Goal: Task Accomplishment & Management: Manage account settings

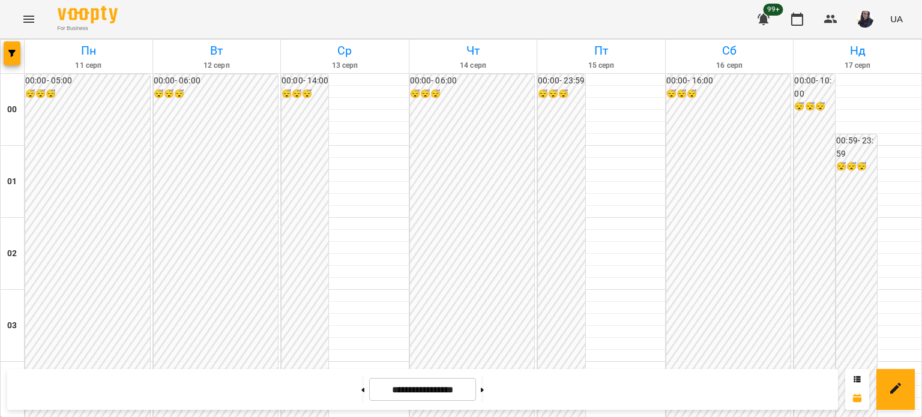
click at [38, 19] on button "Menu" at bounding box center [28, 19] width 29 height 29
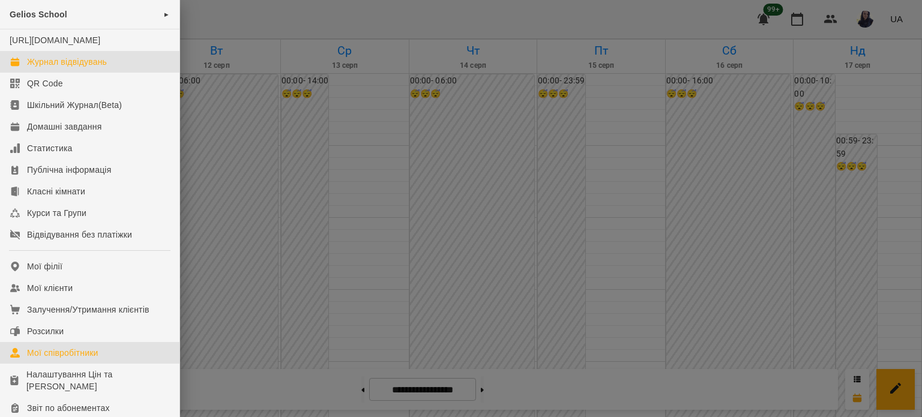
click at [82, 359] on div "Мої співробітники" at bounding box center [62, 353] width 71 height 12
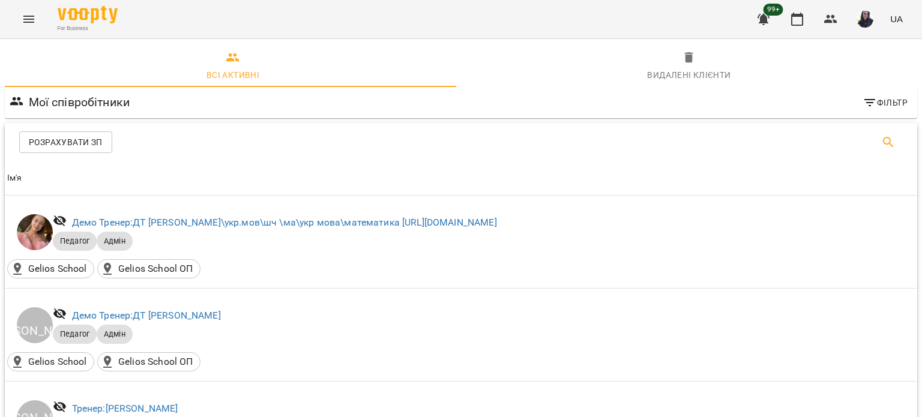
click at [889, 147] on button "Search" at bounding box center [888, 142] width 29 height 29
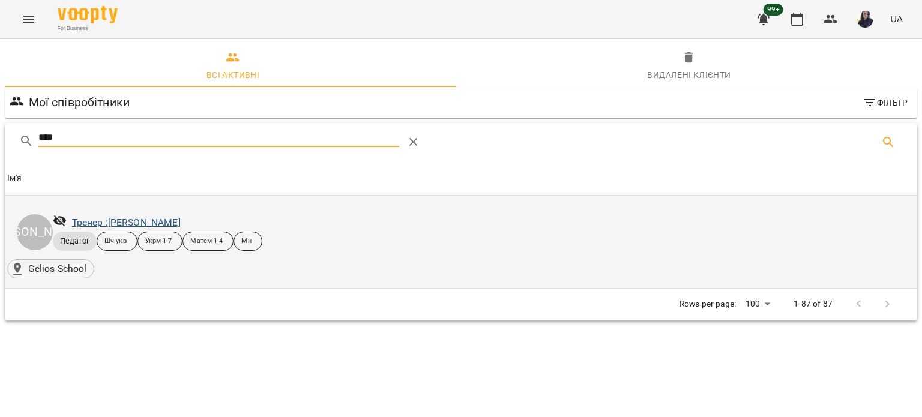
type input "****"
click at [144, 225] on link "Тренер : [PERSON_NAME]" at bounding box center [126, 222] width 109 height 11
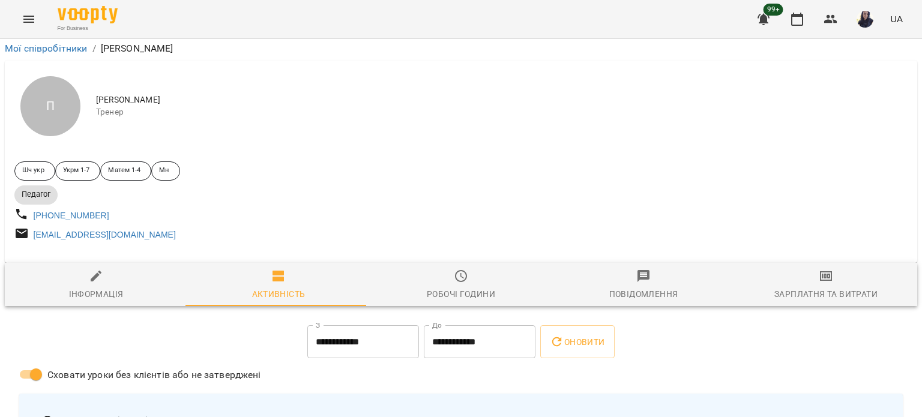
scroll to position [180, 0]
click at [462, 287] on div "Робочі години" at bounding box center [461, 294] width 68 height 14
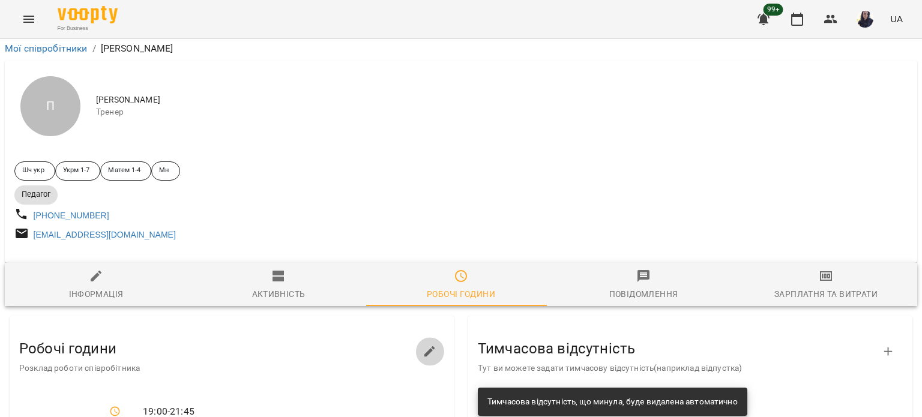
click at [432, 338] on button "button" at bounding box center [430, 352] width 29 height 29
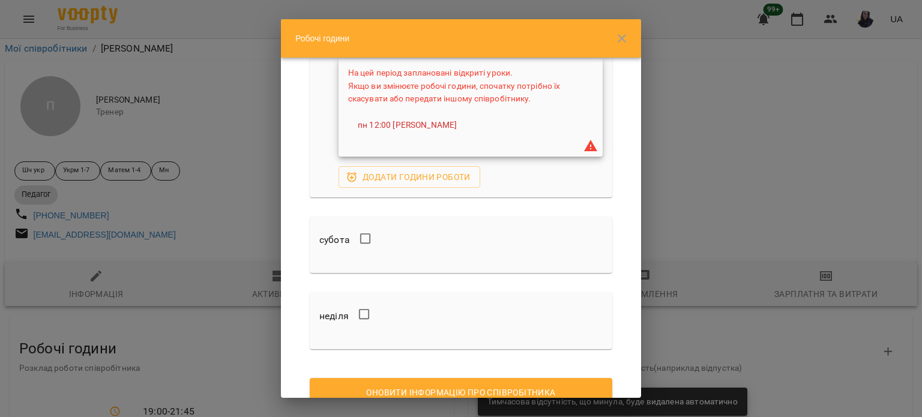
scroll to position [1238, 0]
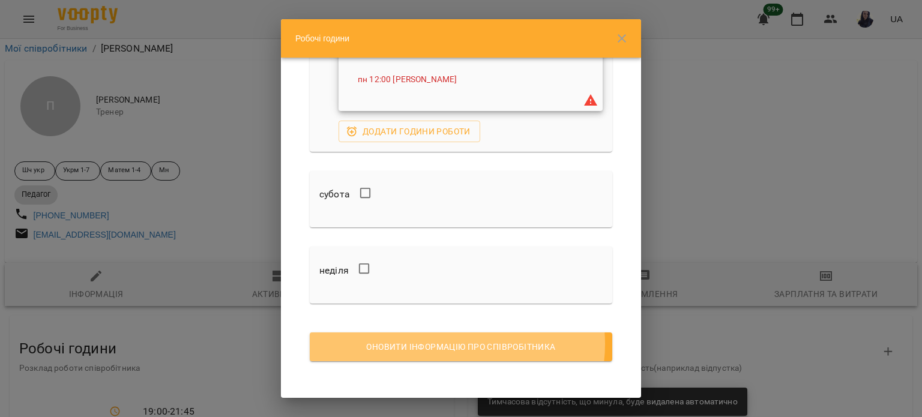
click at [456, 342] on span "Оновити інформацію про співробітника" at bounding box center [460, 347] width 283 height 14
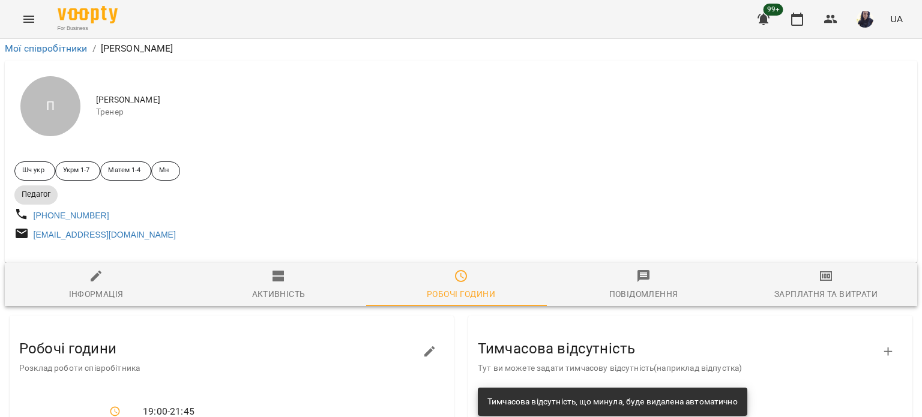
scroll to position [0, 0]
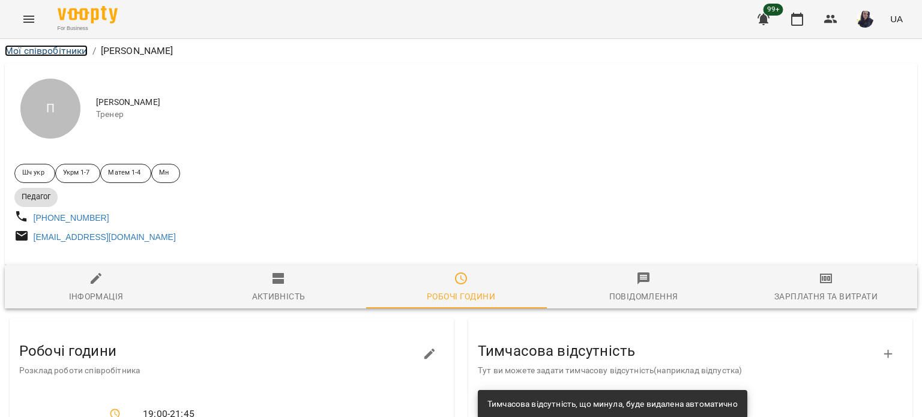
click at [43, 47] on link "Мої співробітники" at bounding box center [46, 50] width 83 height 11
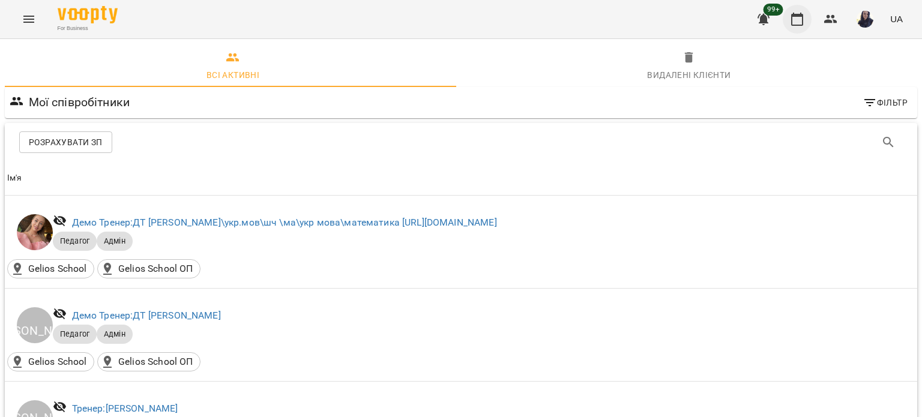
click at [797, 19] on icon "button" at bounding box center [797, 19] width 14 height 14
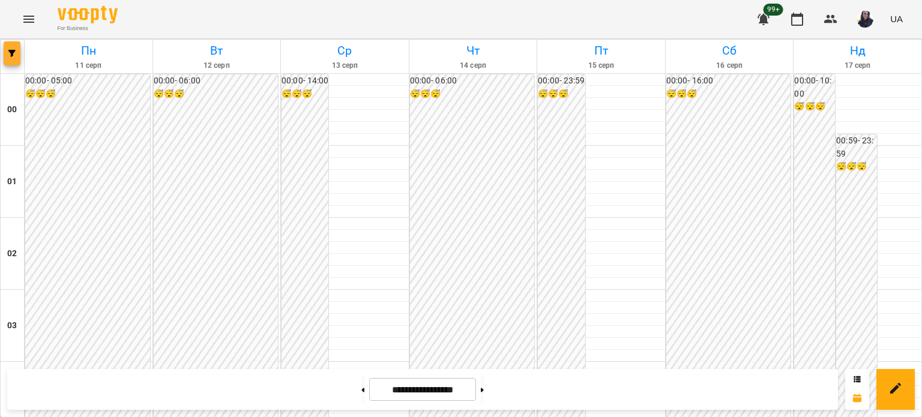
click at [16, 55] on span "button" at bounding box center [12, 53] width 17 height 7
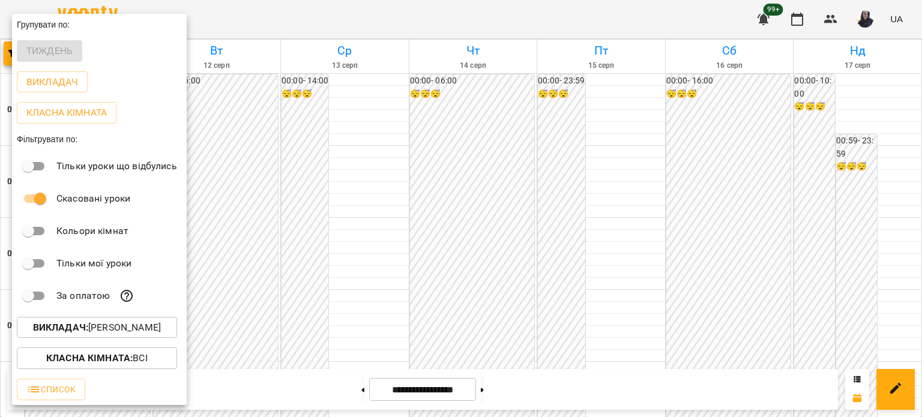
click at [90, 338] on button "Викладач : [PERSON_NAME]" at bounding box center [97, 328] width 160 height 22
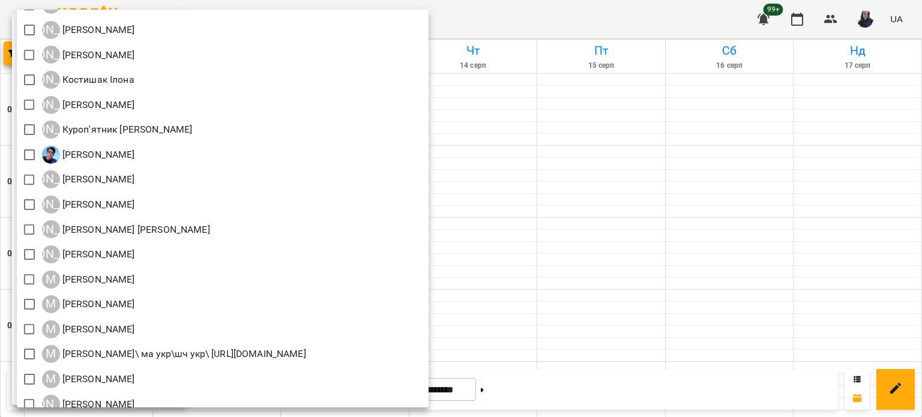
scroll to position [901, 0]
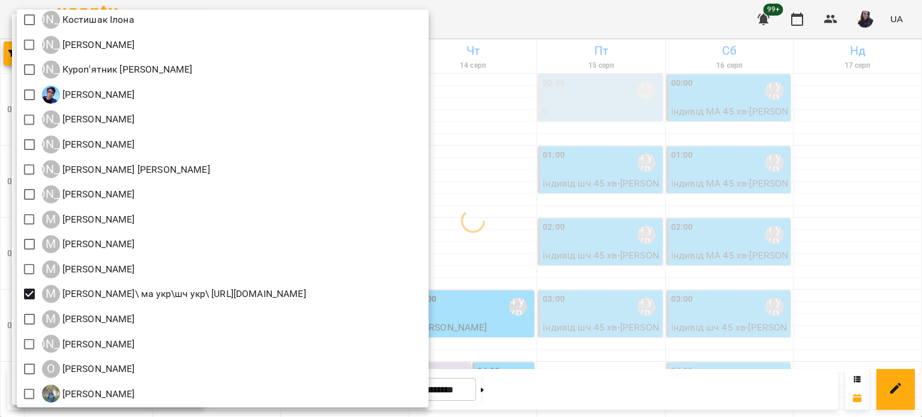
click at [637, 17] on div at bounding box center [461, 208] width 922 height 417
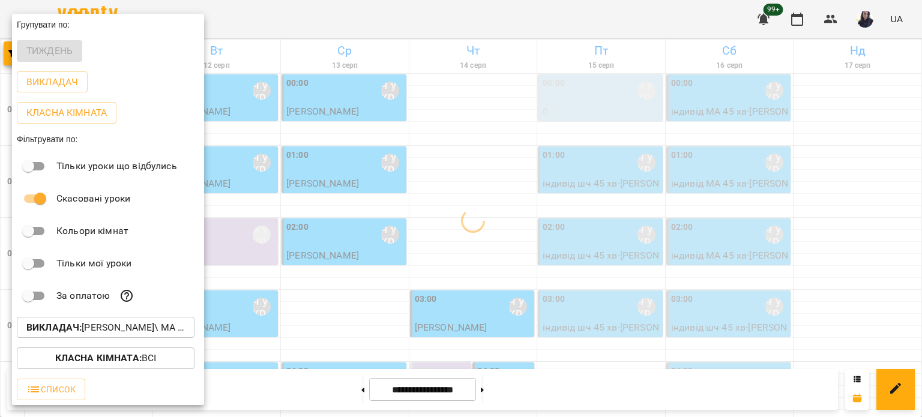
click at [634, 18] on div at bounding box center [461, 208] width 922 height 417
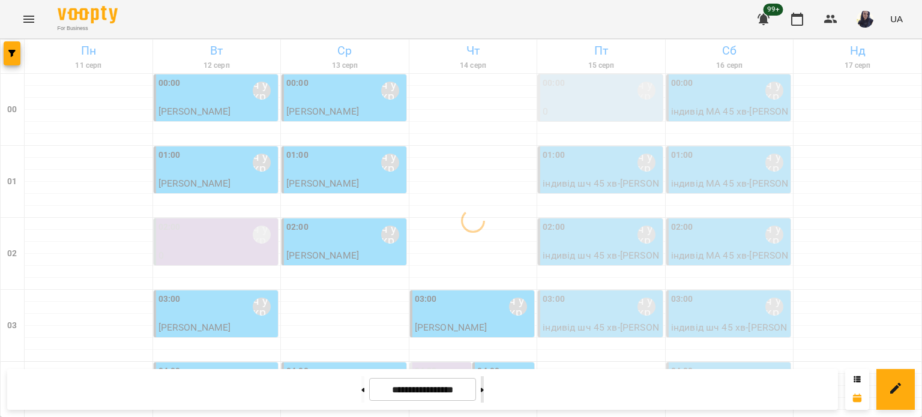
click at [484, 387] on button at bounding box center [482, 390] width 3 height 26
type input "**********"
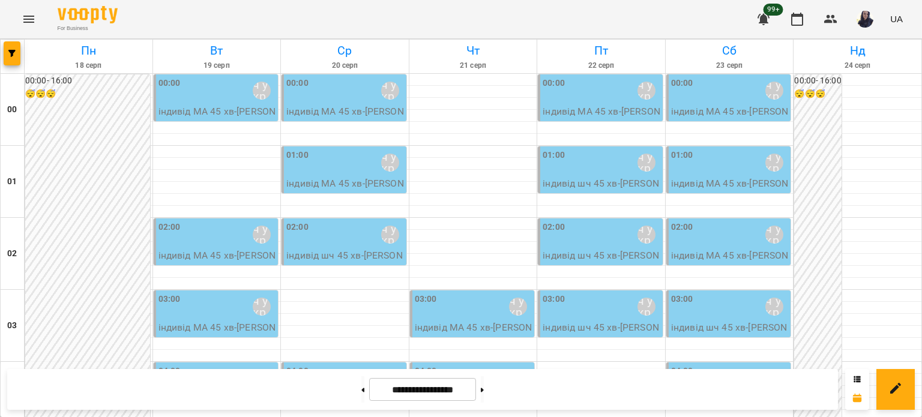
scroll to position [601, 0]
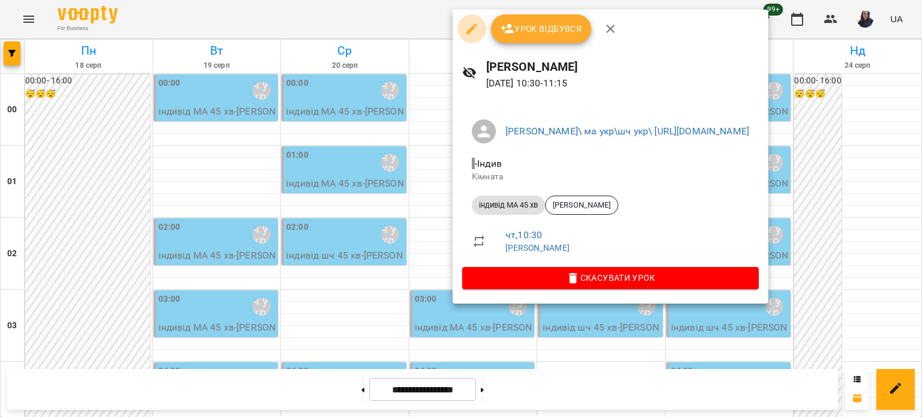
click at [473, 37] on button "button" at bounding box center [472, 28] width 29 height 29
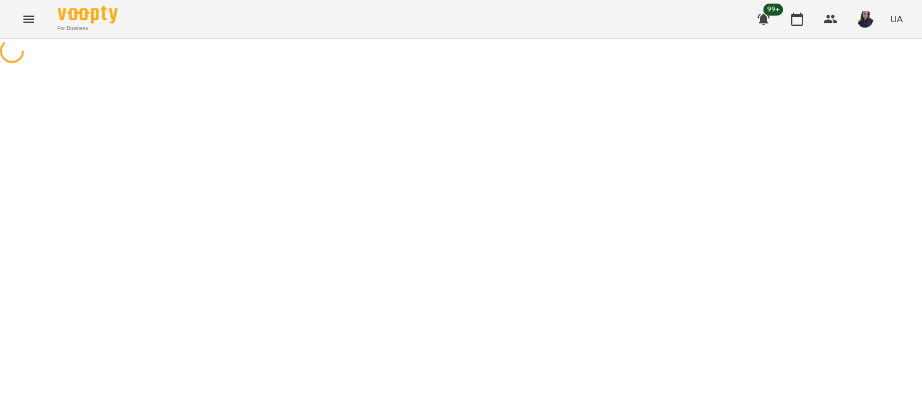
select select "**********"
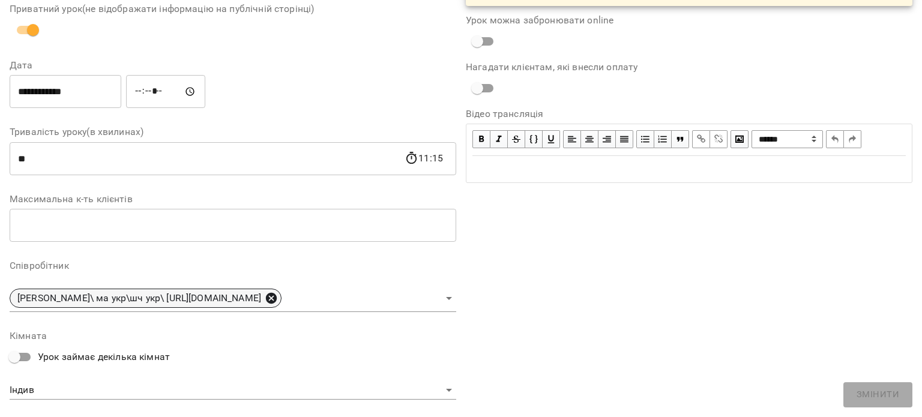
click at [278, 298] on icon at bounding box center [271, 298] width 13 height 13
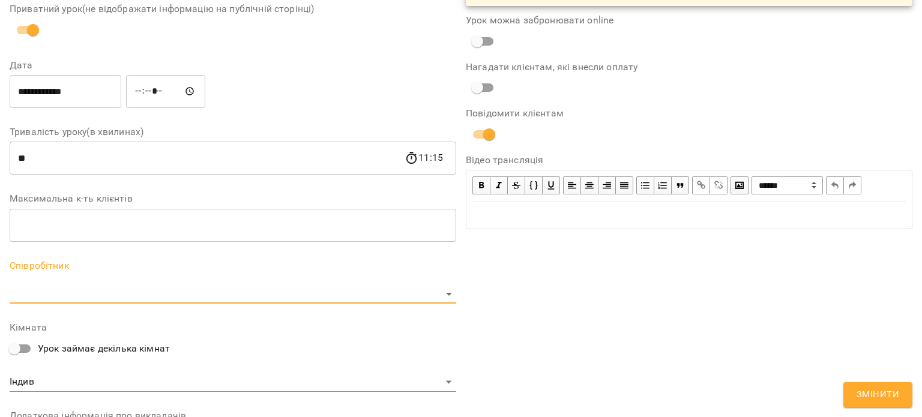
click at [282, 294] on body "For Business 99+ UA Журнал відвідувань / [PERSON_NAME][DATE] 10:30 / Урок відбу…" at bounding box center [461, 315] width 922 height 631
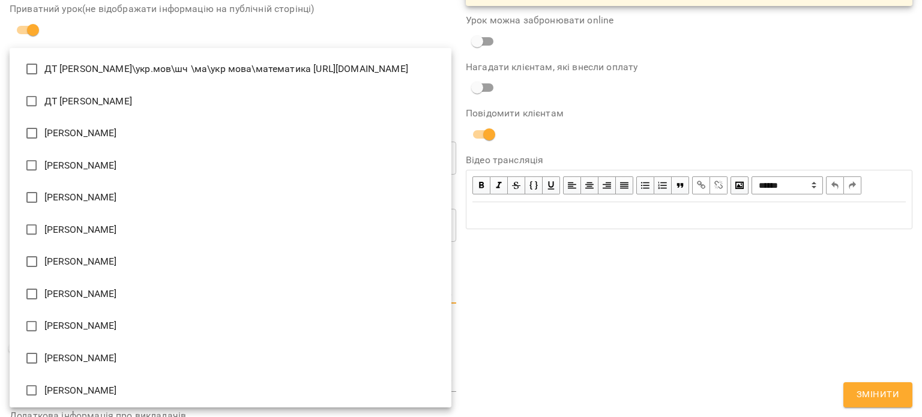
scroll to position [1417, 0]
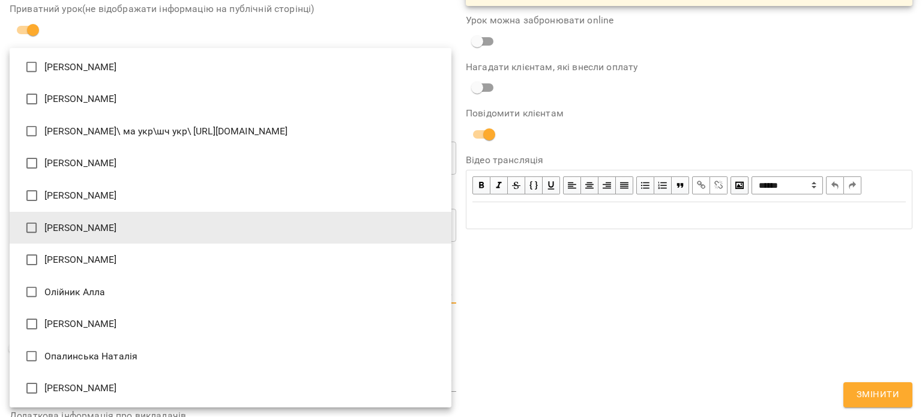
type input "**********"
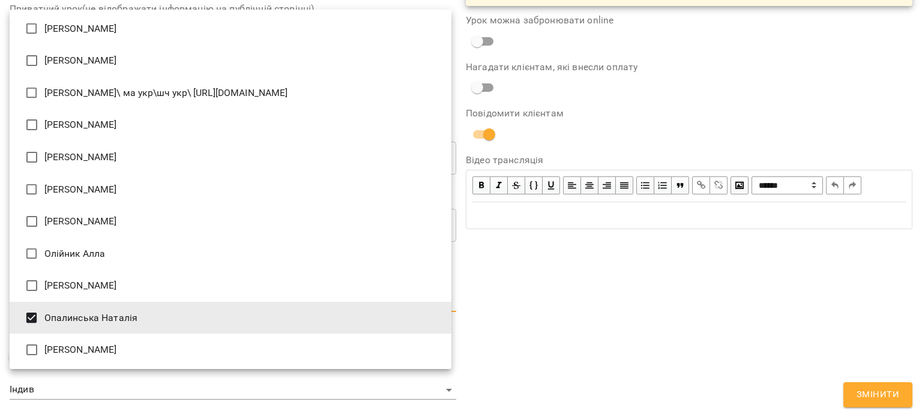
click at [670, 295] on div at bounding box center [461, 208] width 922 height 417
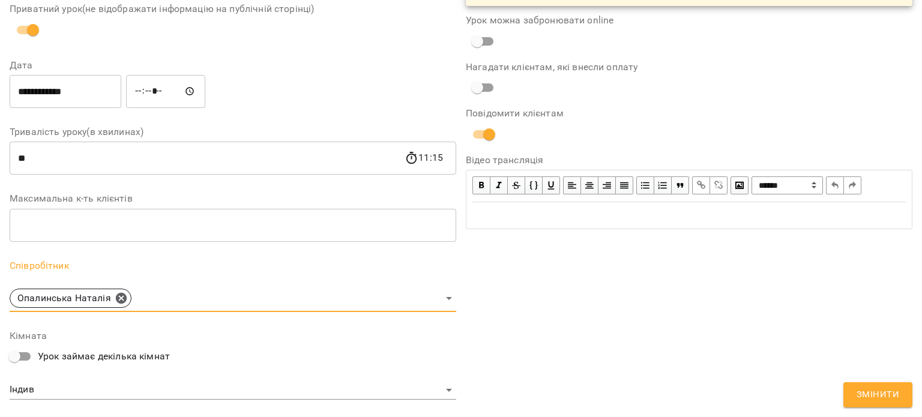
click at [894, 395] on span "Змінити" at bounding box center [878, 395] width 43 height 16
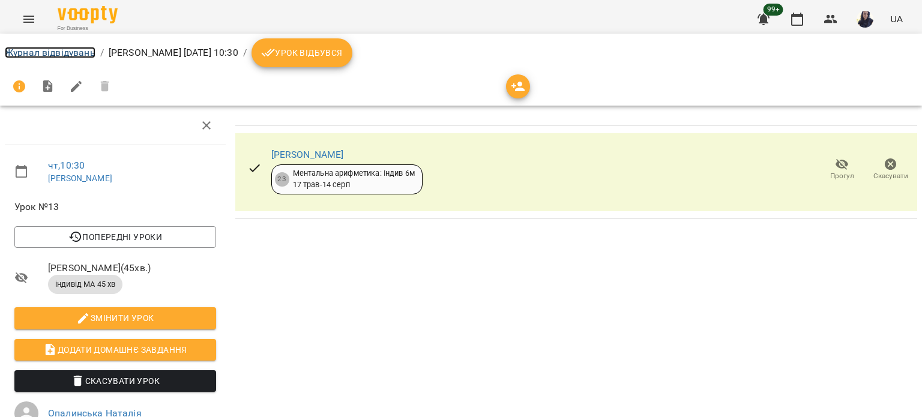
click at [40, 50] on link "Журнал відвідувань" at bounding box center [50, 52] width 91 height 11
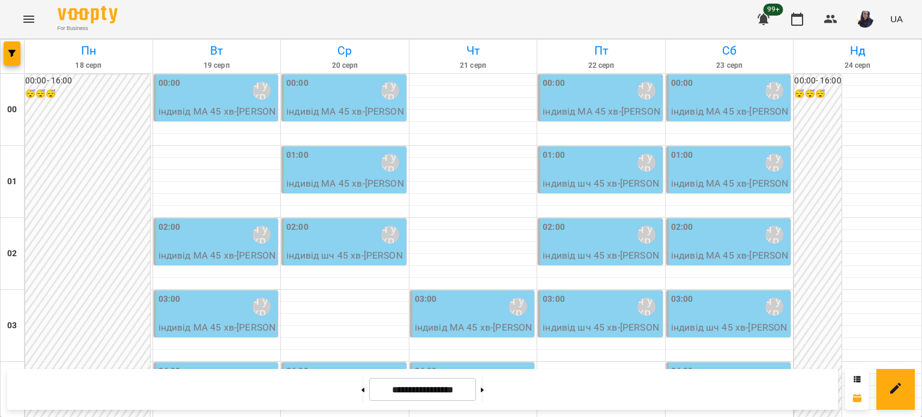
scroll to position [1321, 0]
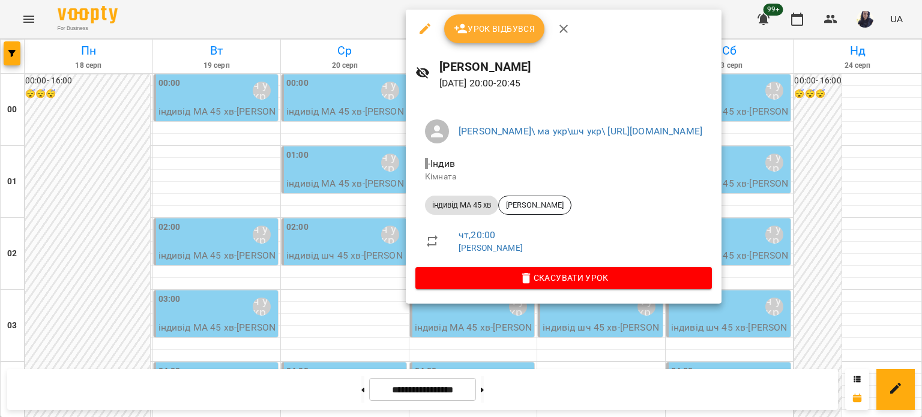
click at [423, 23] on icon "button" at bounding box center [425, 29] width 14 height 14
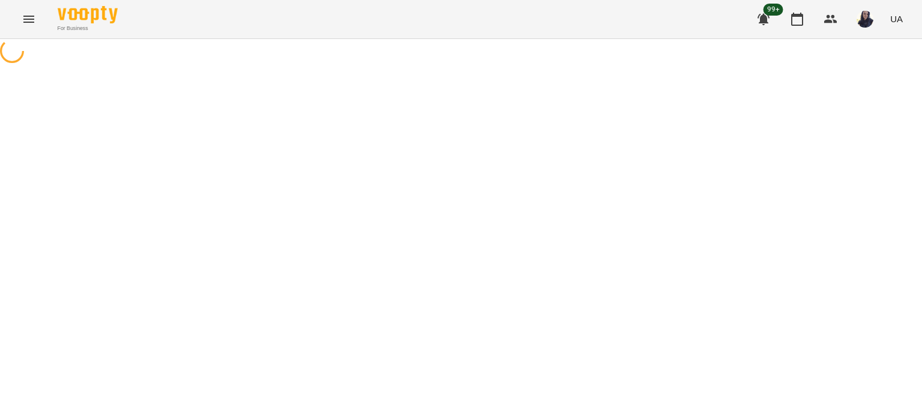
select select "**********"
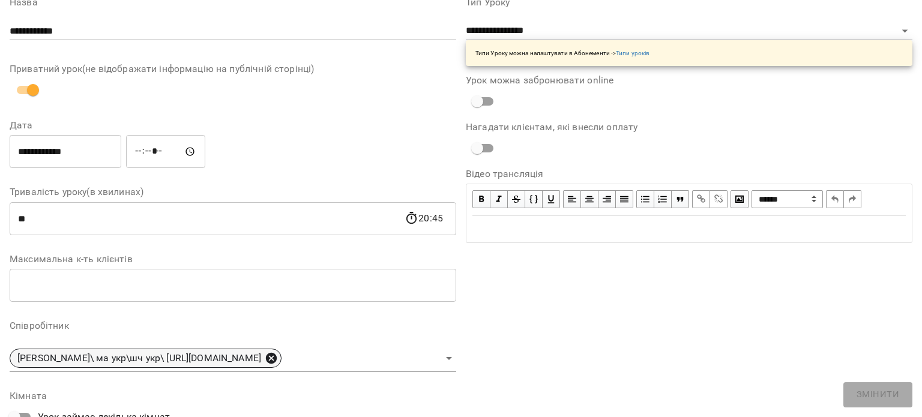
click at [278, 353] on icon at bounding box center [271, 358] width 13 height 13
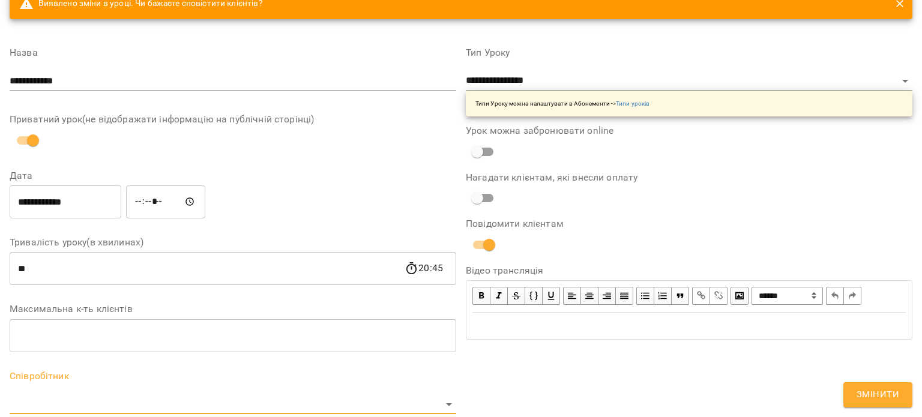
scroll to position [110, 0]
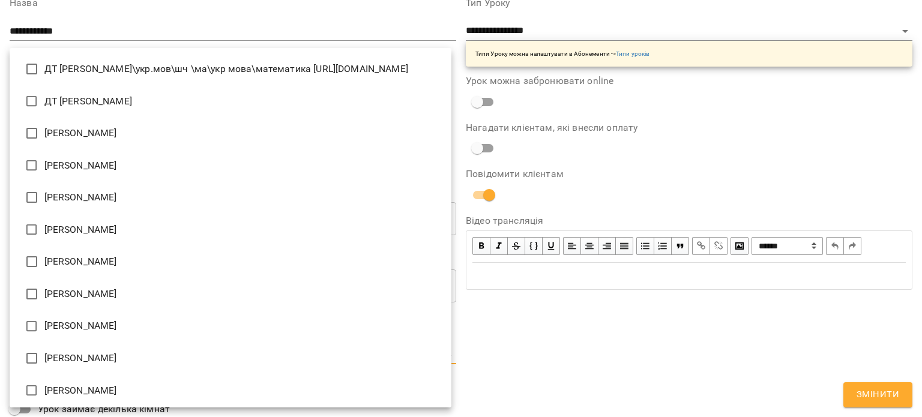
click at [285, 350] on body "For Business 99+ UA Журнал відвідувань / [PERSON_NAME][DATE] 20:00 / Урок відбу…" at bounding box center [461, 315] width 922 height 631
type input "**********"
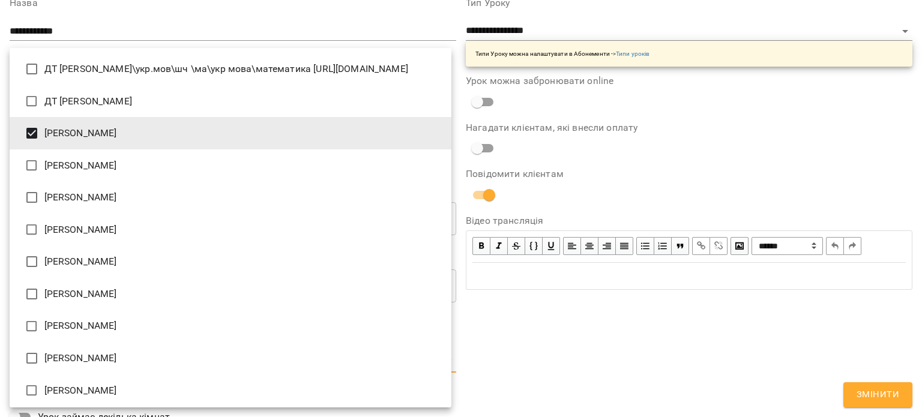
click at [675, 345] on div at bounding box center [461, 208] width 922 height 417
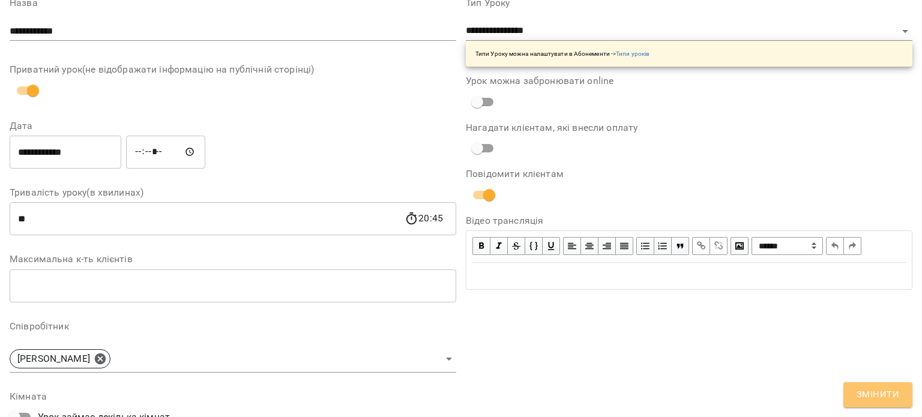
click at [874, 389] on span "Змінити" at bounding box center [878, 395] width 43 height 16
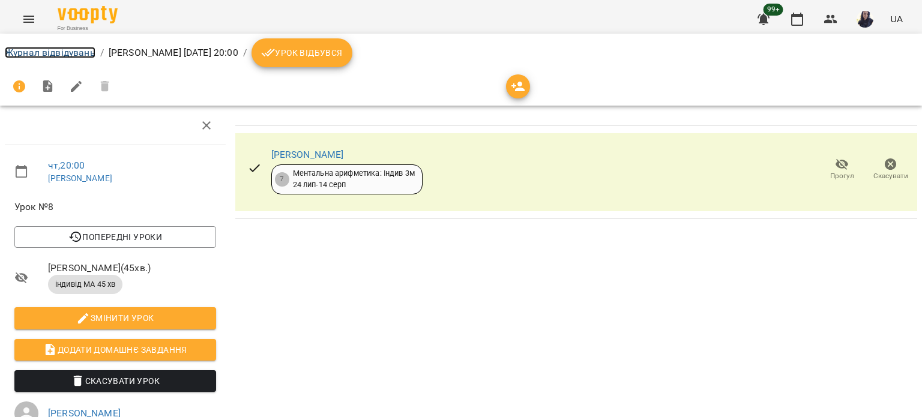
click at [64, 51] on link "Журнал відвідувань" at bounding box center [50, 52] width 91 height 11
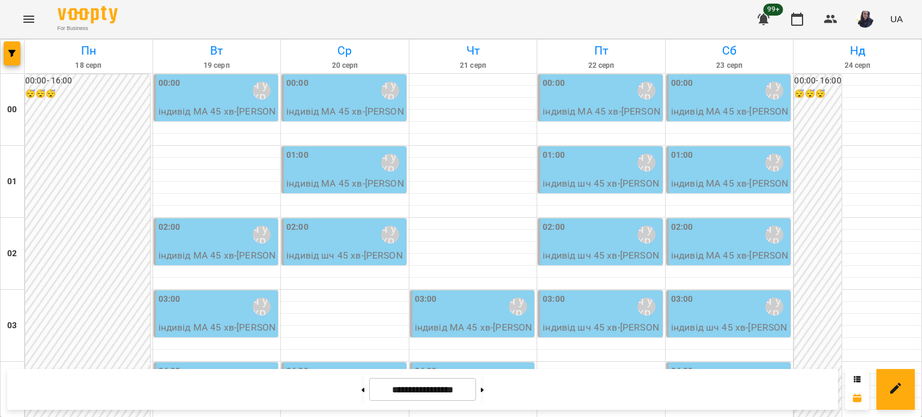
scroll to position [1321, 0]
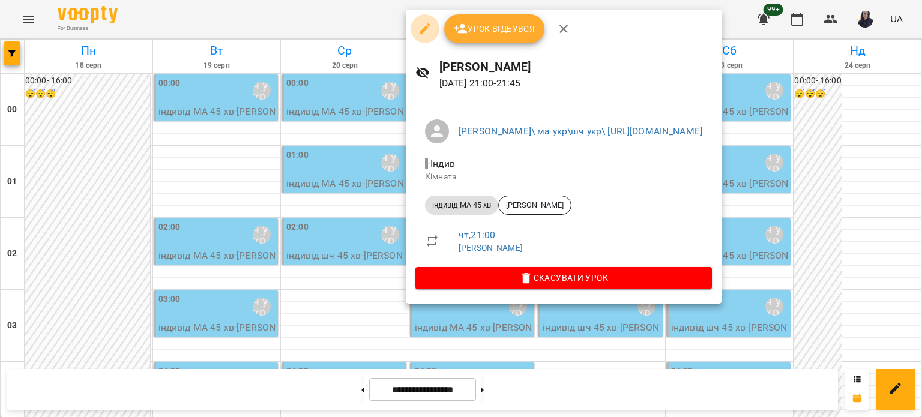
click at [421, 32] on icon "button" at bounding box center [425, 28] width 11 height 11
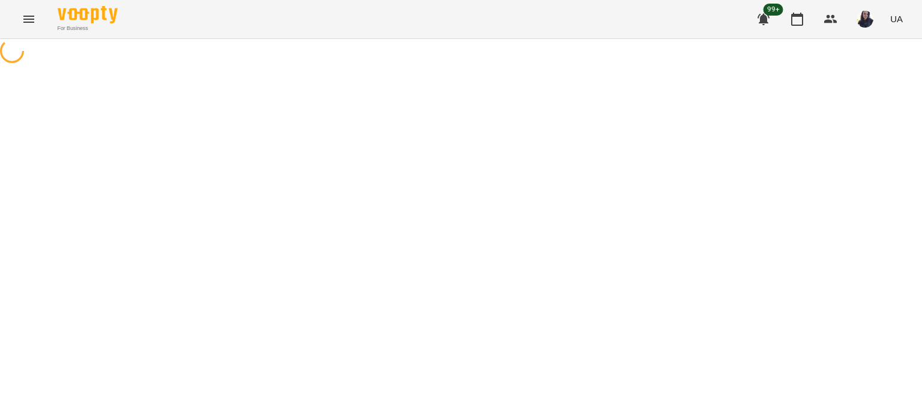
select select "**********"
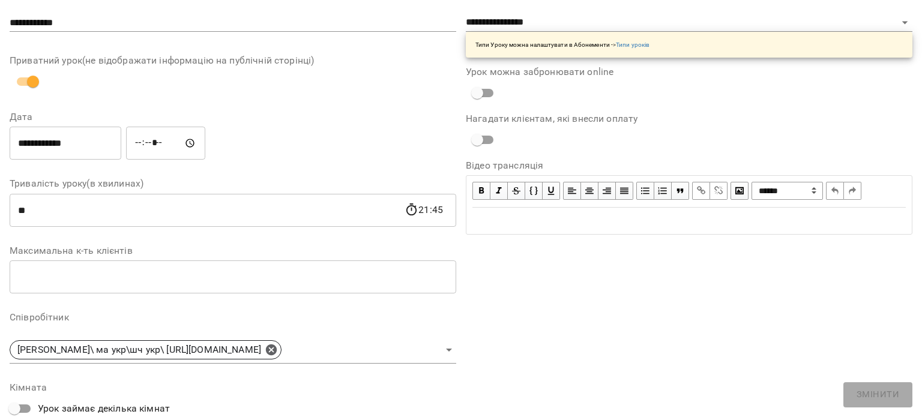
scroll to position [120, 0]
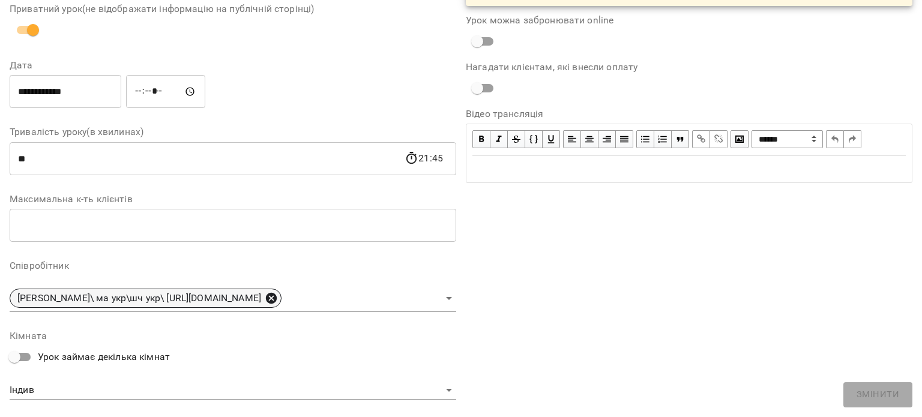
click at [277, 297] on icon at bounding box center [271, 298] width 11 height 11
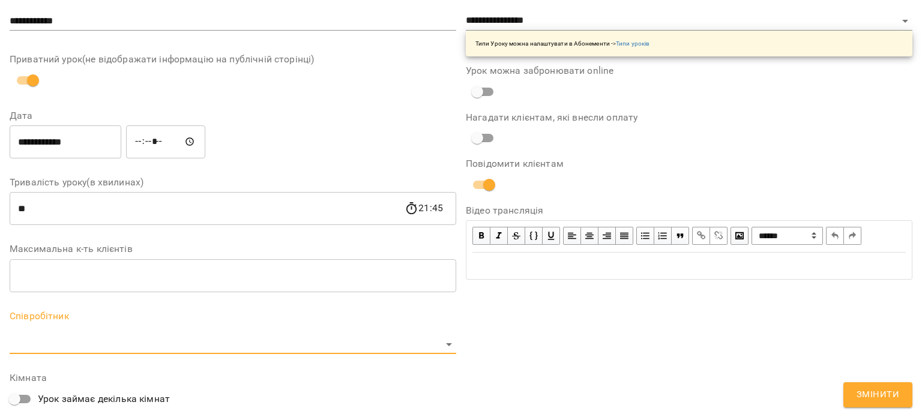
scroll to position [171, 0]
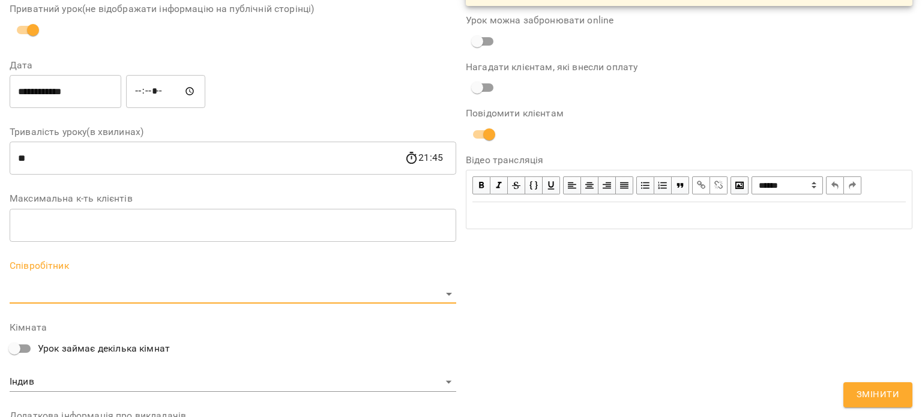
click at [147, 295] on body "For Business 99+ UA Журнал відвідувань / [PERSON_NAME] [DATE] 21:00 / Урок відб…" at bounding box center [461, 315] width 922 height 631
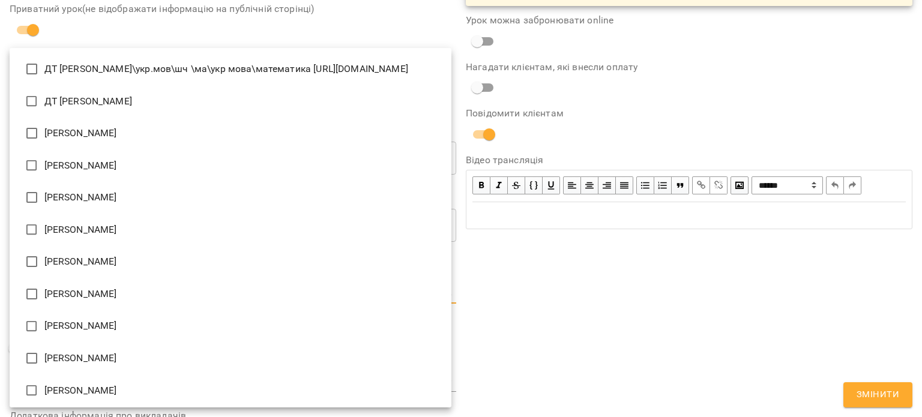
scroll to position [1417, 0]
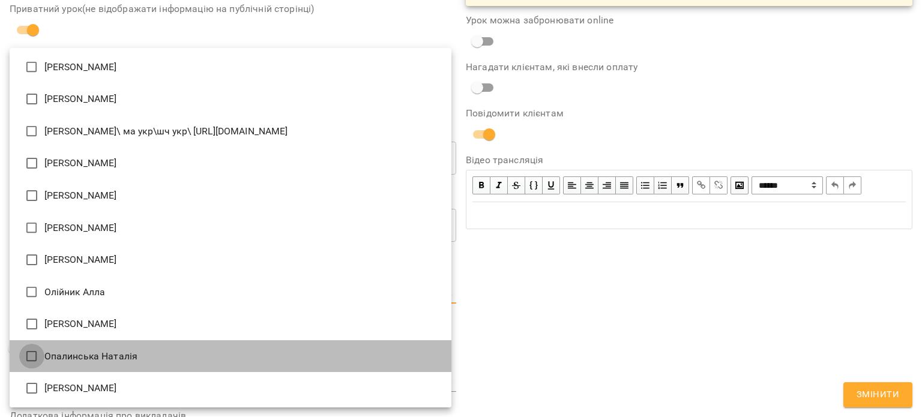
type input "**********"
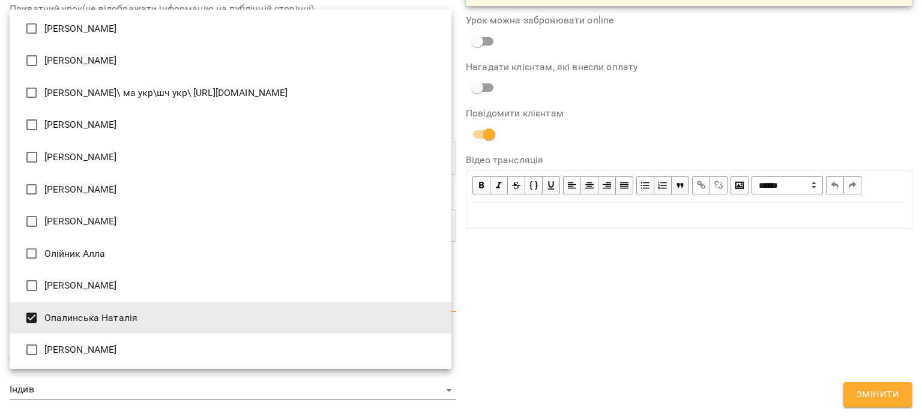
click at [718, 350] on div at bounding box center [461, 208] width 922 height 417
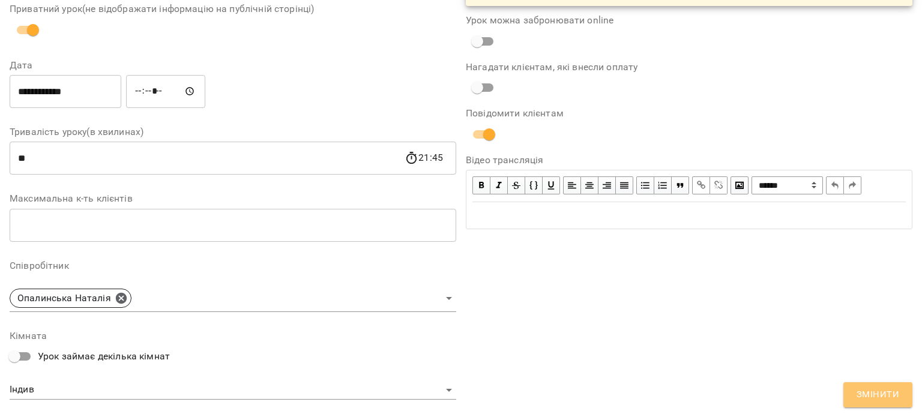
click at [879, 398] on span "Змінити" at bounding box center [878, 395] width 43 height 16
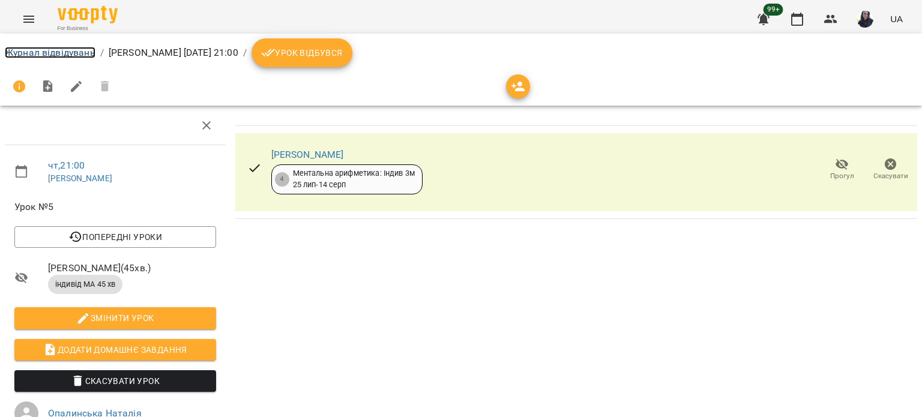
click at [43, 52] on link "Журнал відвідувань" at bounding box center [50, 52] width 91 height 11
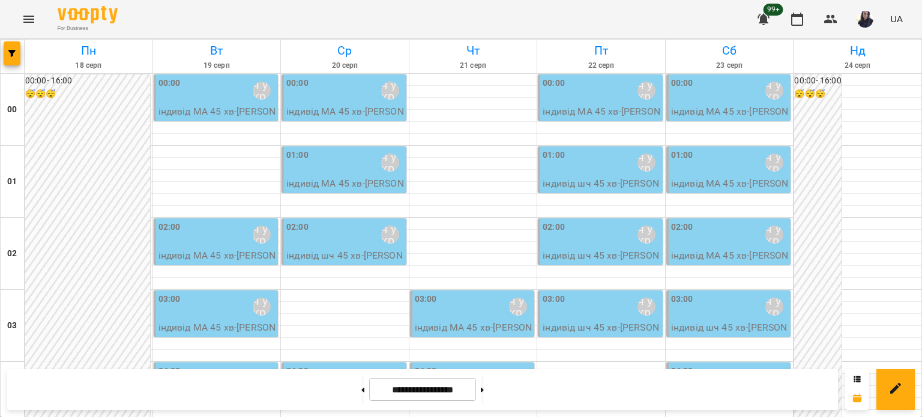
scroll to position [300, 0]
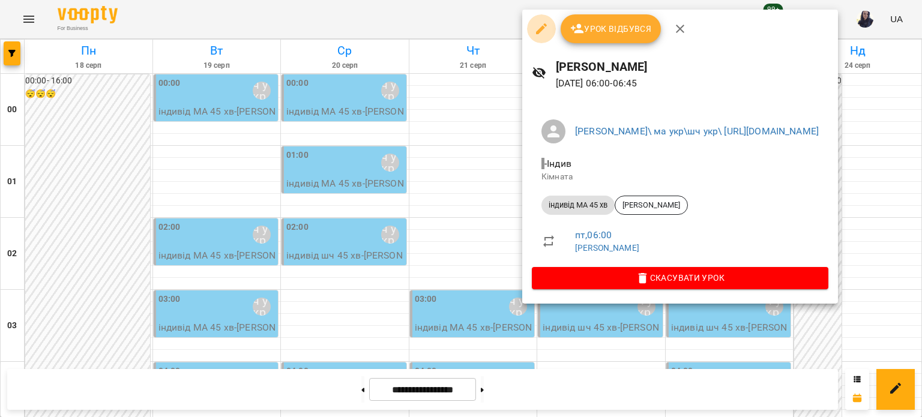
click at [540, 31] on icon "button" at bounding box center [541, 28] width 11 height 11
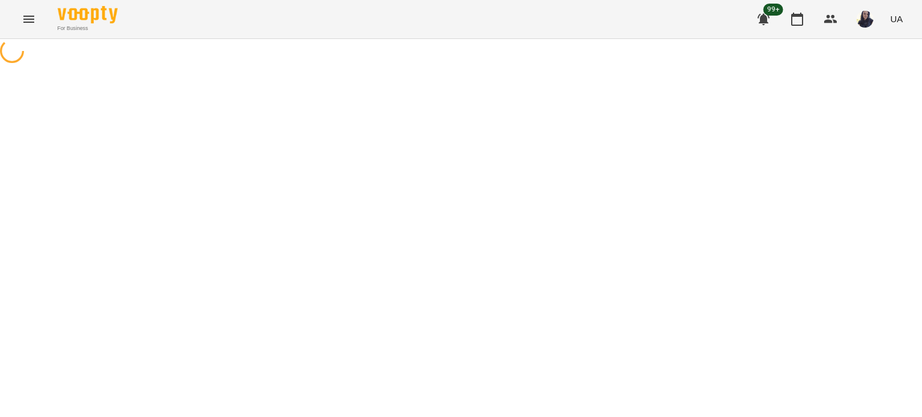
select select "**********"
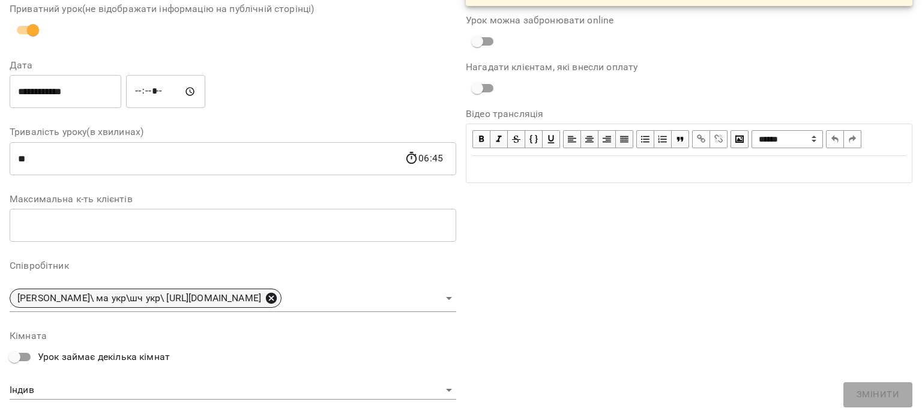
click at [277, 300] on icon at bounding box center [271, 298] width 11 height 11
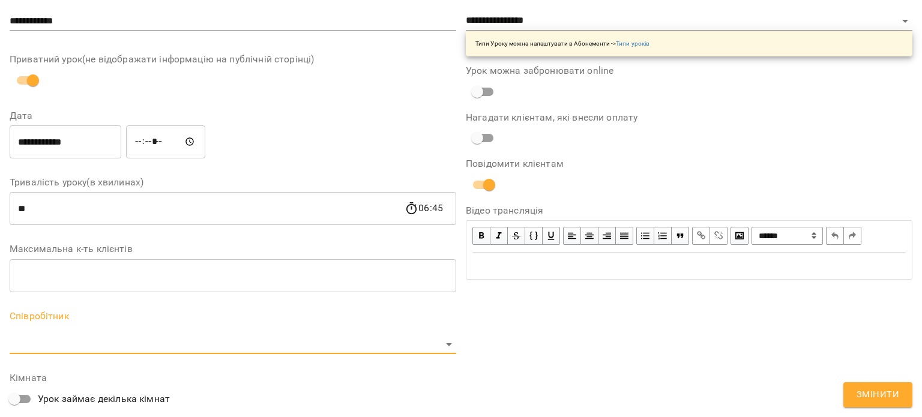
scroll to position [171, 0]
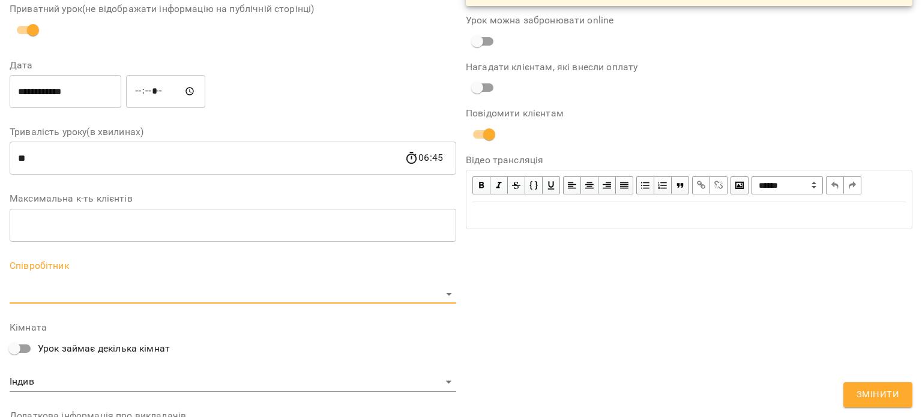
click at [233, 292] on body "For Business 99+ UA Журнал відвідувань / [PERSON_NAME][DATE] 06:00 / Урок відбу…" at bounding box center [461, 315] width 922 height 631
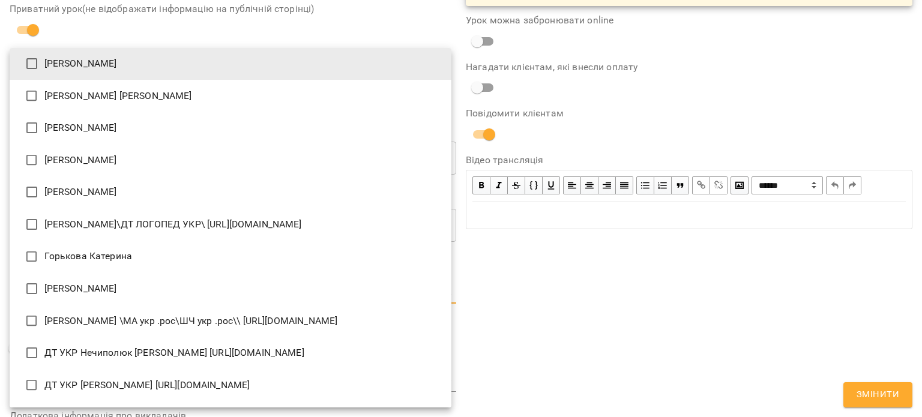
scroll to position [600, 0]
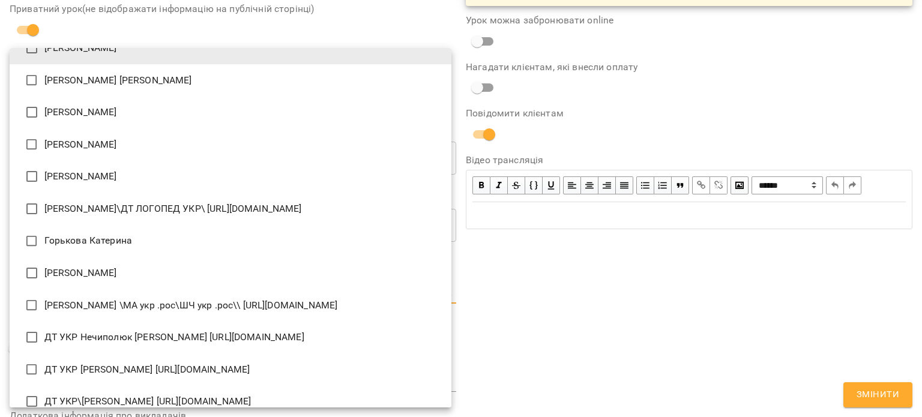
type input "**********"
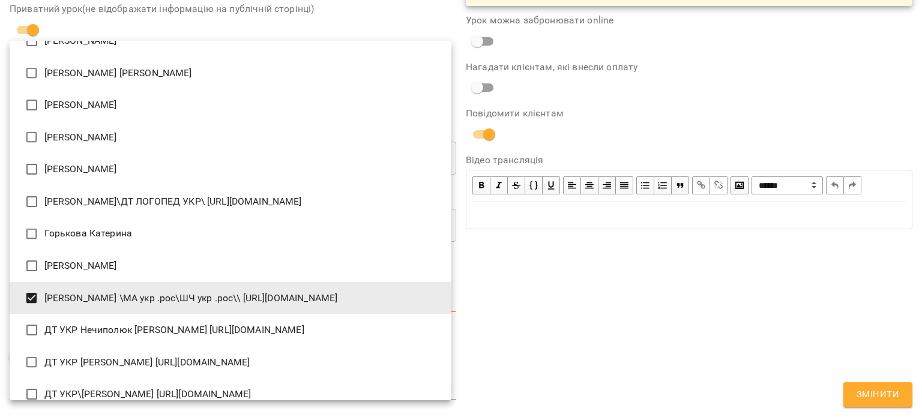
click at [641, 300] on div at bounding box center [461, 208] width 922 height 417
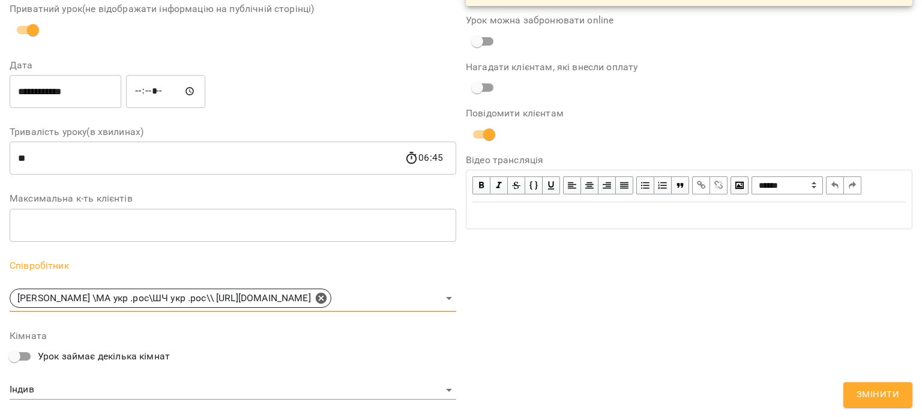
click at [865, 401] on span "Змінити" at bounding box center [878, 395] width 43 height 16
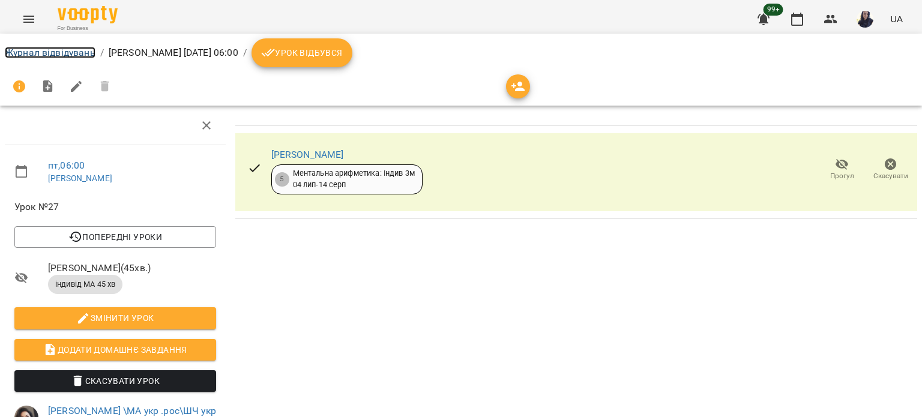
click at [63, 54] on link "Журнал відвідувань" at bounding box center [50, 52] width 91 height 11
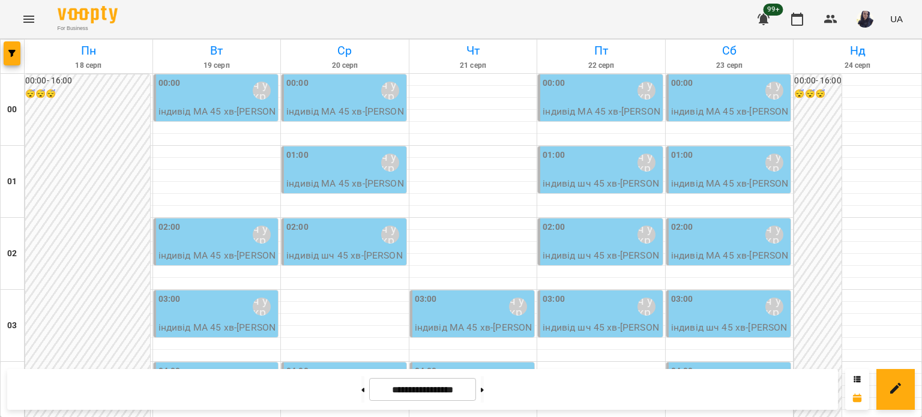
scroll to position [1201, 0]
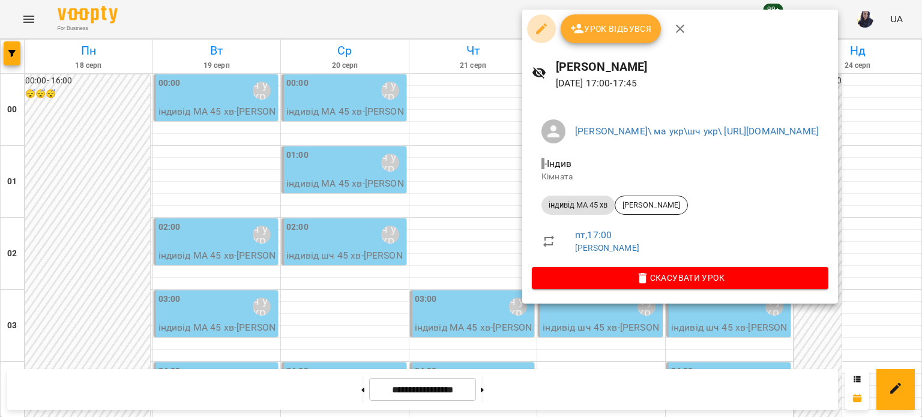
click at [548, 28] on button "button" at bounding box center [541, 28] width 29 height 29
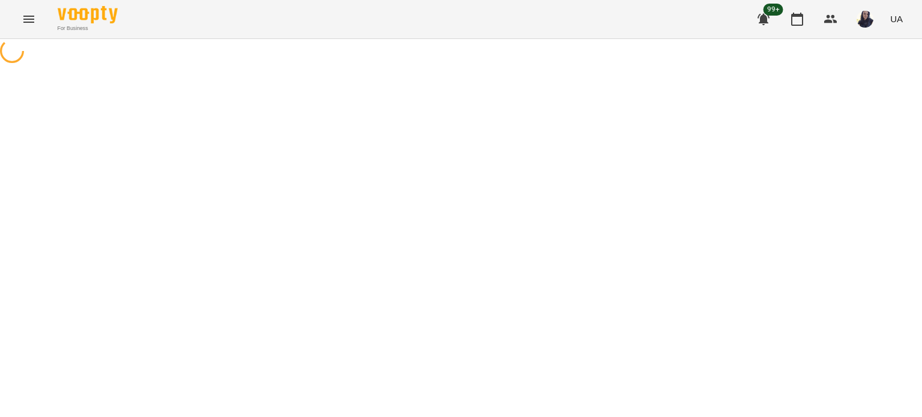
select select "**********"
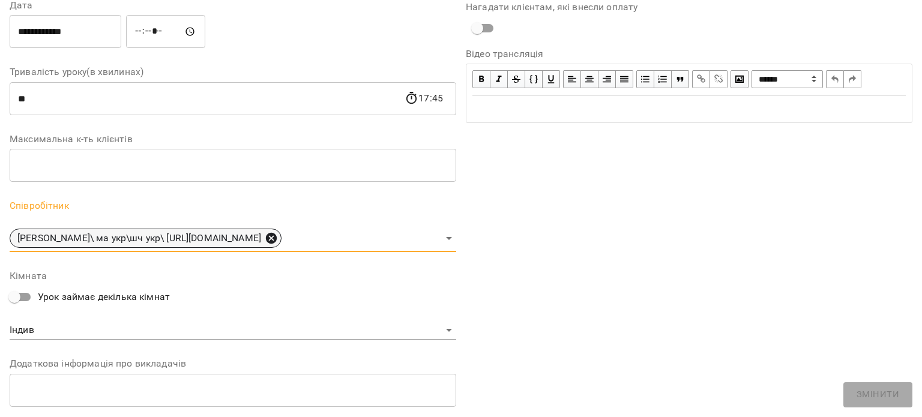
click at [278, 237] on icon at bounding box center [271, 238] width 13 height 13
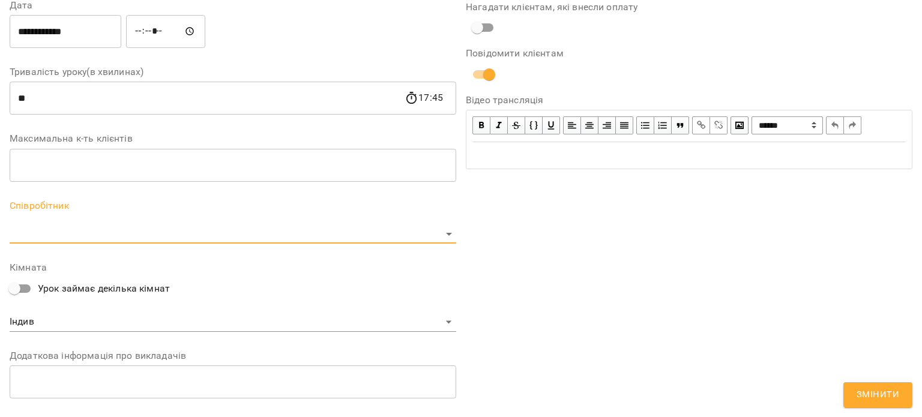
click at [286, 234] on body "For Business 99+ UA Журнал відвідувань / [PERSON_NAME][DATE] 17:00 / Урок відбу…" at bounding box center [461, 315] width 922 height 631
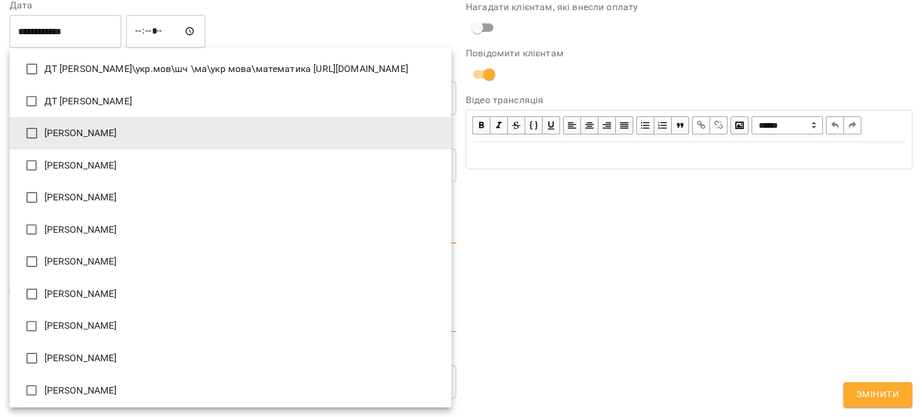
type input "**********"
click at [700, 295] on div at bounding box center [461, 208] width 922 height 417
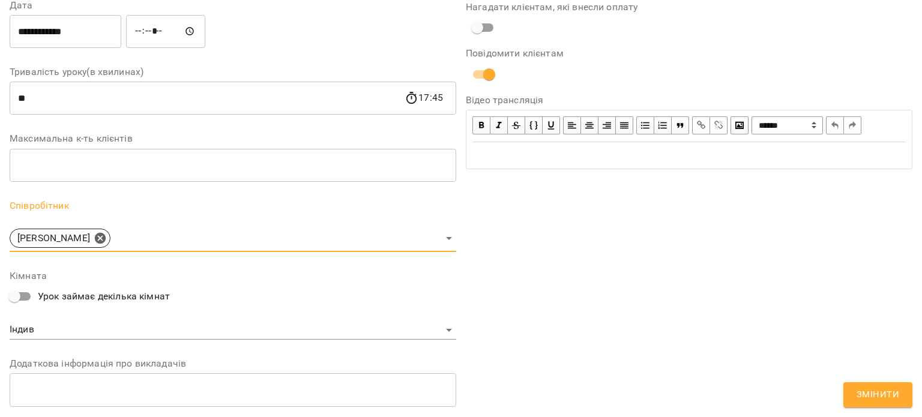
click at [881, 398] on span "Змінити" at bounding box center [878, 395] width 43 height 16
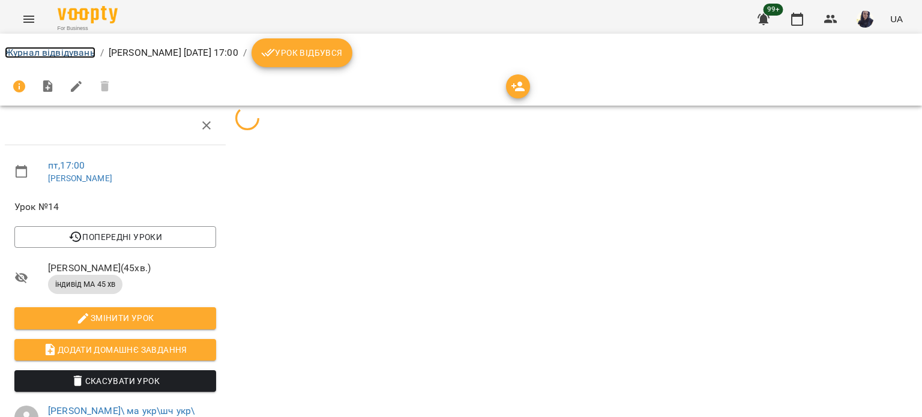
click at [40, 49] on link "Журнал відвідувань" at bounding box center [50, 52] width 91 height 11
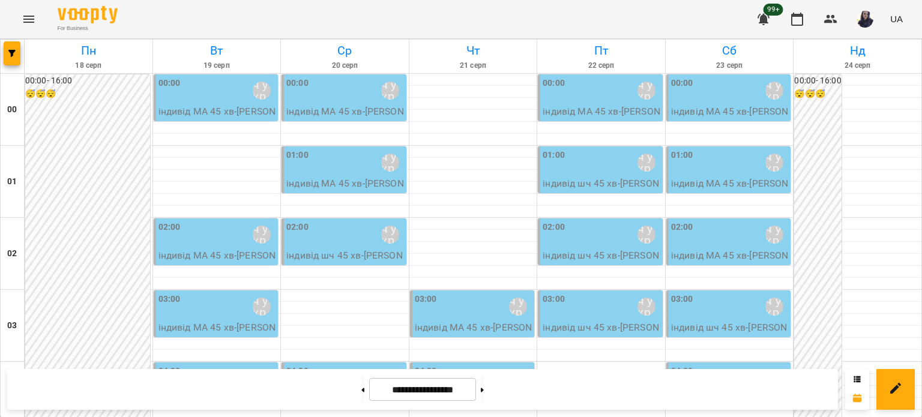
scroll to position [1141, 0]
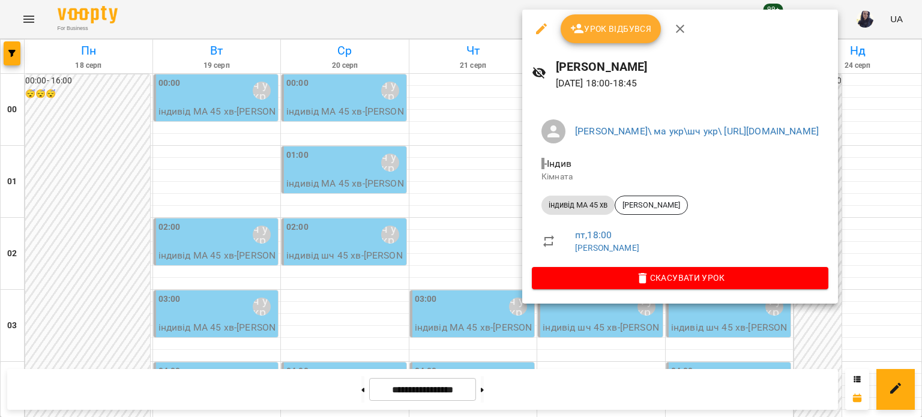
click at [536, 25] on icon "button" at bounding box center [541, 29] width 14 height 14
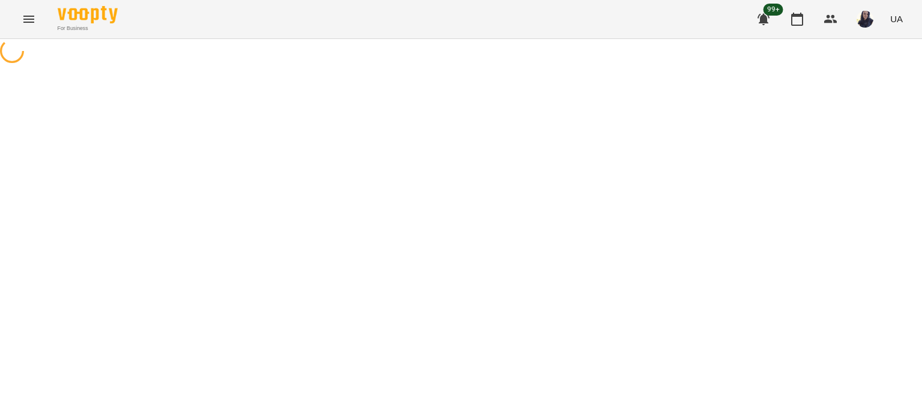
select select "**********"
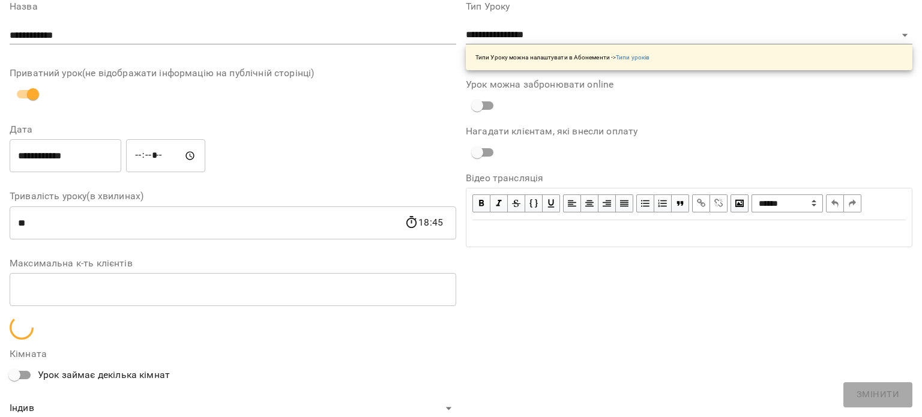
scroll to position [120, 0]
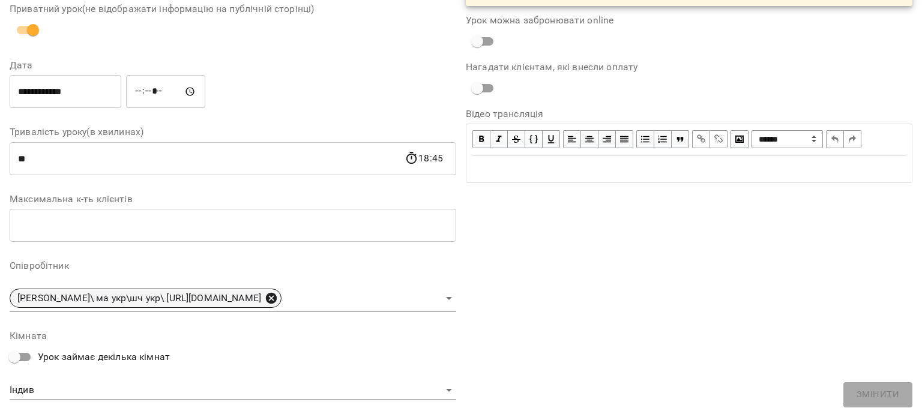
click at [278, 297] on icon at bounding box center [271, 298] width 13 height 13
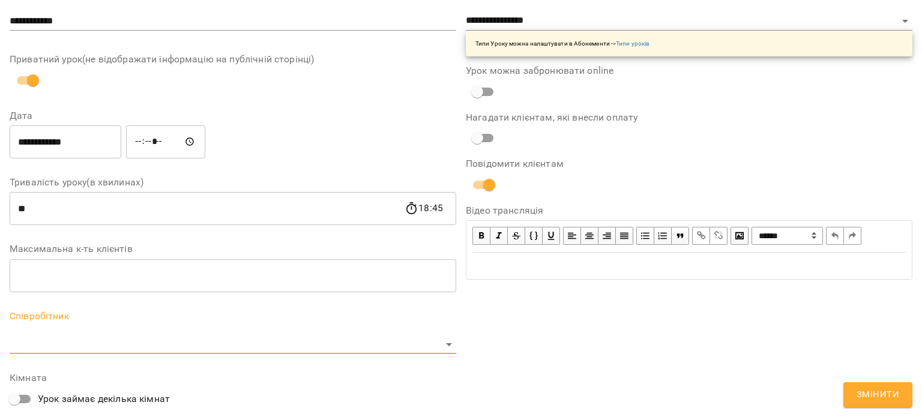
scroll to position [171, 0]
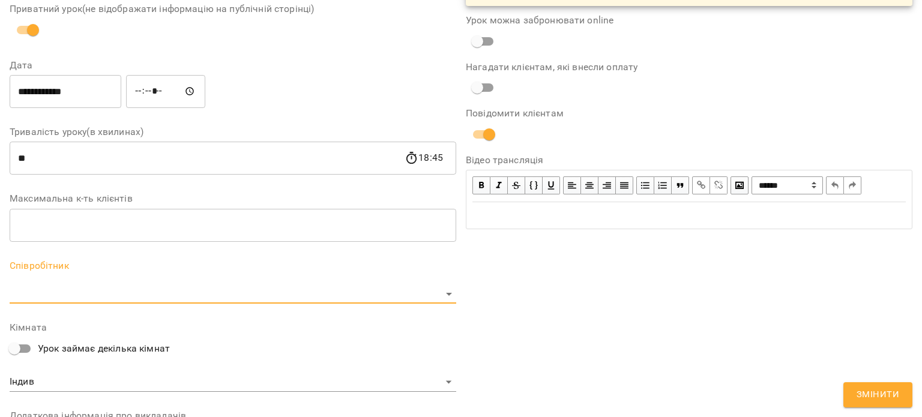
click at [294, 297] on body "For Business 99+ UA Журнал відвідувань / [PERSON_NAME][DATE] 18:00 / Урок відбу…" at bounding box center [461, 315] width 922 height 631
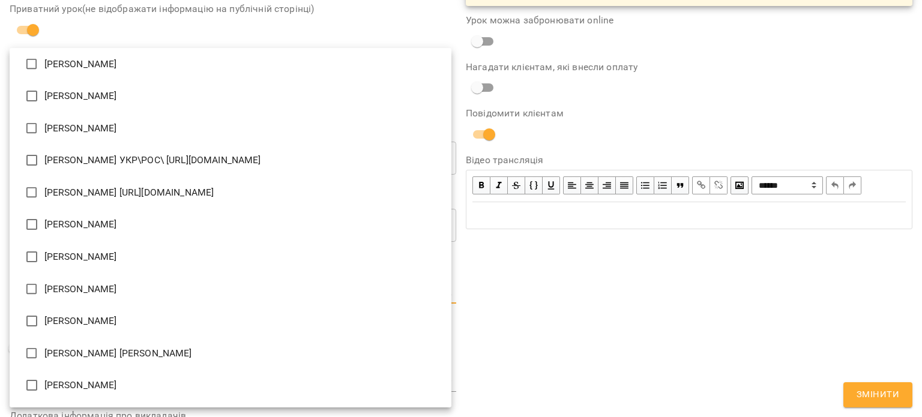
scroll to position [360, 0]
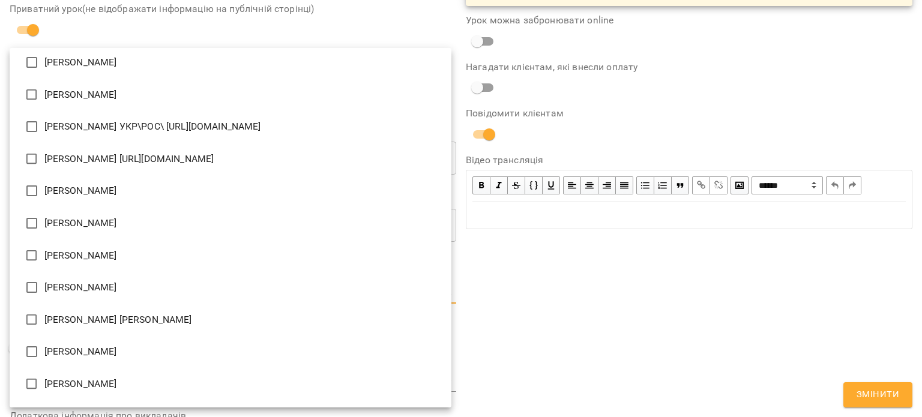
type input "**********"
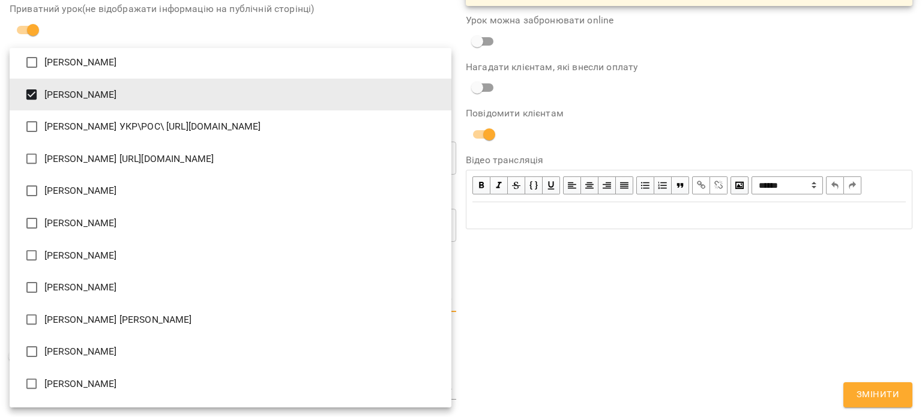
click at [659, 107] on div at bounding box center [461, 208] width 922 height 417
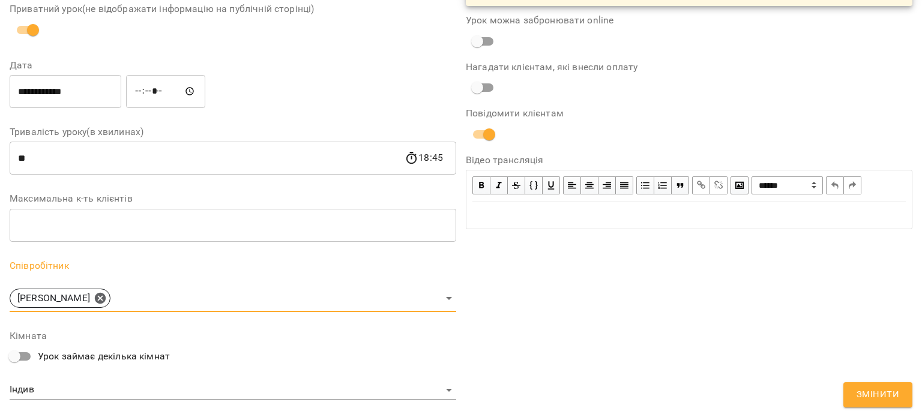
click at [875, 392] on span "Змінити" at bounding box center [878, 395] width 43 height 16
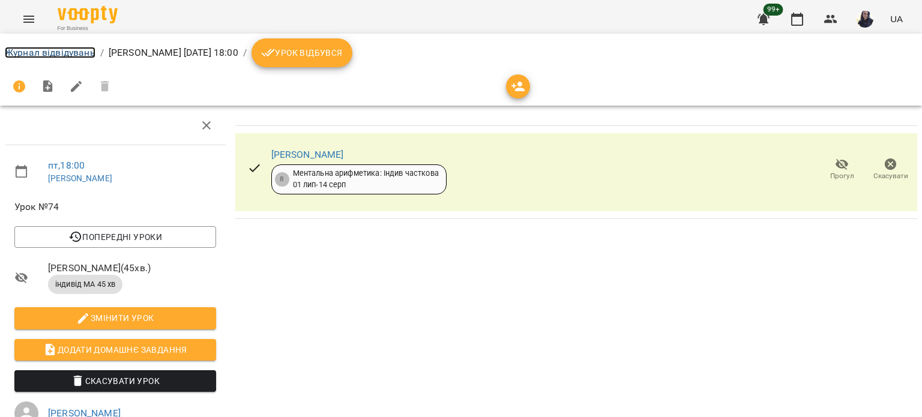
click at [64, 50] on link "Журнал відвідувань" at bounding box center [50, 52] width 91 height 11
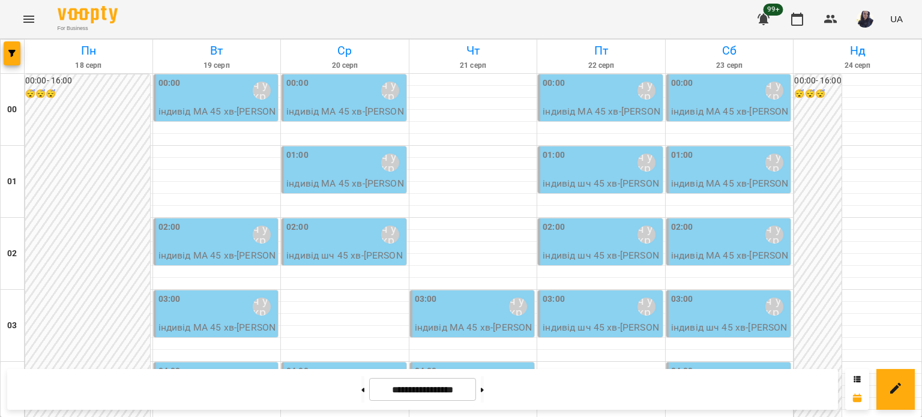
scroll to position [1321, 0]
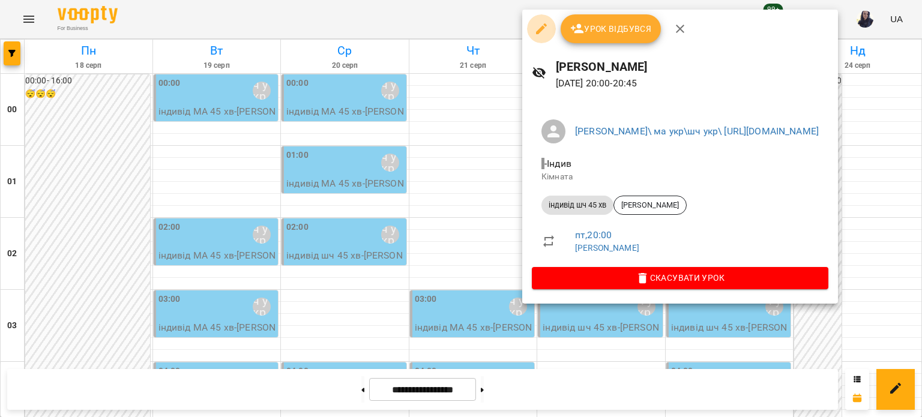
click at [540, 32] on icon "button" at bounding box center [541, 29] width 14 height 14
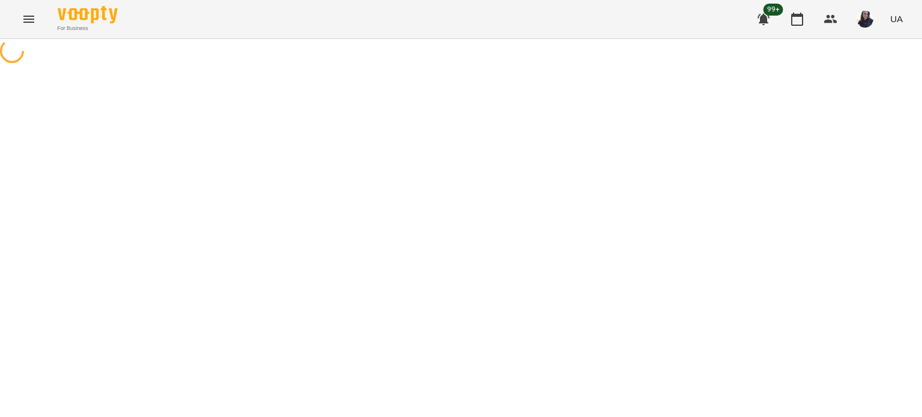
select select "**********"
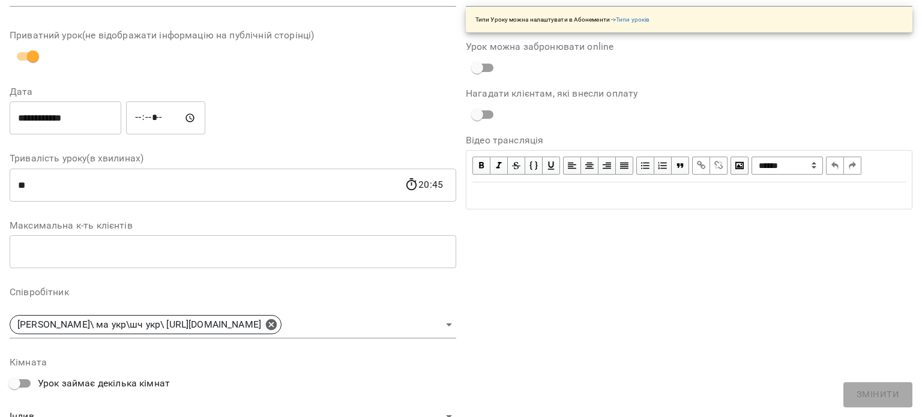
scroll to position [120, 0]
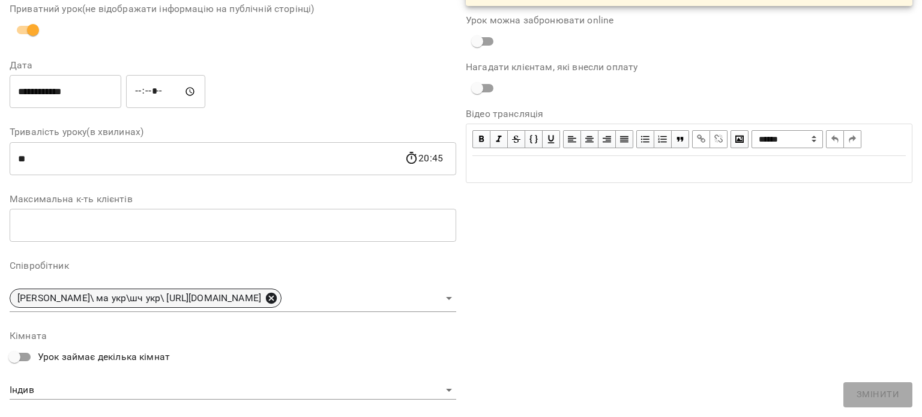
click at [277, 294] on icon at bounding box center [271, 298] width 11 height 11
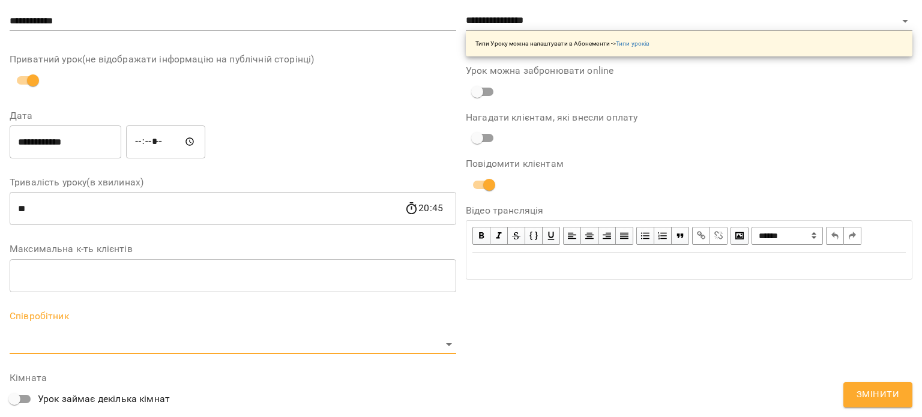
scroll to position [171, 0]
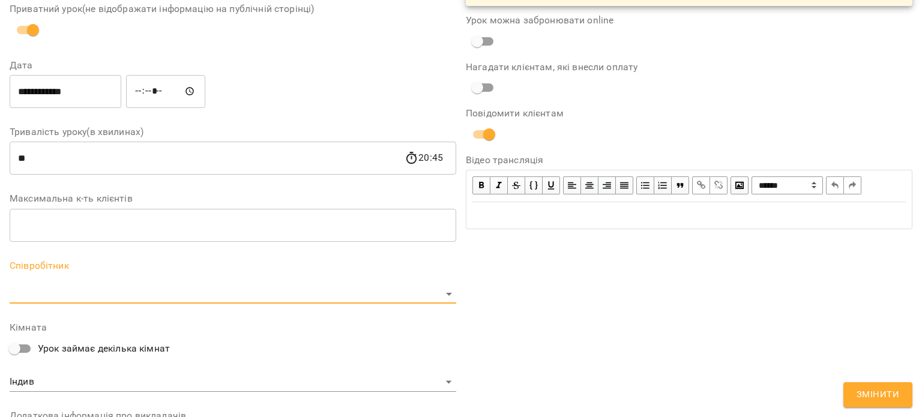
click at [300, 290] on body "For Business 99+ UA Журнал відвідувань / [PERSON_NAME][DATE] 20:00 / Урок відбу…" at bounding box center [461, 315] width 922 height 631
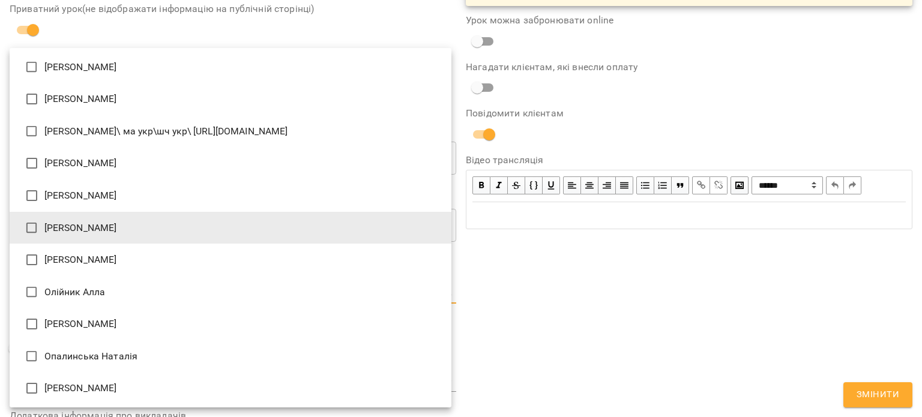
scroll to position [1477, 0]
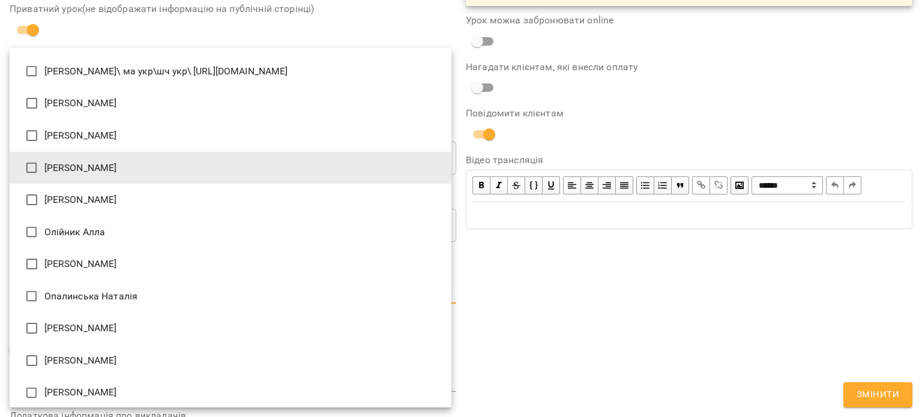
type input "**********"
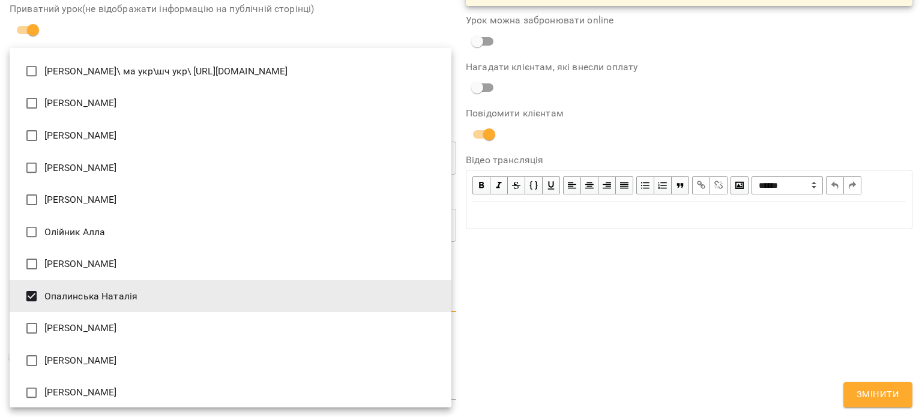
click at [720, 280] on div at bounding box center [461, 208] width 922 height 417
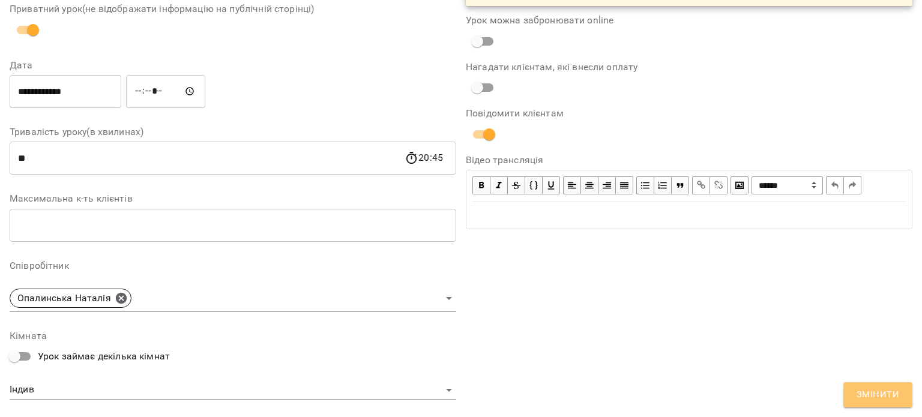
click at [877, 386] on button "Змінити" at bounding box center [878, 395] width 69 height 25
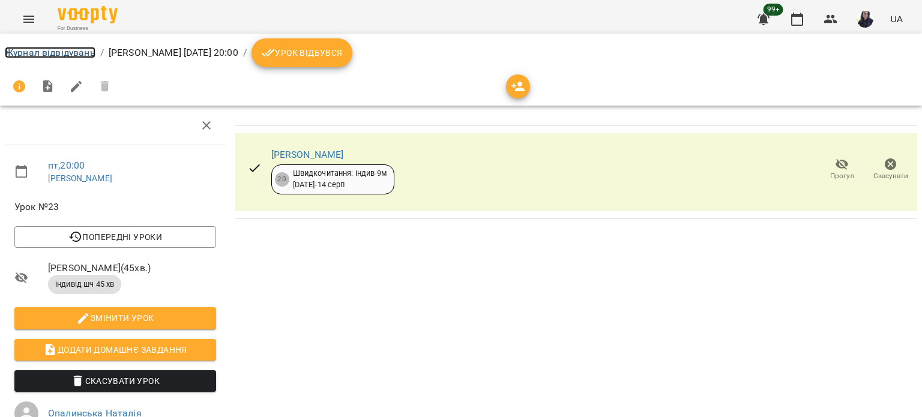
click at [66, 53] on link "Журнал відвідувань" at bounding box center [50, 52] width 91 height 11
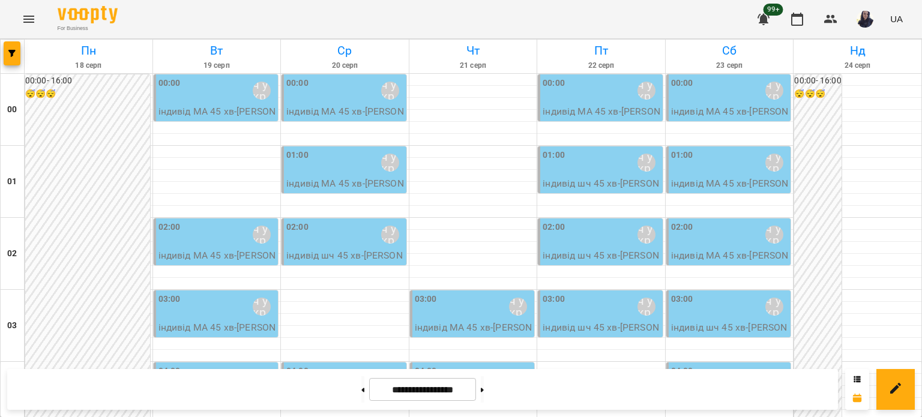
click at [731, 77] on div "00:00 [PERSON_NAME]\ ма укр\шч укр\ [URL][DOMAIN_NAME]" at bounding box center [730, 91] width 118 height 28
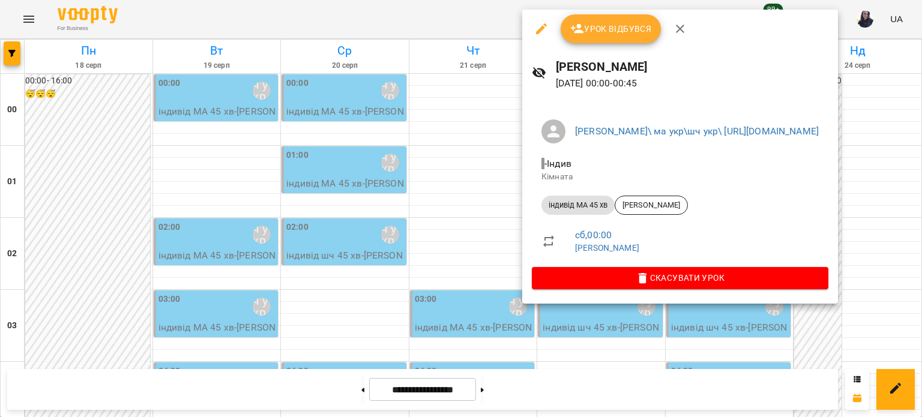
click at [538, 33] on icon "button" at bounding box center [541, 28] width 11 height 11
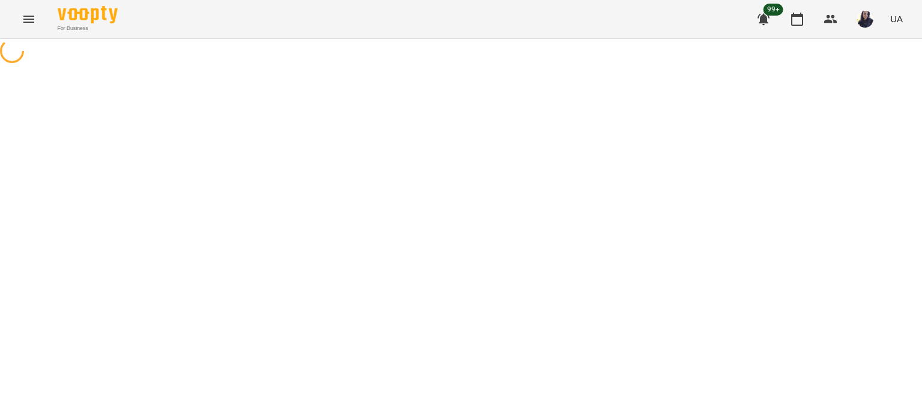
select select "**********"
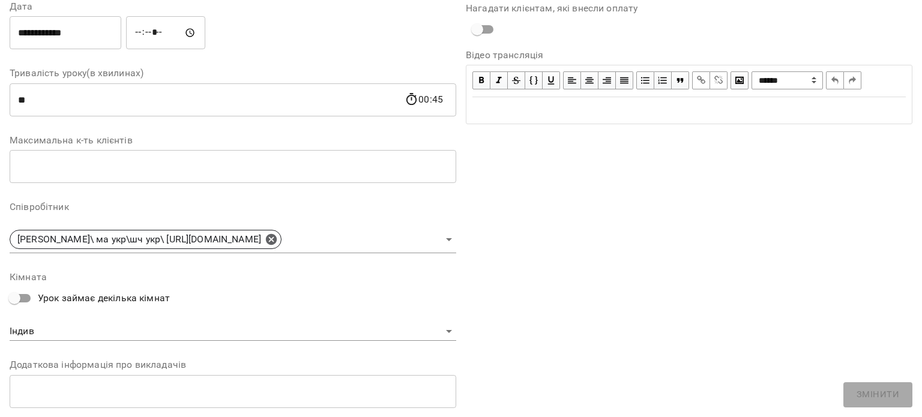
scroll to position [180, 0]
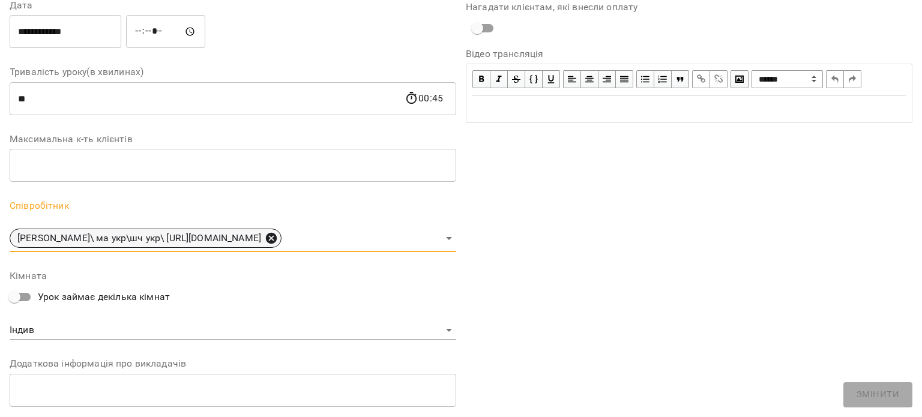
click at [277, 239] on icon at bounding box center [271, 238] width 11 height 11
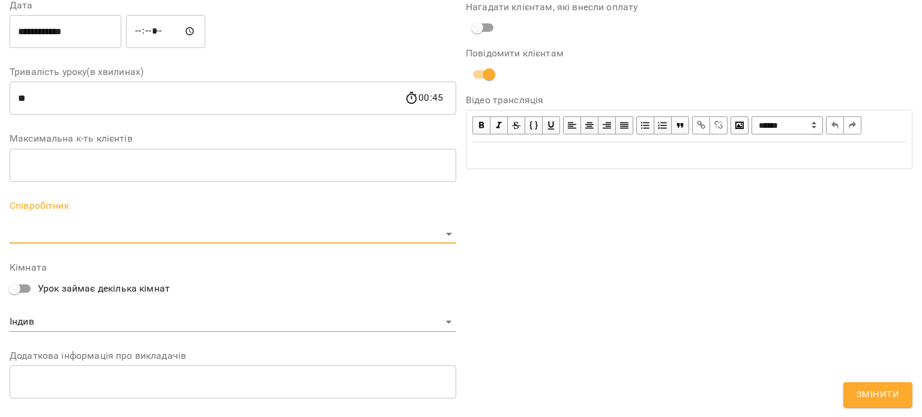
click at [243, 235] on body "For Business 99+ UA Журнал відвідувань / [PERSON_NAME] [DATE] 00:00 / Урок відб…" at bounding box center [461, 315] width 922 height 631
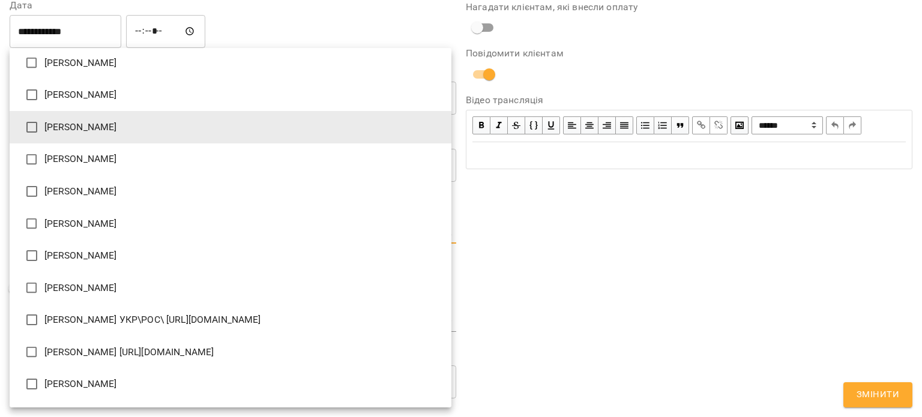
scroll to position [240, 0]
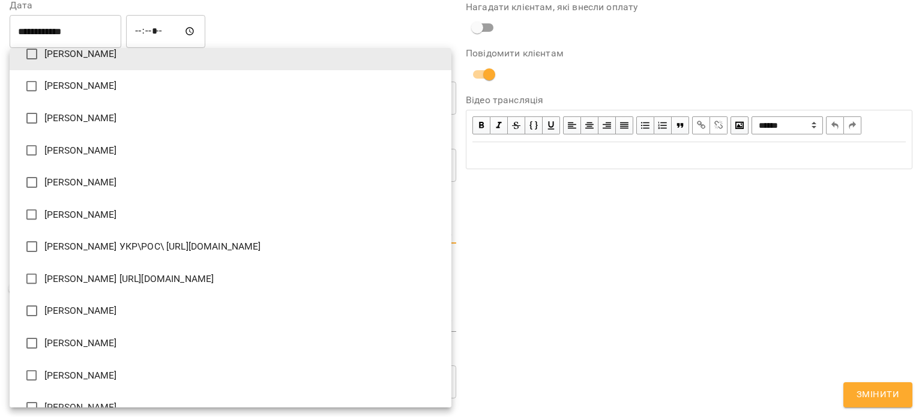
type input "**********"
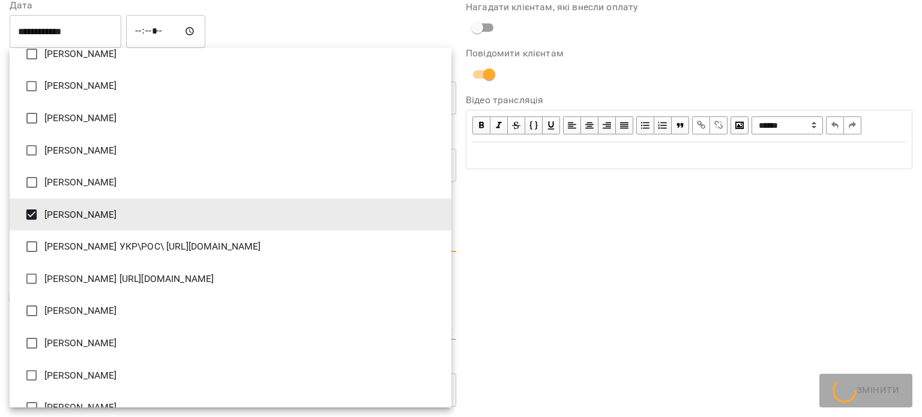
click at [708, 304] on div at bounding box center [461, 208] width 922 height 417
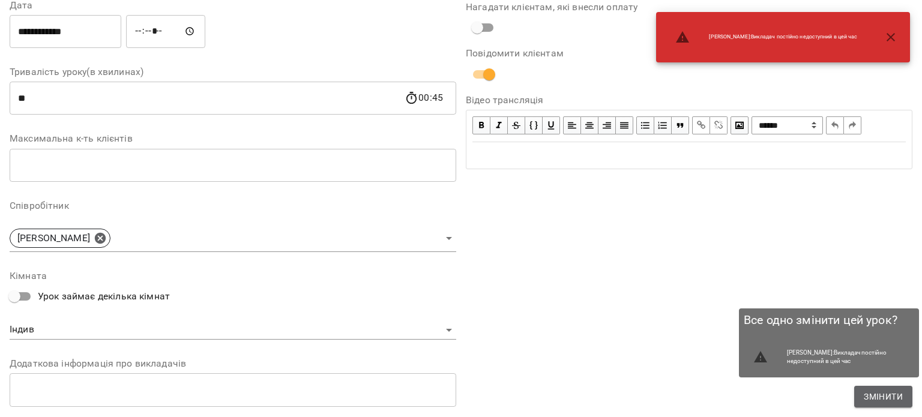
click at [884, 401] on span "Змінити" at bounding box center [883, 397] width 39 height 14
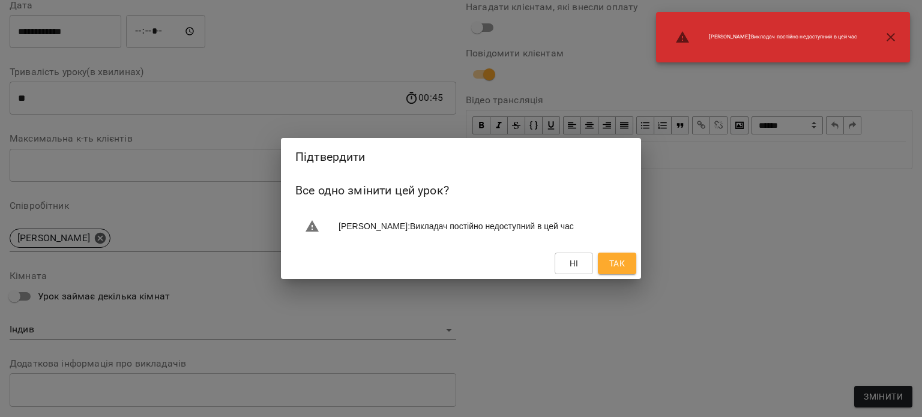
click at [632, 274] on button "Так" at bounding box center [617, 264] width 38 height 22
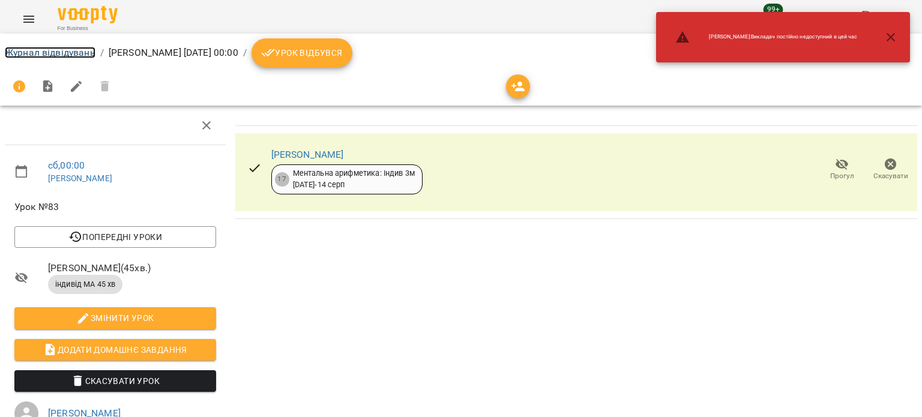
click at [49, 57] on link "Журнал відвідувань" at bounding box center [50, 52] width 91 height 11
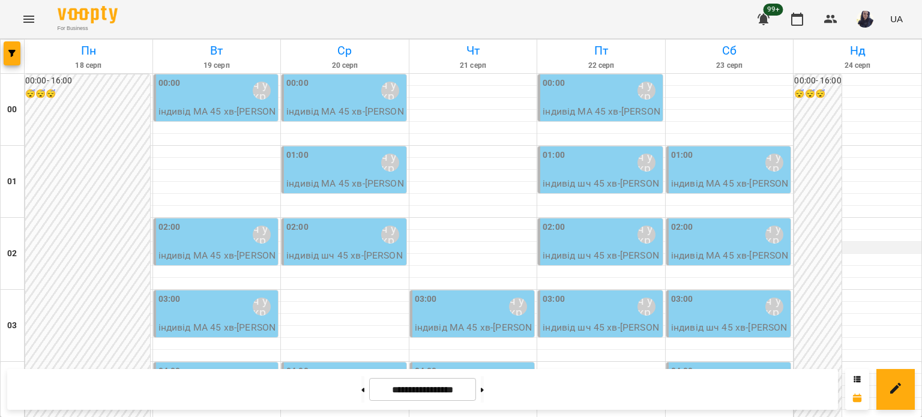
scroll to position [961, 0]
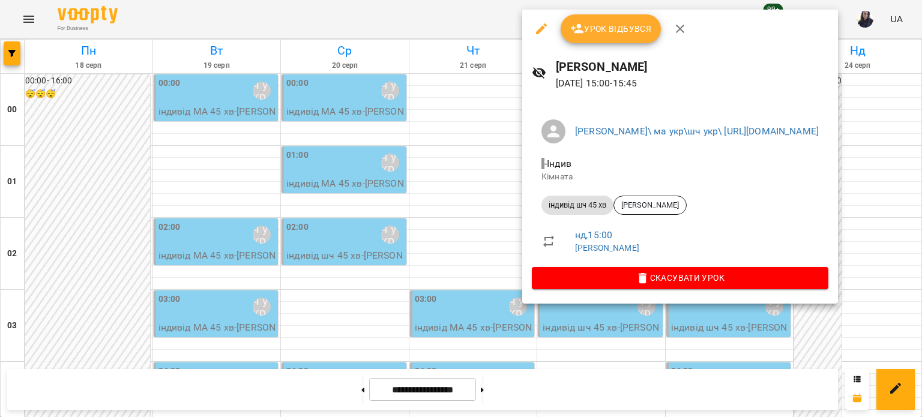
click at [540, 29] on icon "button" at bounding box center [541, 28] width 11 height 11
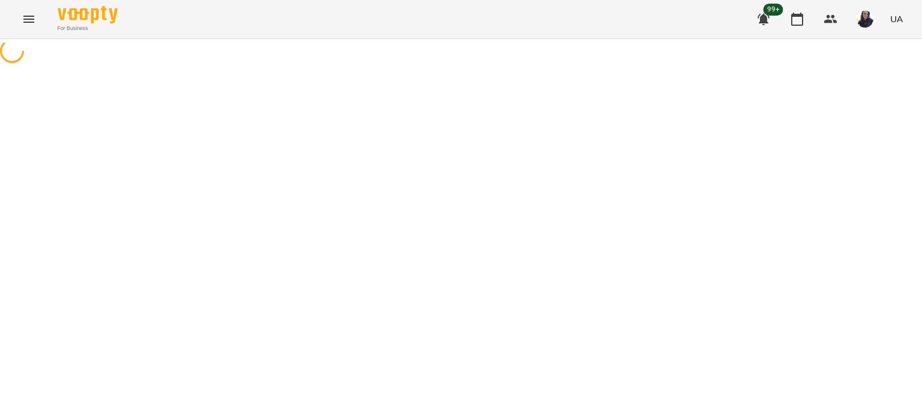
select select "**********"
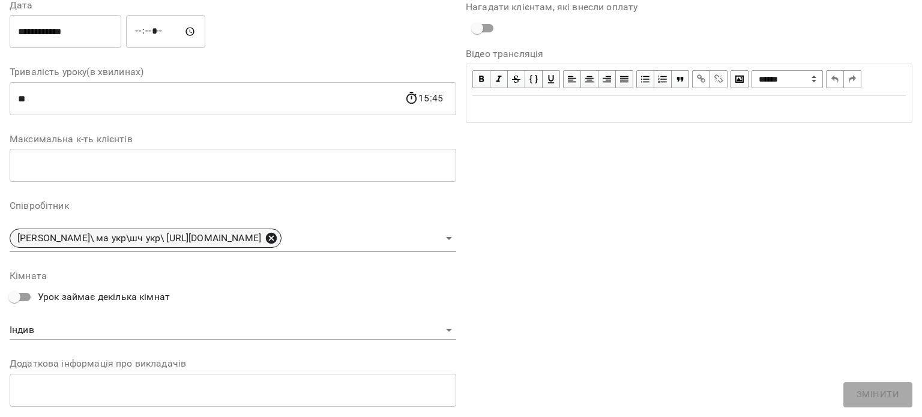
click at [278, 238] on icon at bounding box center [271, 238] width 13 height 13
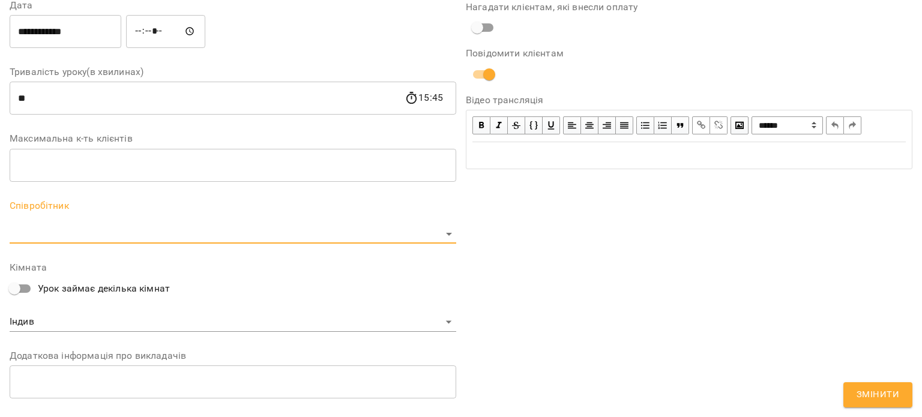
click at [291, 237] on body "For Business 99+ UA Журнал відвідувань / [PERSON_NAME], [DATE] 15:00 / Урок від…" at bounding box center [461, 315] width 922 height 631
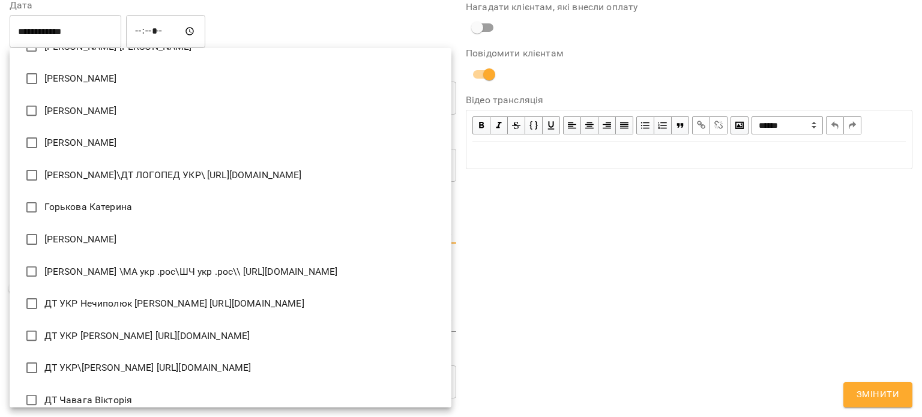
scroll to position [660, 0]
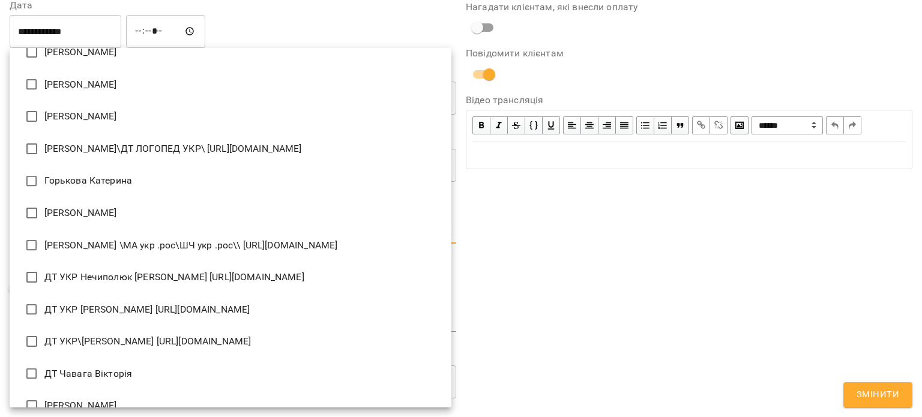
type input "**********"
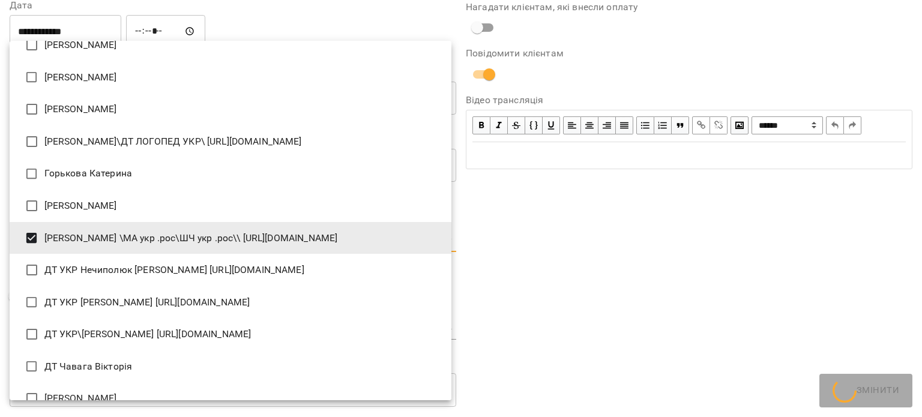
click at [665, 308] on div at bounding box center [461, 208] width 922 height 417
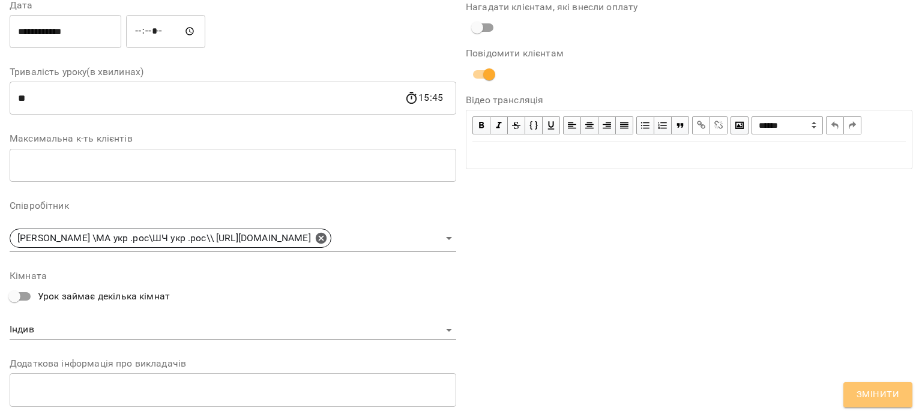
click at [890, 392] on span "Змінити" at bounding box center [878, 395] width 43 height 16
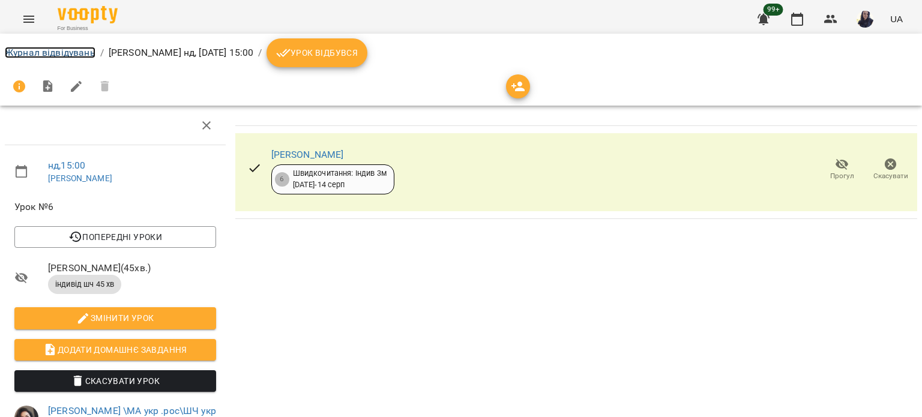
drag, startPoint x: 77, startPoint y: 52, endPoint x: 257, endPoint y: 5, distance: 186.2
click at [77, 52] on link "Журнал відвідувань" at bounding box center [50, 52] width 91 height 11
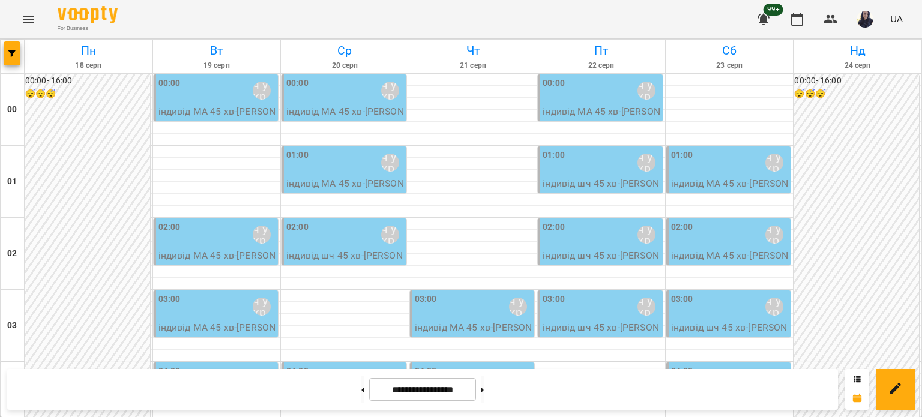
scroll to position [1261, 0]
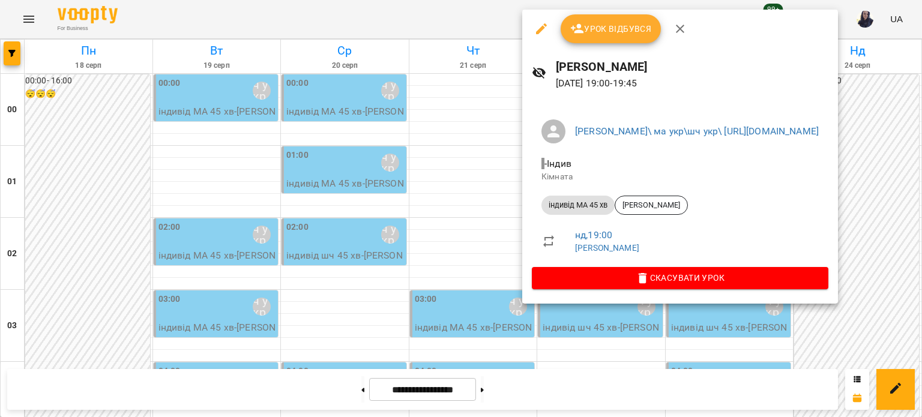
click at [543, 25] on icon "button" at bounding box center [541, 28] width 11 height 11
click at [539, 31] on icon "button" at bounding box center [541, 28] width 11 height 11
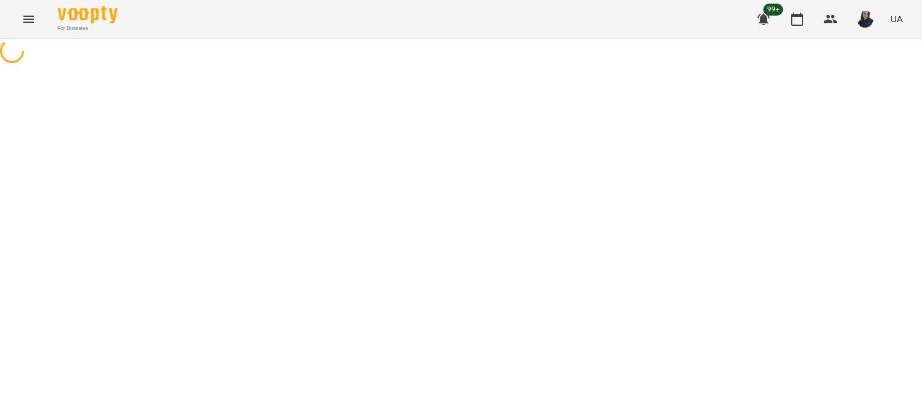
select select "**********"
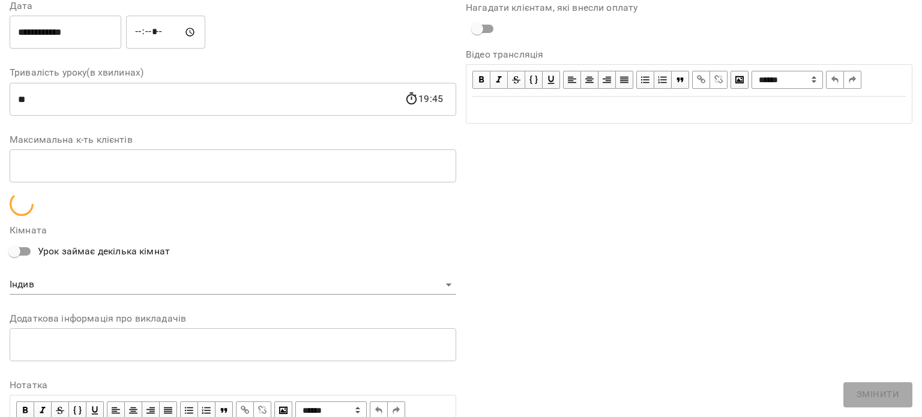
scroll to position [180, 0]
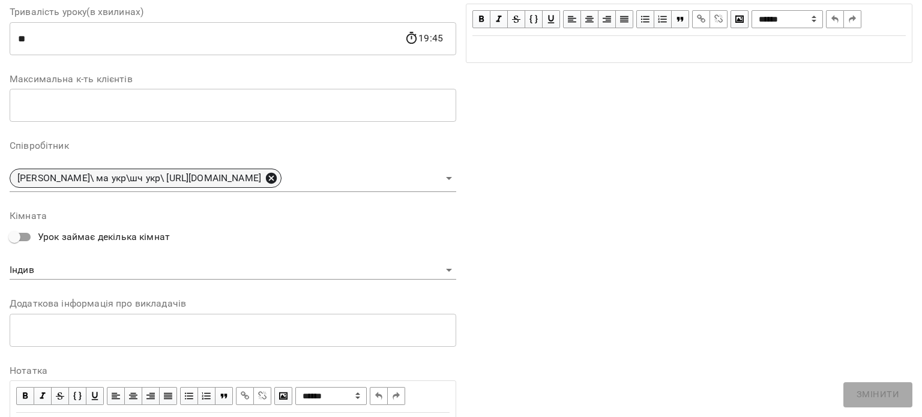
click at [278, 177] on icon at bounding box center [271, 178] width 13 height 13
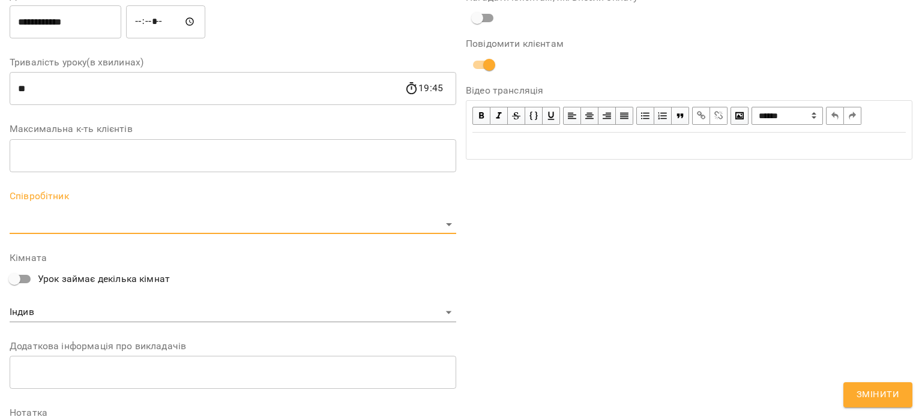
scroll to position [290, 0]
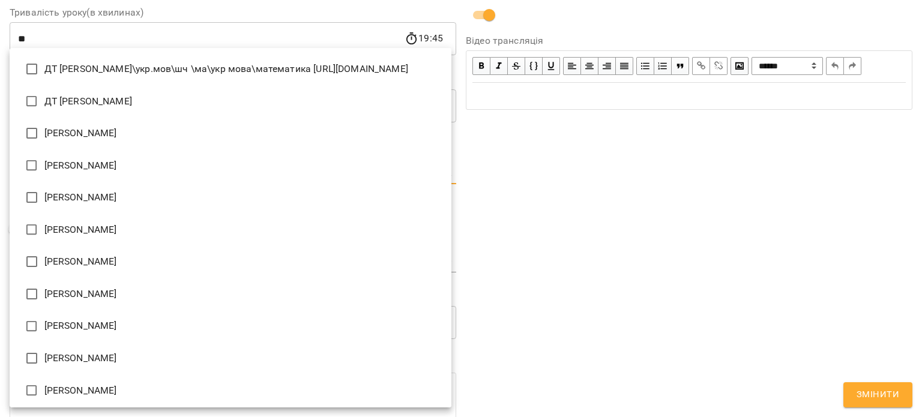
click at [268, 166] on body "For Business 99+ UA Журнал відвідувань / [PERSON_NAME], [DATE] 19:00 / Урок від…" at bounding box center [461, 315] width 922 height 631
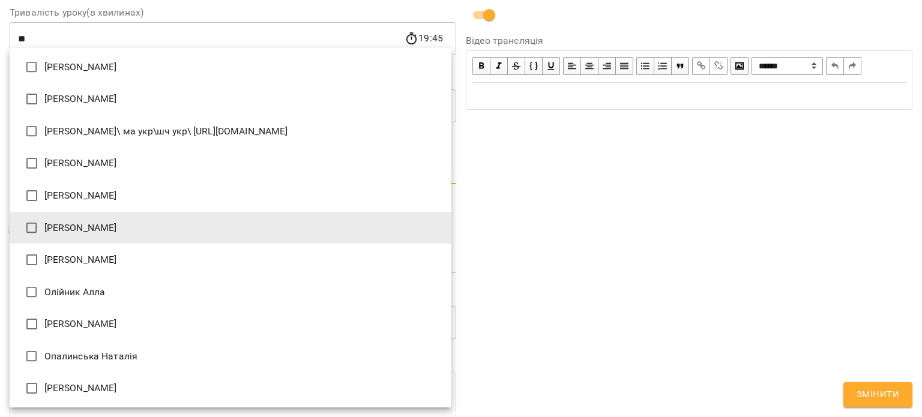
scroll to position [1537, 0]
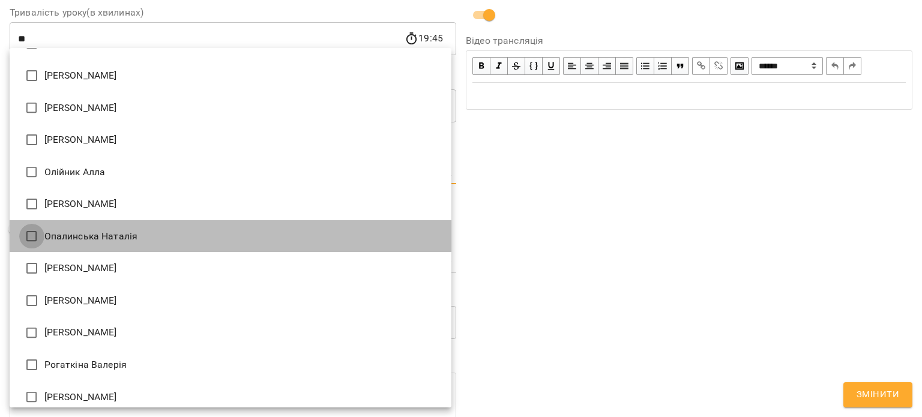
type input "**********"
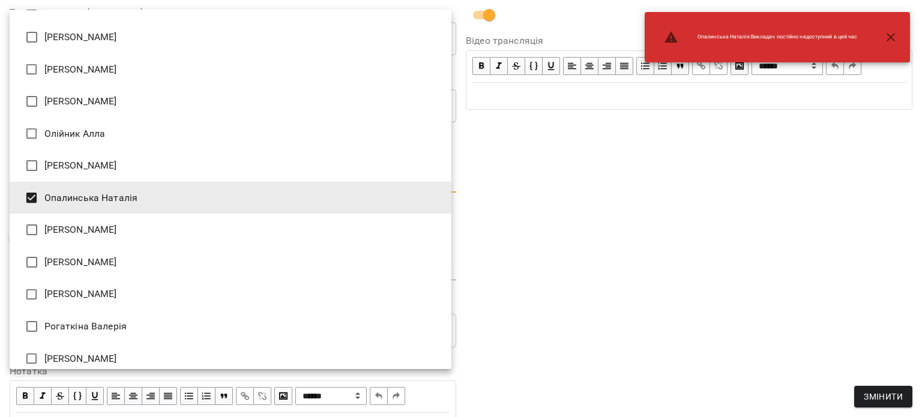
click at [670, 265] on div at bounding box center [461, 208] width 922 height 417
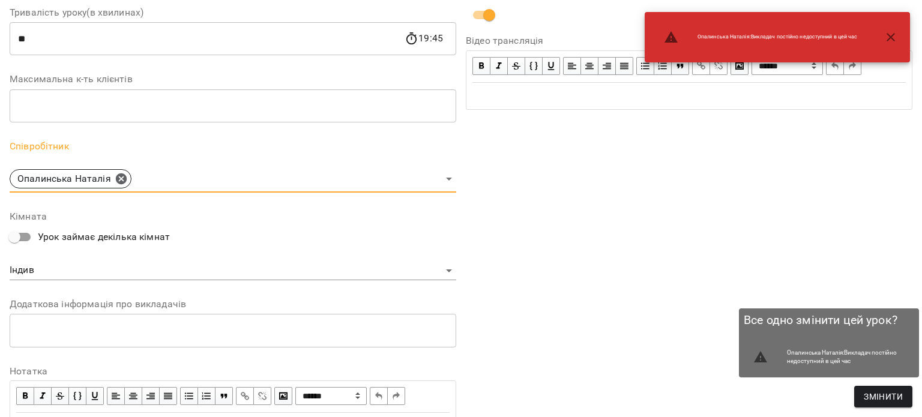
click at [890, 399] on span "Змінити" at bounding box center [883, 397] width 39 height 14
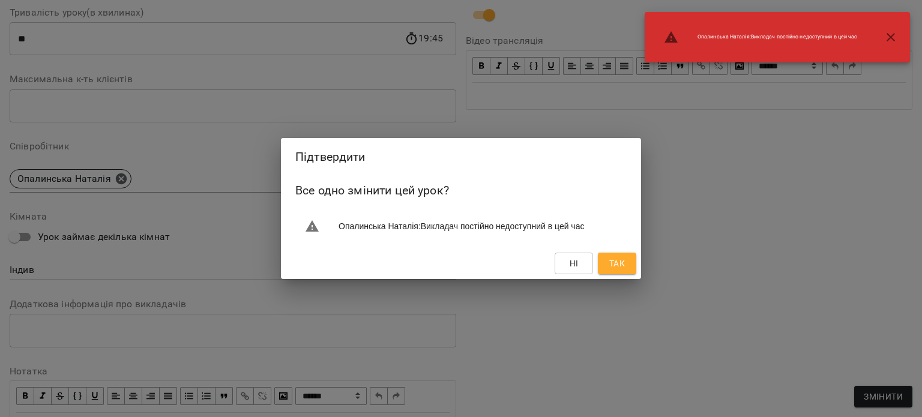
click at [623, 271] on span "Так" at bounding box center [618, 263] width 16 height 14
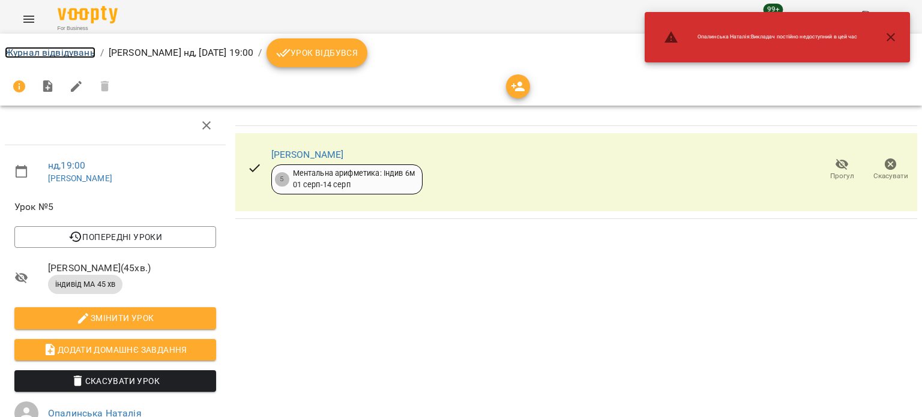
click at [24, 47] on link "Журнал відвідувань" at bounding box center [50, 52] width 91 height 11
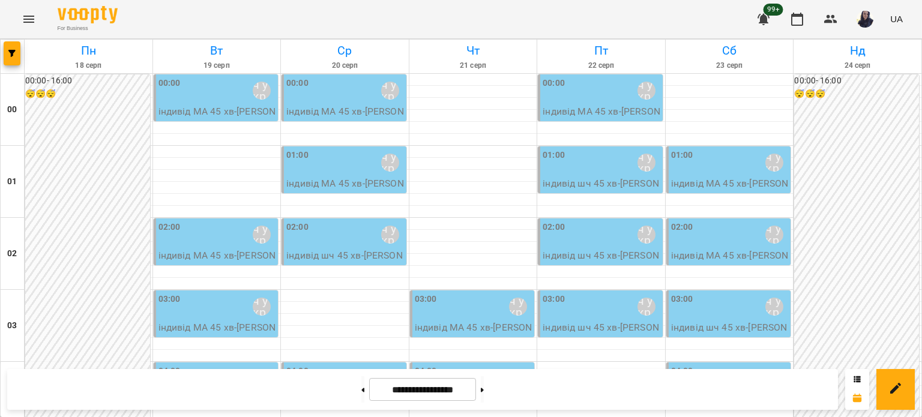
scroll to position [1261, 0]
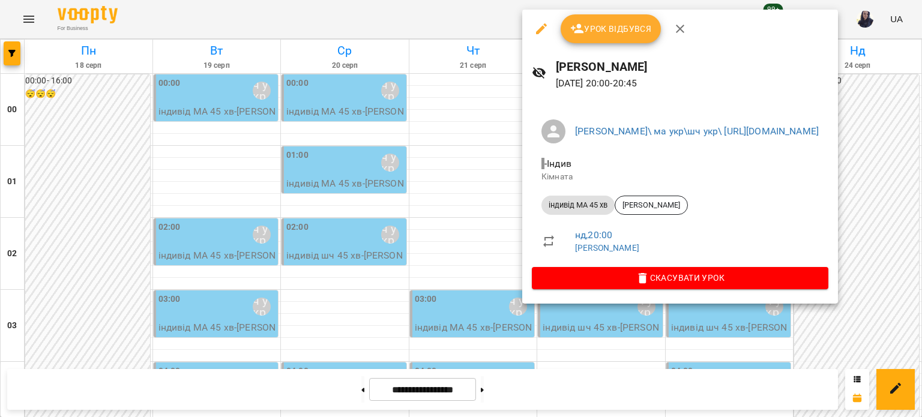
click at [539, 24] on icon "button" at bounding box center [541, 29] width 14 height 14
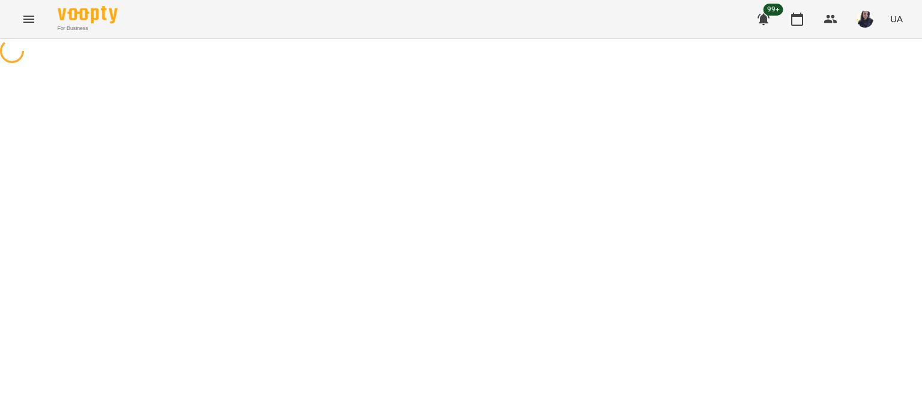
select select "**********"
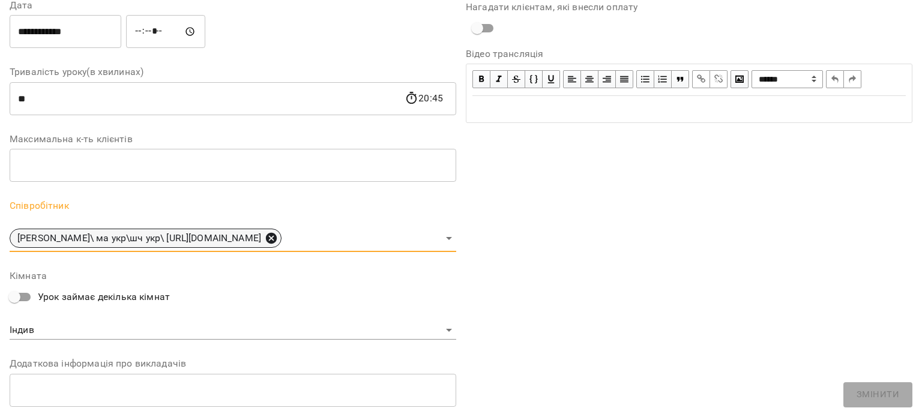
click at [277, 240] on icon at bounding box center [271, 238] width 11 height 11
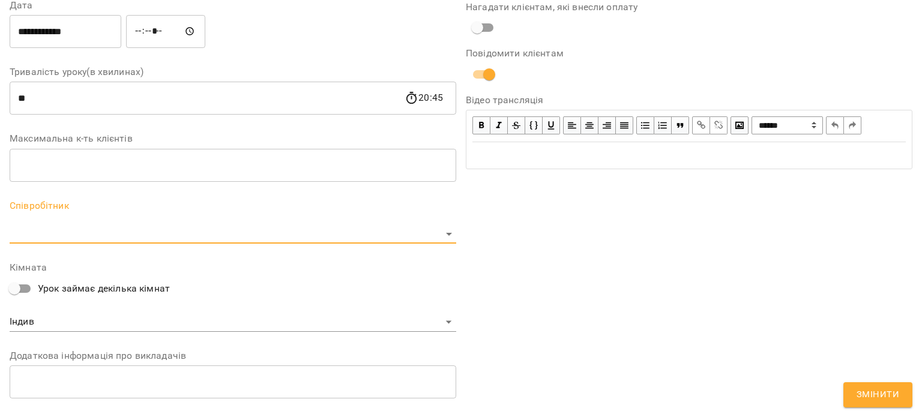
click at [269, 234] on body "**********" at bounding box center [461, 315] width 922 height 631
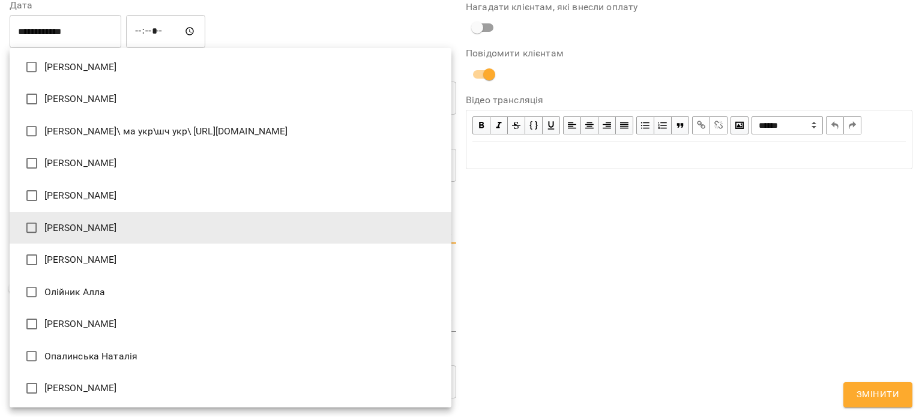
scroll to position [1477, 0]
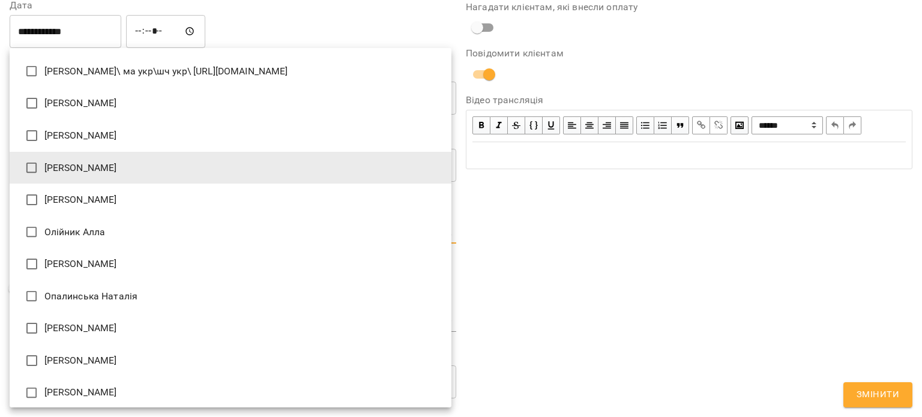
type input "**********"
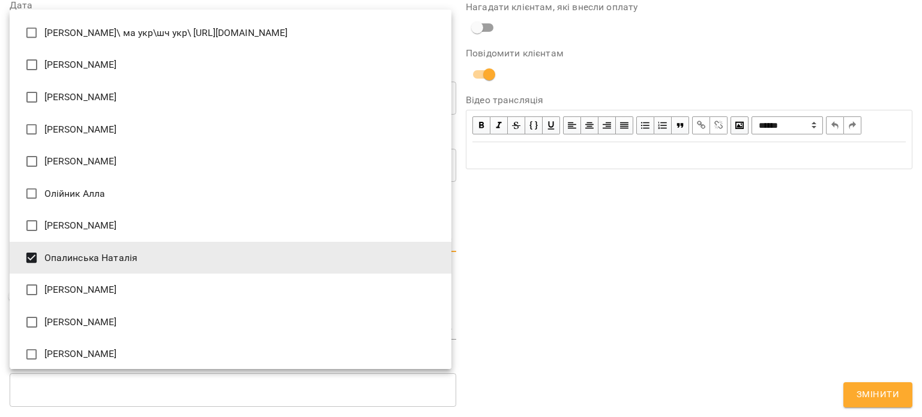
click at [610, 301] on div at bounding box center [461, 208] width 922 height 417
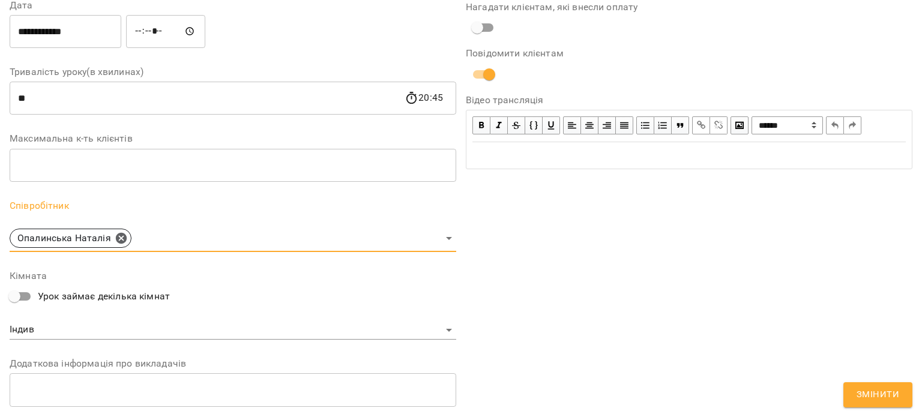
click at [890, 398] on span "Змінити" at bounding box center [878, 395] width 43 height 16
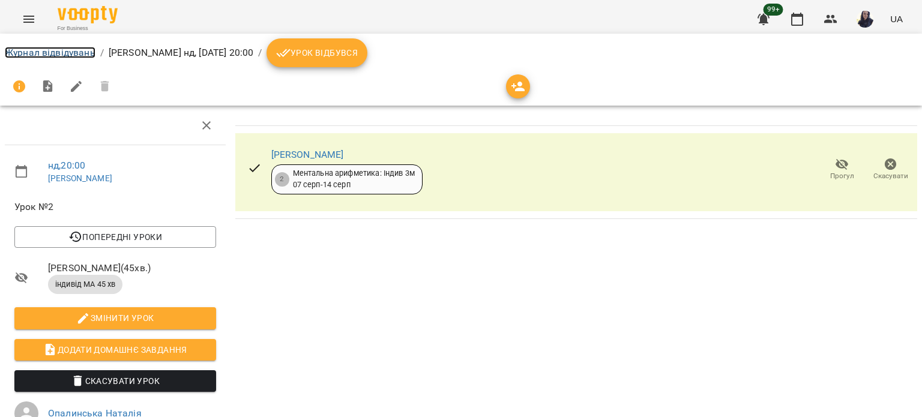
drag, startPoint x: 45, startPoint y: 48, endPoint x: 53, endPoint y: 49, distance: 8.5
click at [45, 48] on link "Журнал відвідувань" at bounding box center [50, 52] width 91 height 11
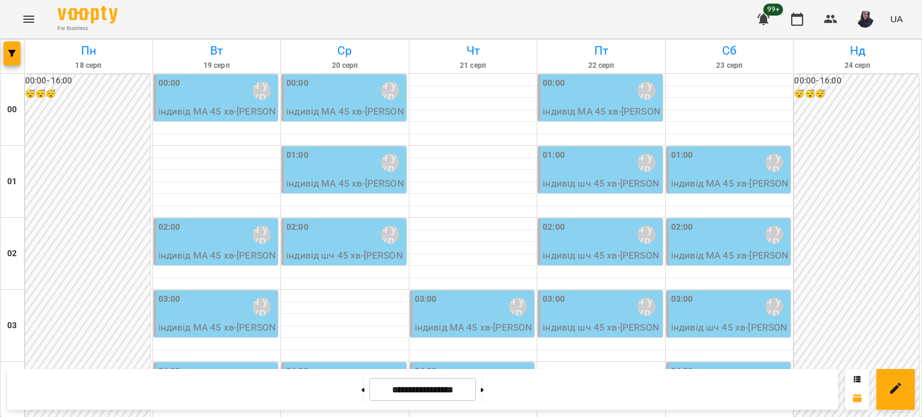
scroll to position [1439, 0]
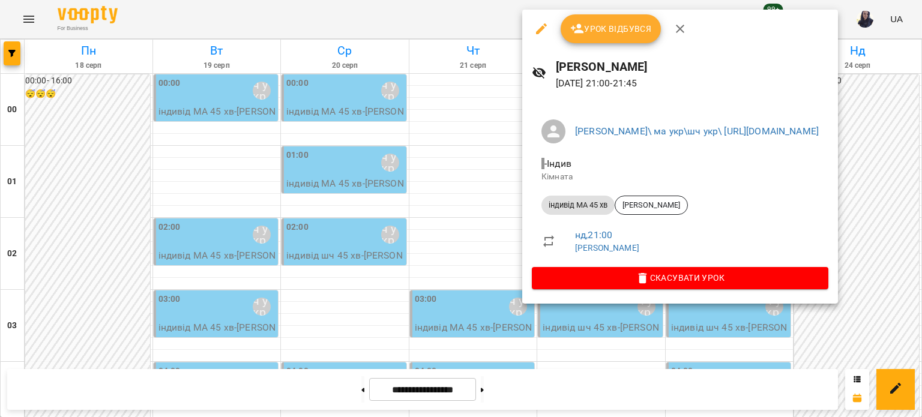
click at [539, 19] on button "button" at bounding box center [541, 28] width 29 height 29
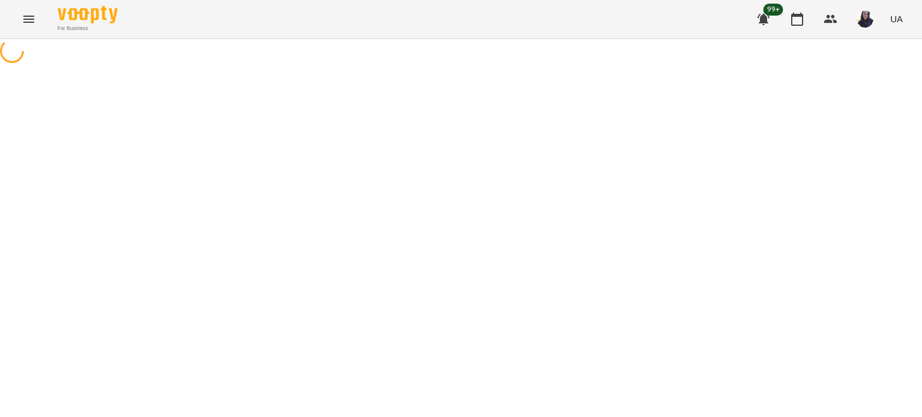
select select "**********"
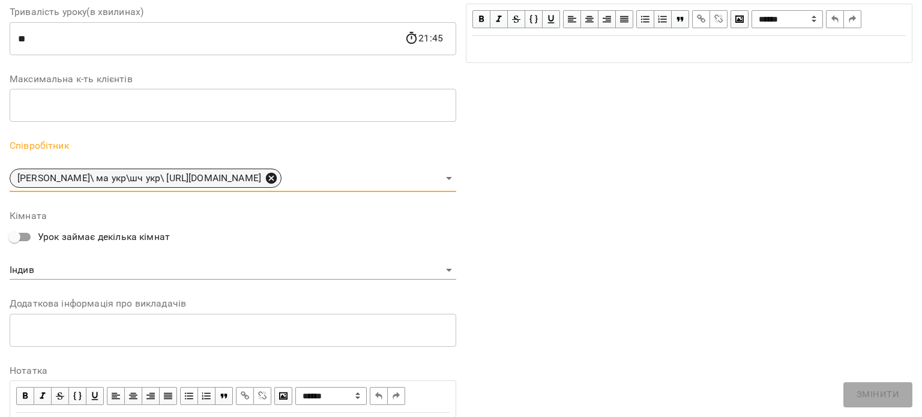
click at [278, 179] on icon at bounding box center [271, 178] width 13 height 13
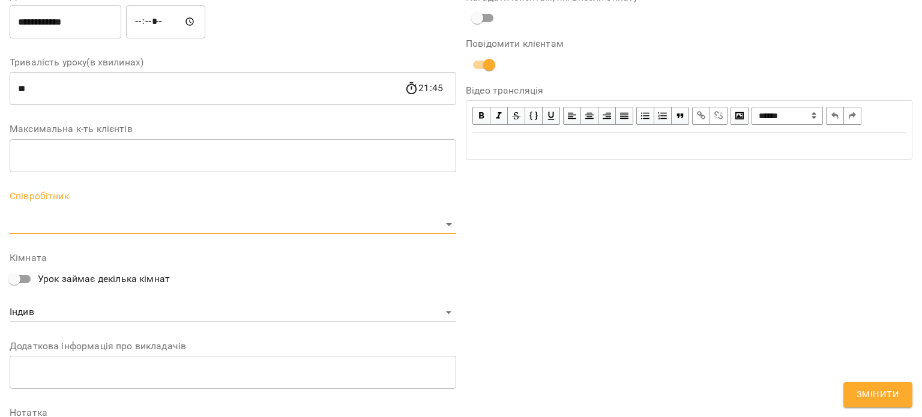
scroll to position [290, 0]
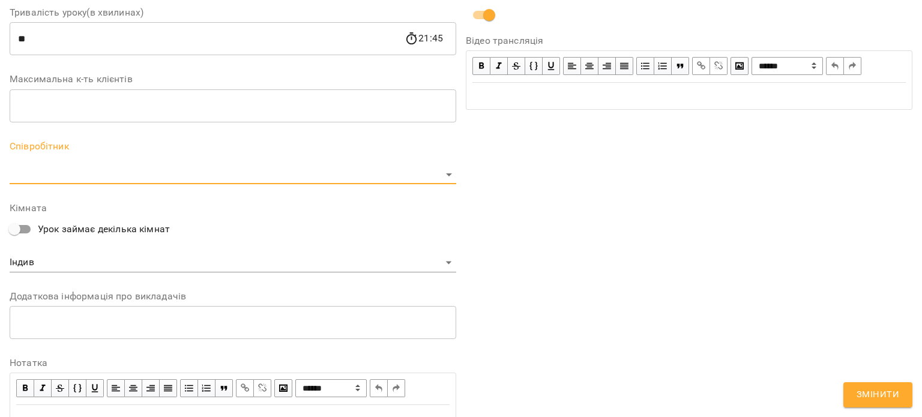
click at [283, 179] on body "For Business 99+ UA Журнал відвідувань / [PERSON_NAME], [DATE] 21:00 / Урок від…" at bounding box center [461, 315] width 922 height 631
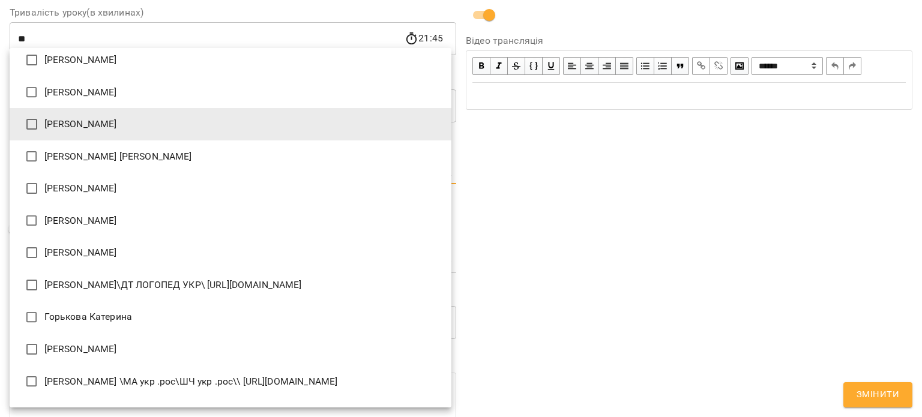
scroll to position [540, 0]
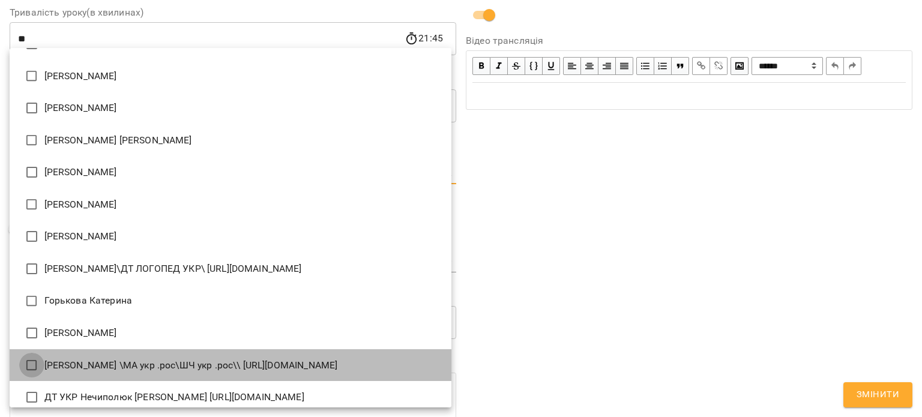
type input "**********"
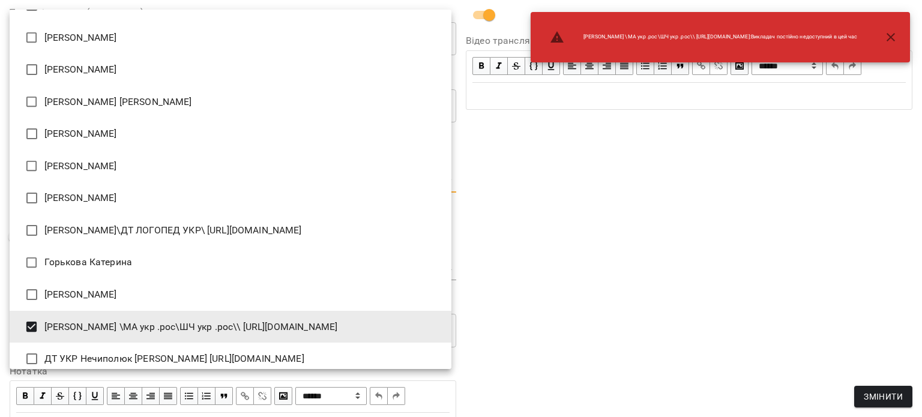
click at [642, 259] on div at bounding box center [461, 208] width 922 height 417
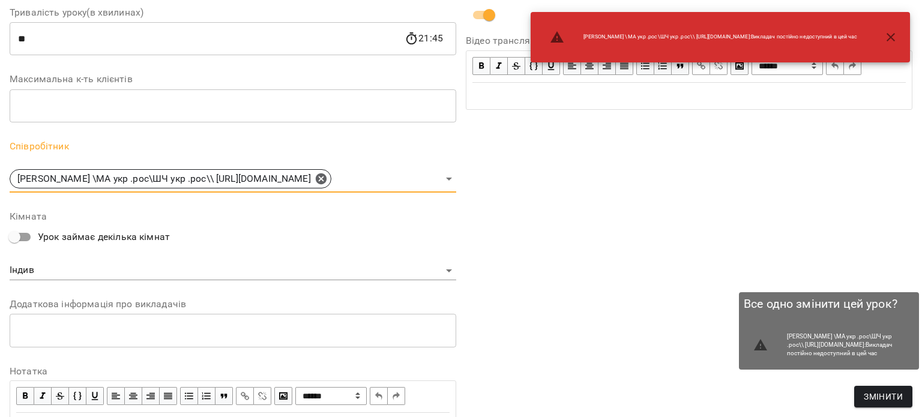
click at [883, 399] on span "Змінити" at bounding box center [883, 397] width 39 height 14
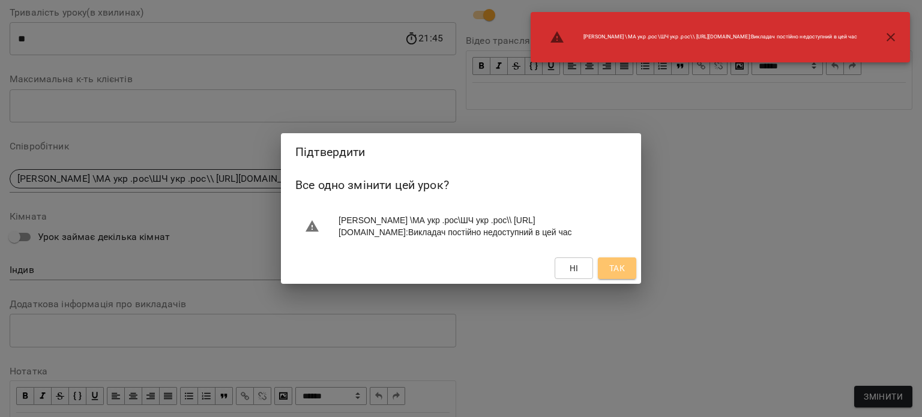
click at [625, 276] on span "Так" at bounding box center [617, 268] width 19 height 14
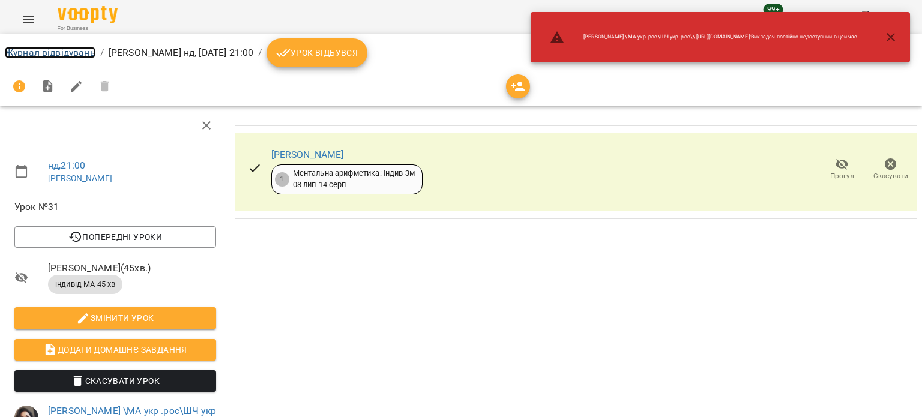
click at [81, 50] on link "Журнал відвідувань" at bounding box center [50, 52] width 91 height 11
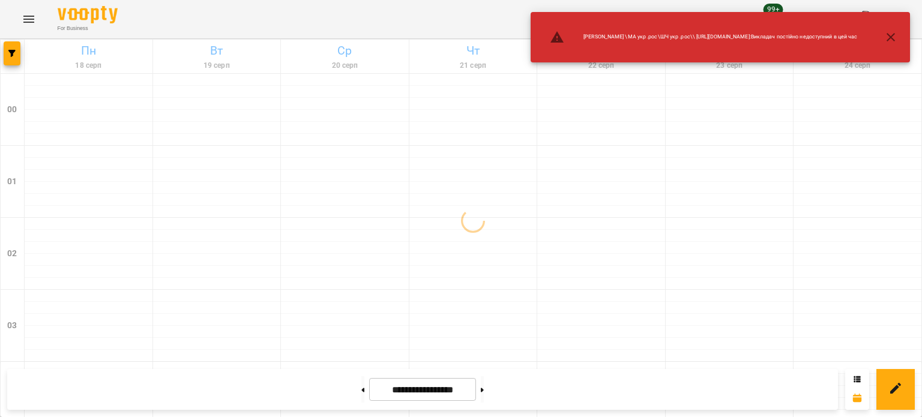
click at [889, 38] on icon "button" at bounding box center [891, 37] width 8 height 8
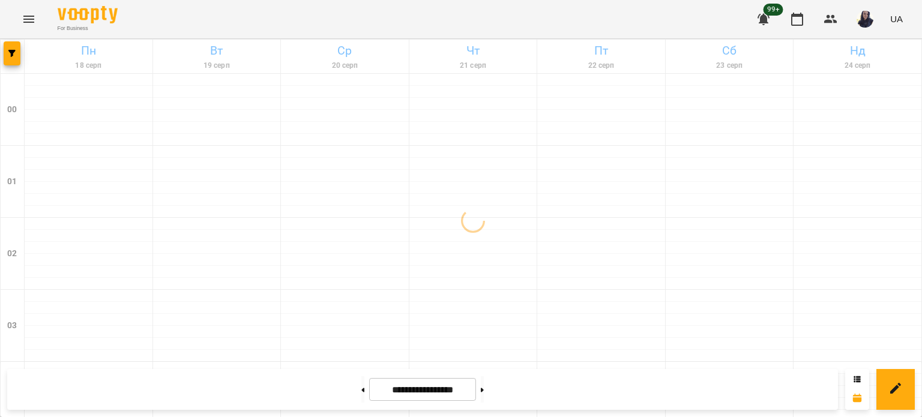
scroll to position [1439, 0]
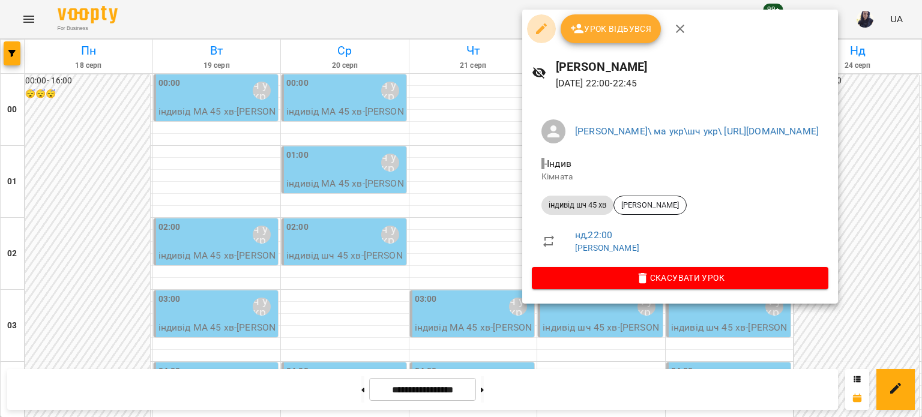
click at [530, 35] on button "button" at bounding box center [541, 28] width 29 height 29
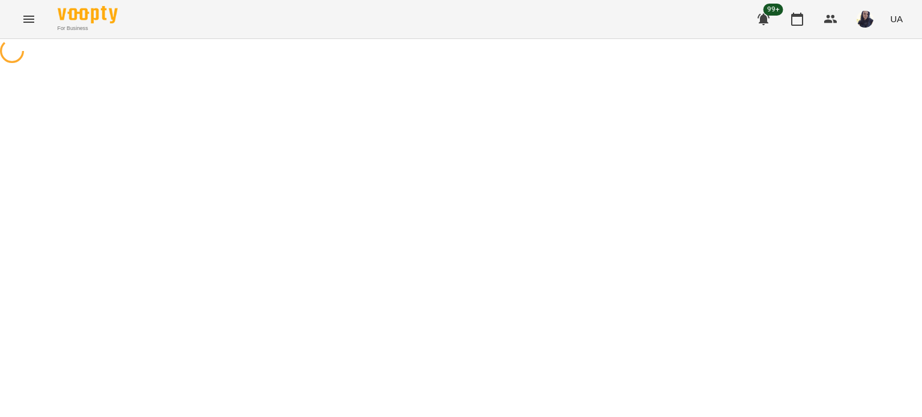
select select "**********"
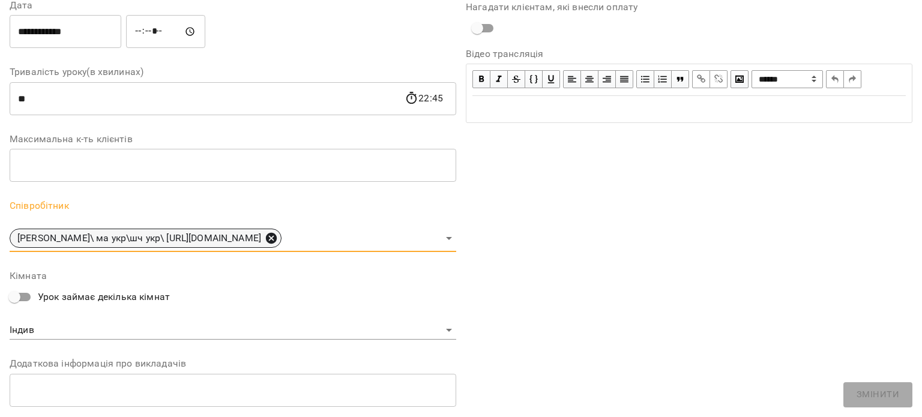
click at [277, 235] on icon at bounding box center [271, 238] width 11 height 11
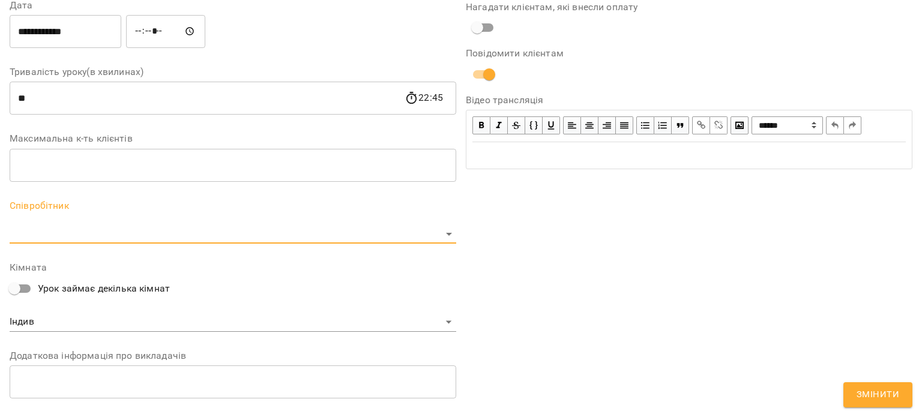
click at [232, 230] on body "**********" at bounding box center [461, 315] width 922 height 631
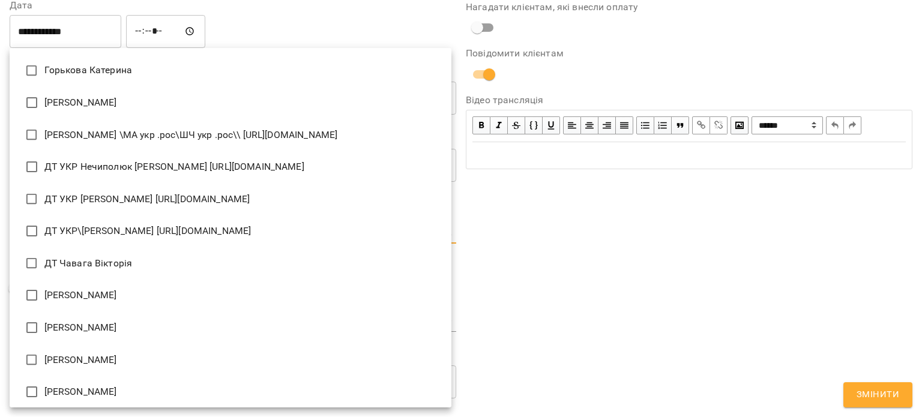
scroll to position [720, 0]
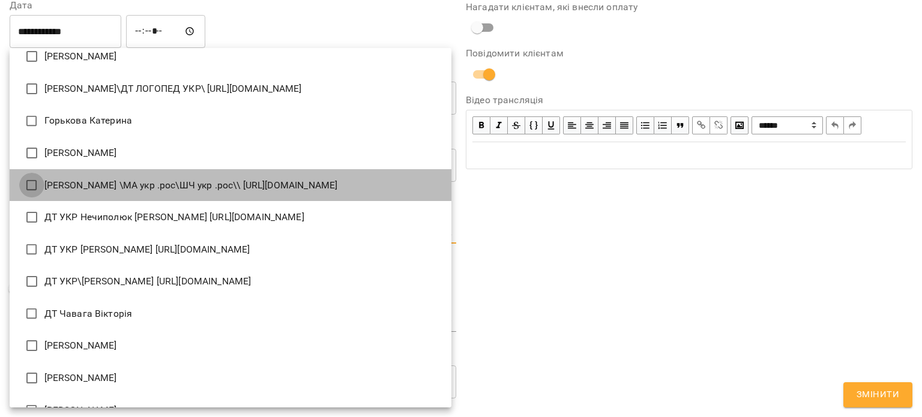
type input "**********"
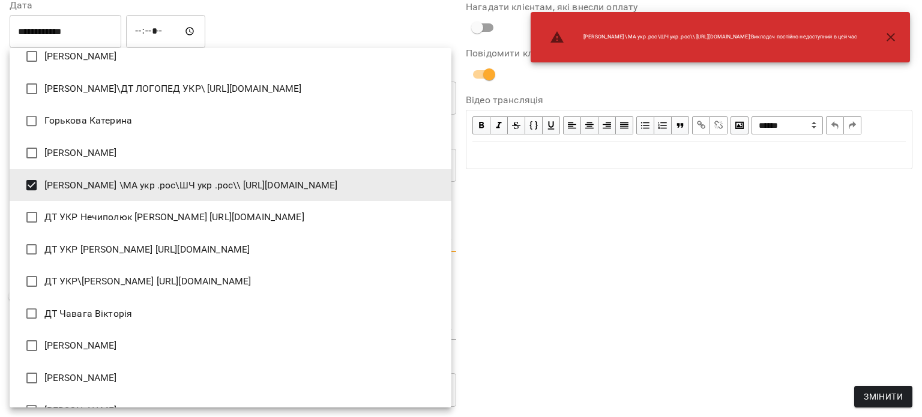
click at [747, 286] on div at bounding box center [461, 208] width 922 height 417
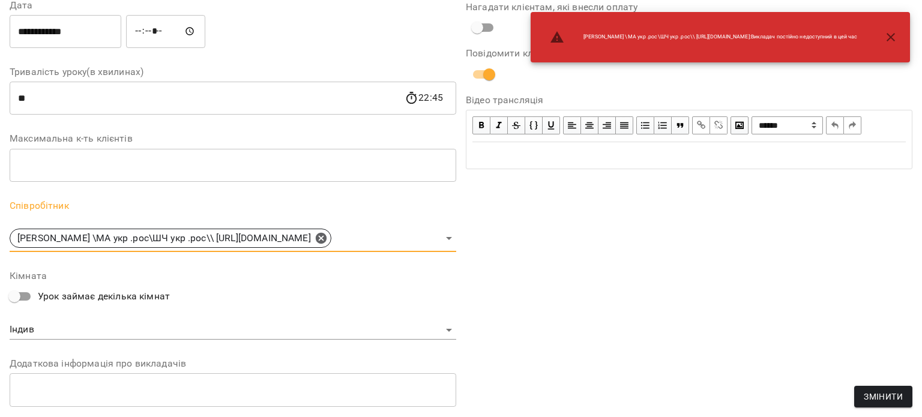
click at [855, 392] on button "Змінити" at bounding box center [884, 397] width 58 height 22
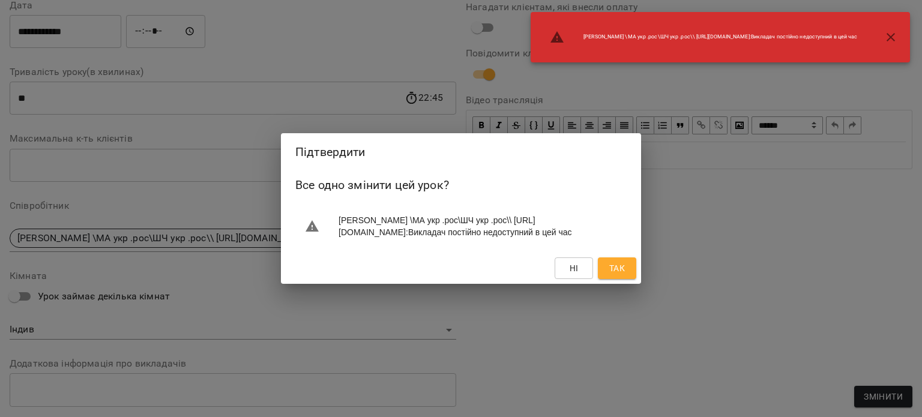
click at [610, 276] on span "Так" at bounding box center [618, 268] width 16 height 14
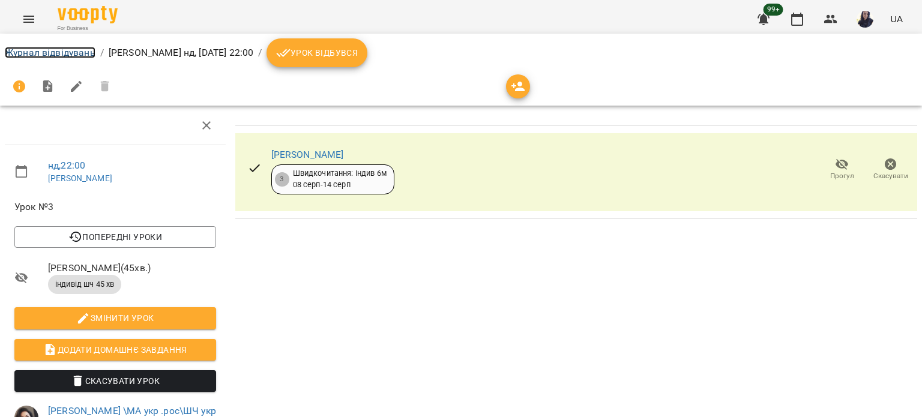
click at [75, 54] on link "Журнал відвідувань" at bounding box center [50, 52] width 91 height 11
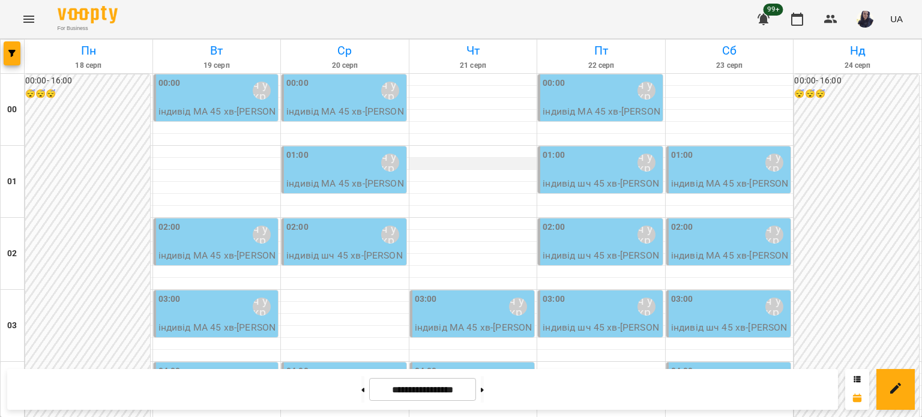
scroll to position [120, 0]
click at [458, 293] on div "03:00 [PERSON_NAME]\ ма укр\шч укр\ [URL][DOMAIN_NAME]" at bounding box center [474, 307] width 118 height 28
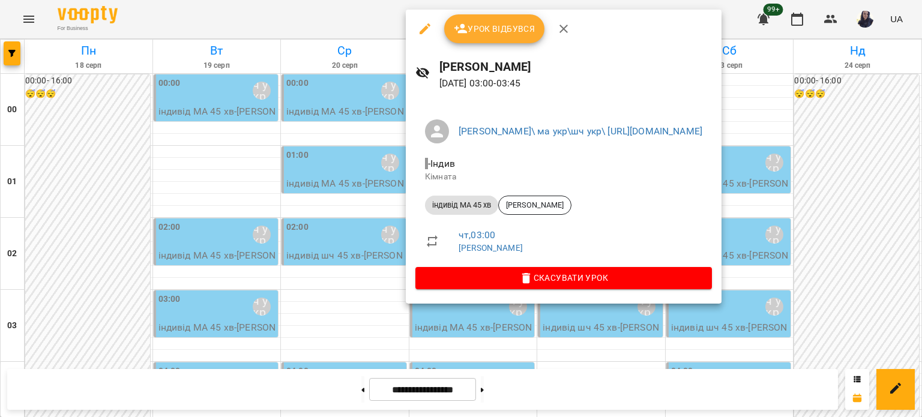
click at [426, 33] on icon "button" at bounding box center [425, 29] width 14 height 14
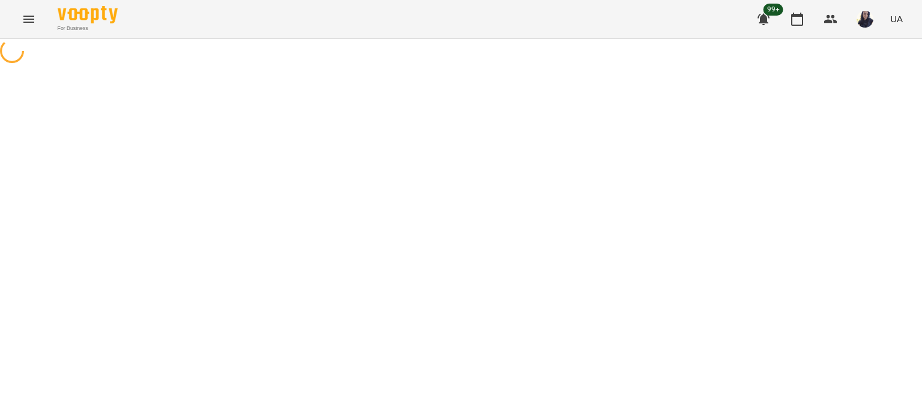
select select "**********"
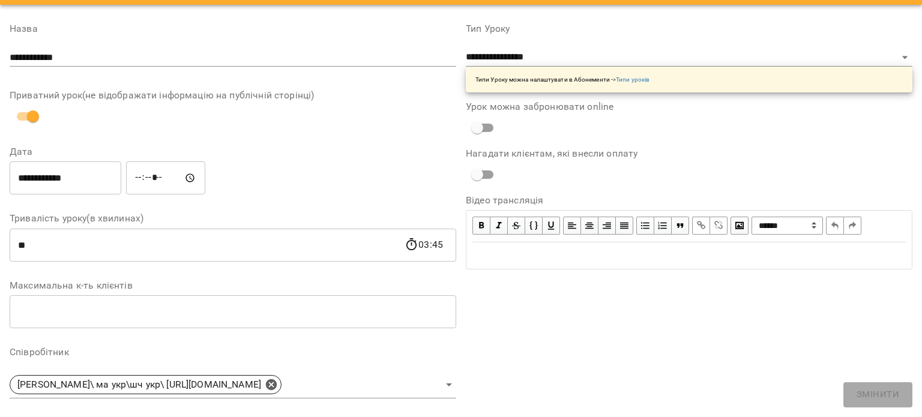
scroll to position [120, 0]
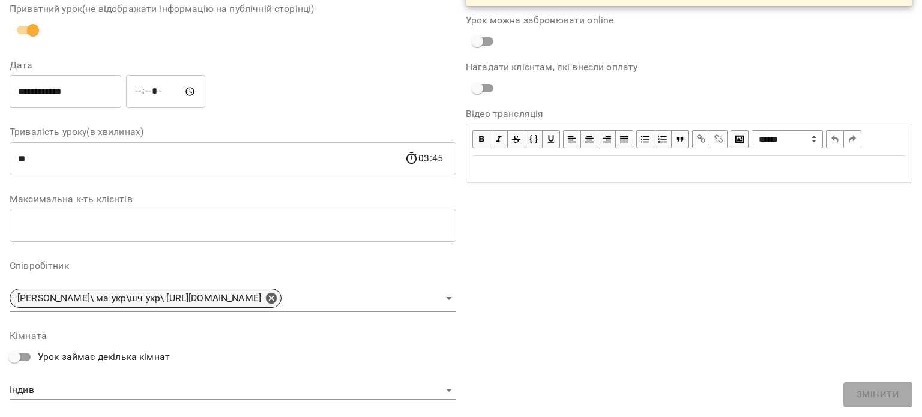
click at [277, 295] on icon at bounding box center [271, 298] width 11 height 11
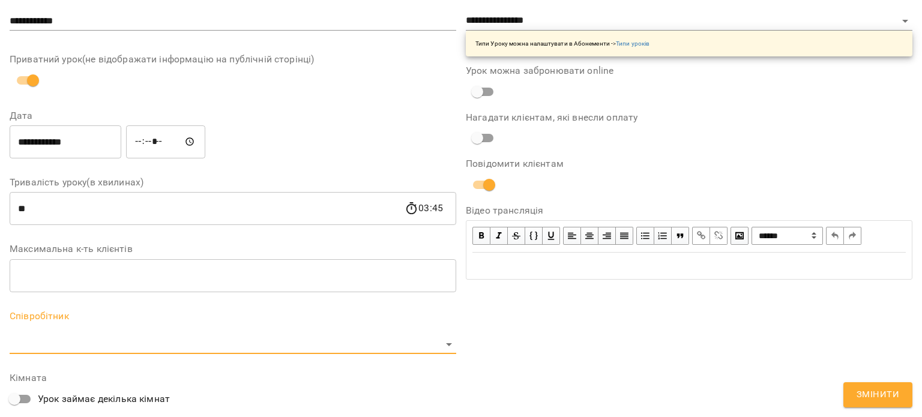
scroll to position [171, 0]
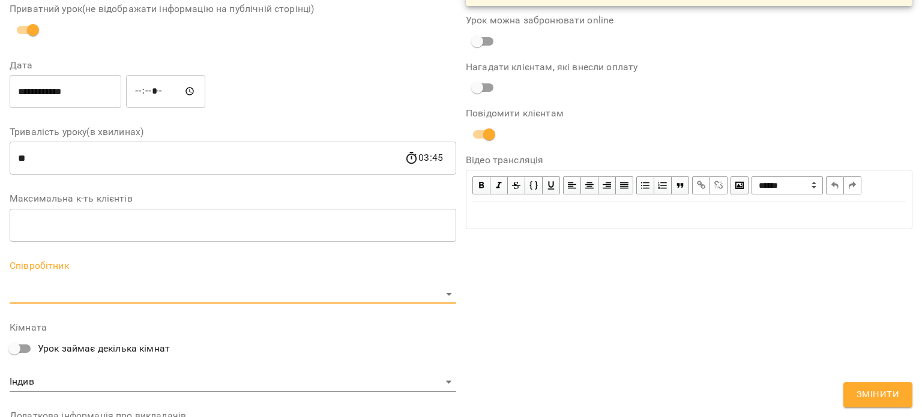
click at [253, 292] on body "For Business 99+ UA Журнал відвідувань / [PERSON_NAME][DATE] 03:00 / Урок відбу…" at bounding box center [461, 315] width 922 height 631
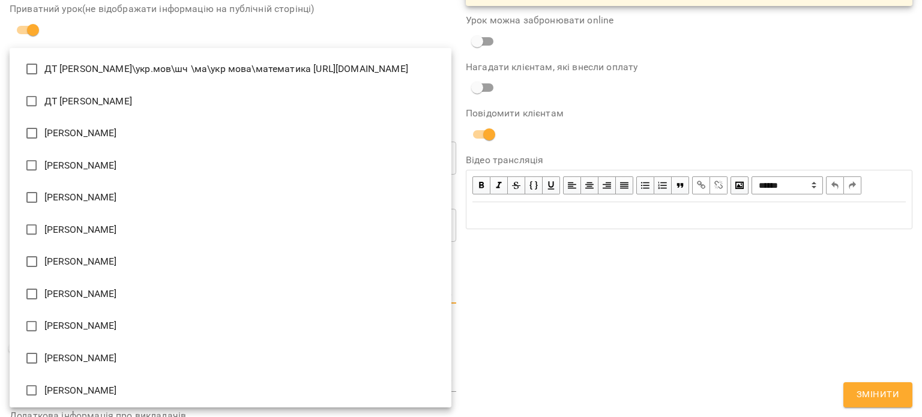
scroll to position [323, 0]
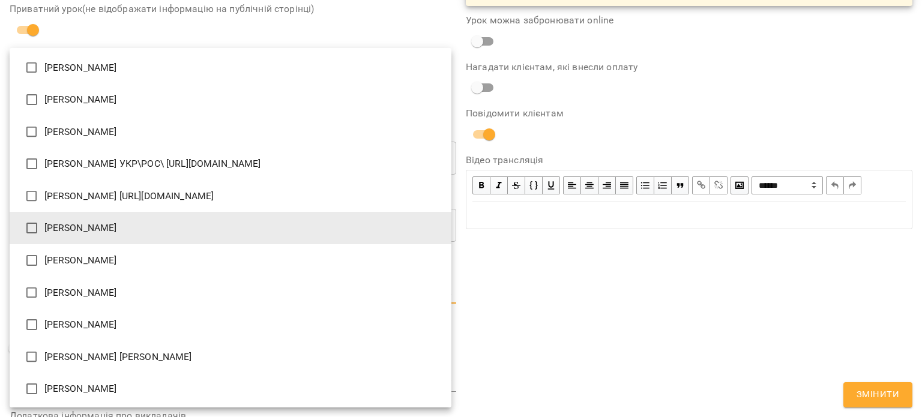
type input "**********"
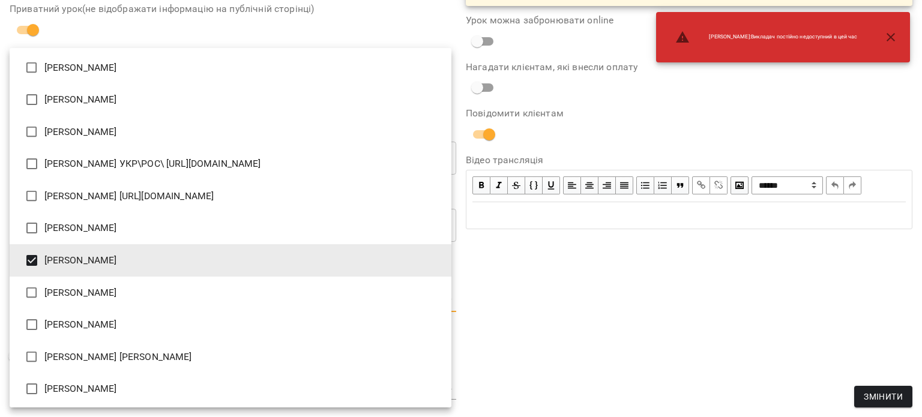
click at [675, 268] on div at bounding box center [461, 208] width 922 height 417
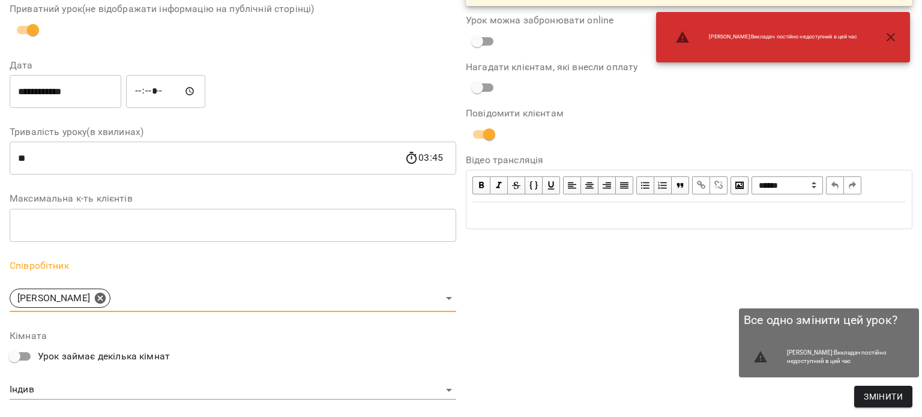
click at [876, 391] on span "Змінити" at bounding box center [883, 397] width 39 height 14
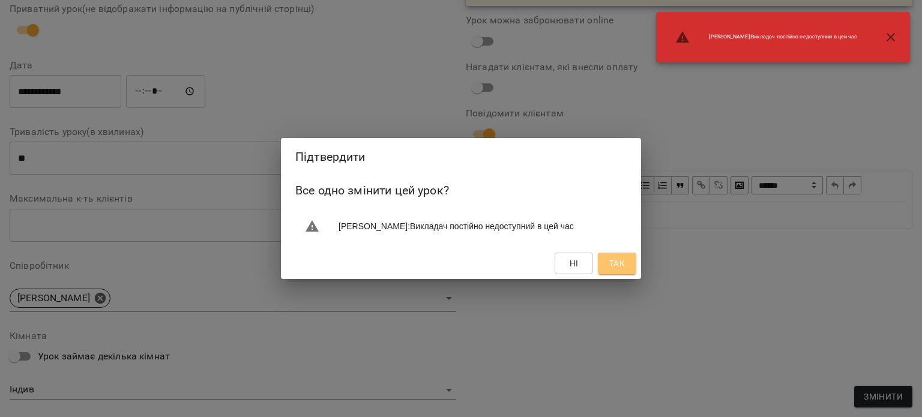
click at [616, 253] on button "Так" at bounding box center [617, 264] width 38 height 22
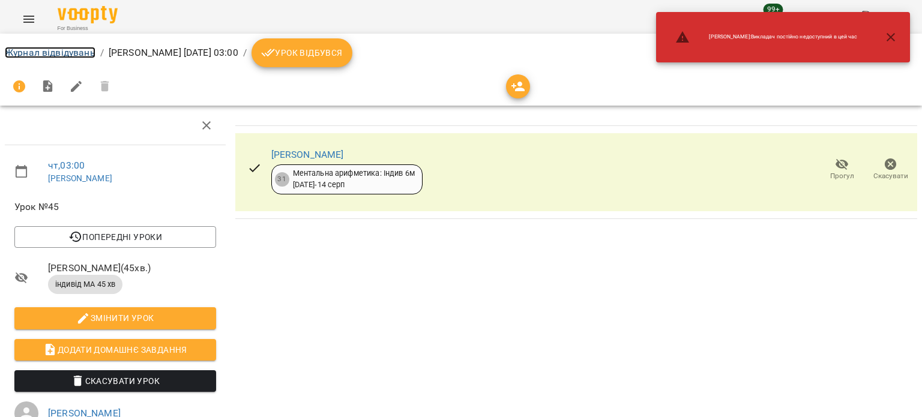
click at [76, 55] on link "Журнал відвідувань" at bounding box center [50, 52] width 91 height 11
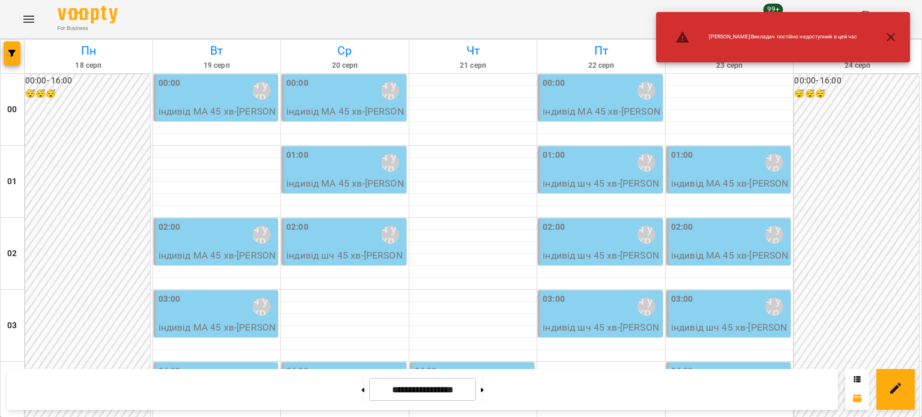
click at [598, 250] on p "індивід шч 45 хв - [PERSON_NAME]" at bounding box center [602, 263] width 118 height 28
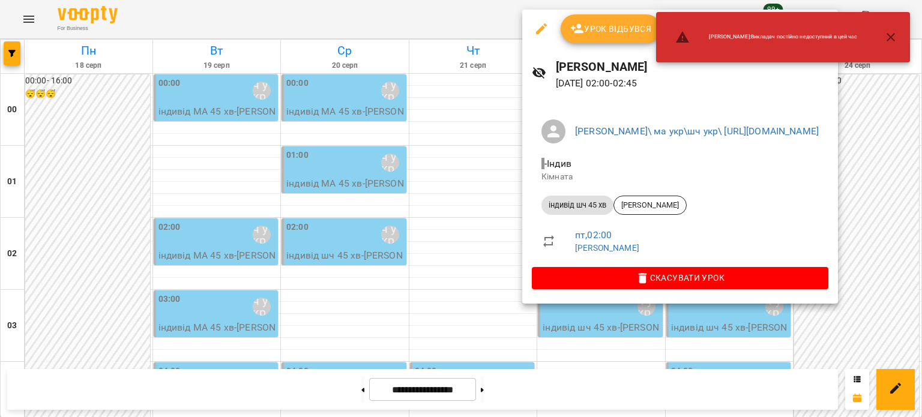
click at [536, 30] on icon "button" at bounding box center [541, 29] width 14 height 14
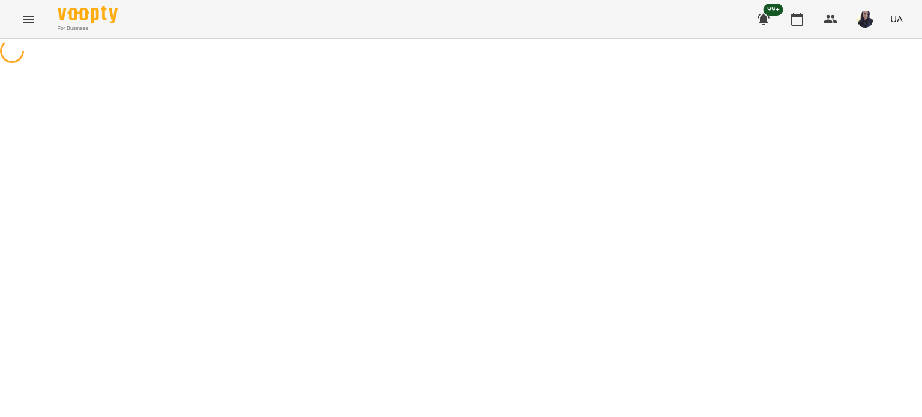
select select "**********"
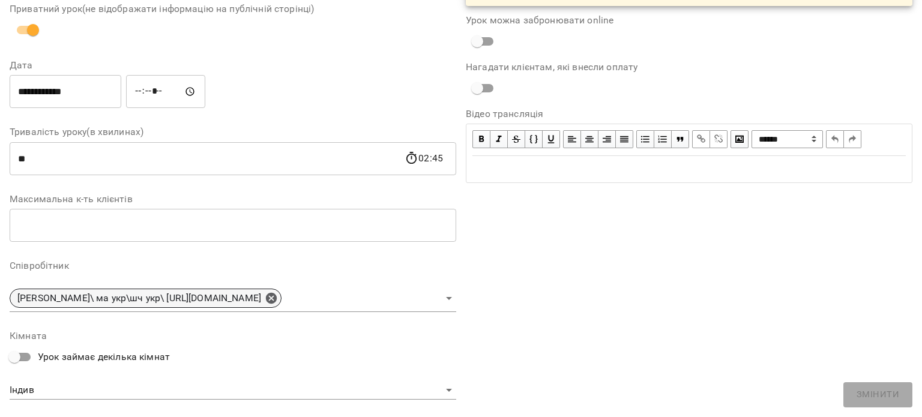
drag, startPoint x: 345, startPoint y: 296, endPoint x: 312, endPoint y: 297, distance: 33.1
click at [277, 296] on icon at bounding box center [271, 298] width 11 height 11
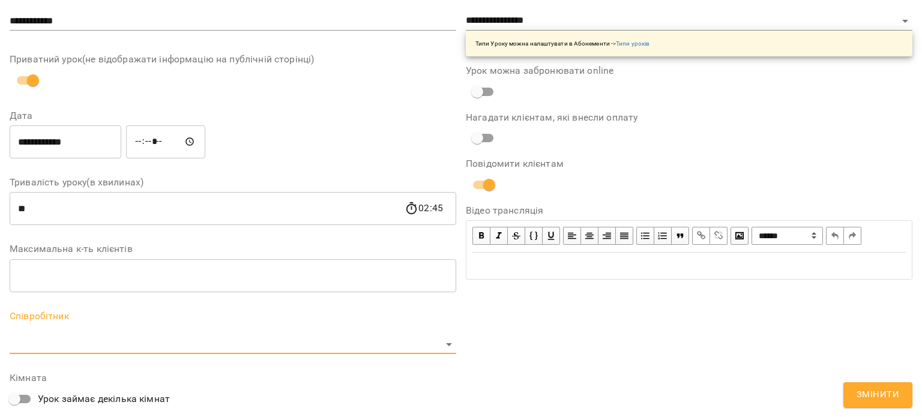
scroll to position [171, 0]
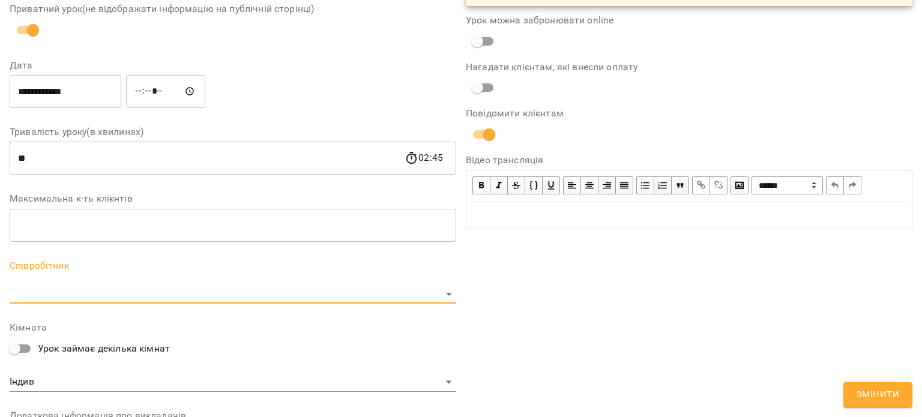
click at [280, 294] on body "For Business 99+ UA Журнал відвідувань / [PERSON_NAME] [DATE] 02:00 / Урок відб…" at bounding box center [461, 315] width 922 height 631
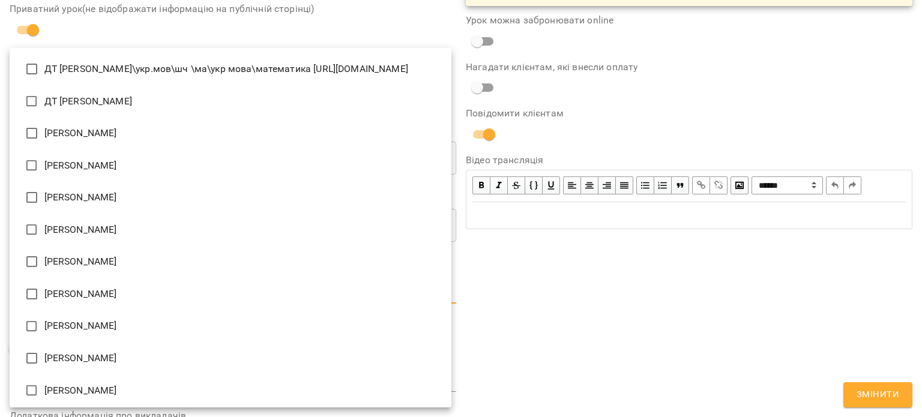
scroll to position [323, 0]
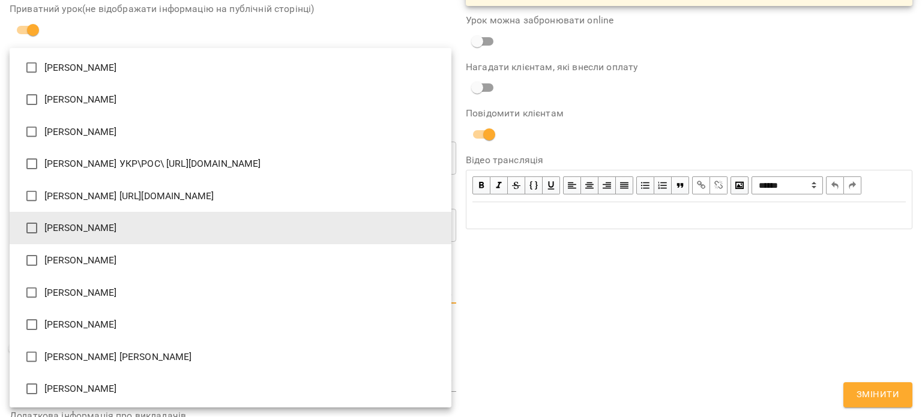
type input "**********"
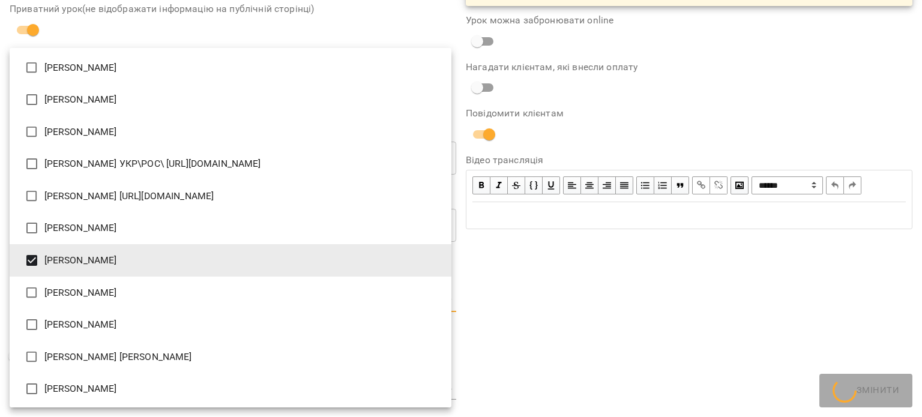
click at [586, 308] on div at bounding box center [461, 208] width 922 height 417
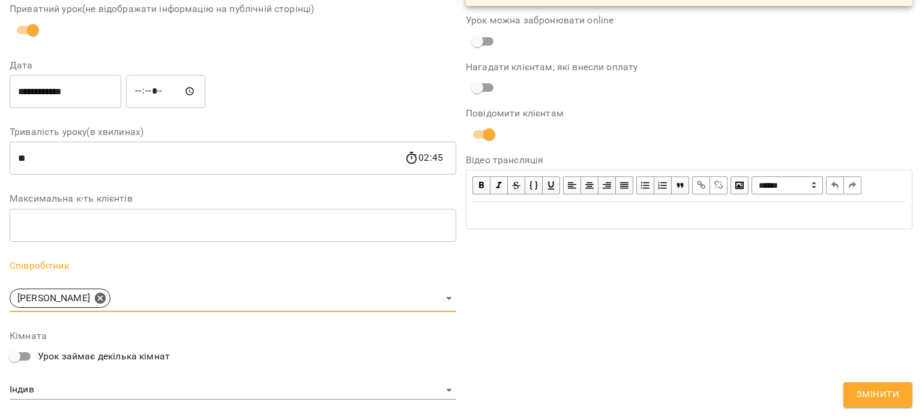
click at [862, 398] on span "Змінити" at bounding box center [878, 395] width 43 height 16
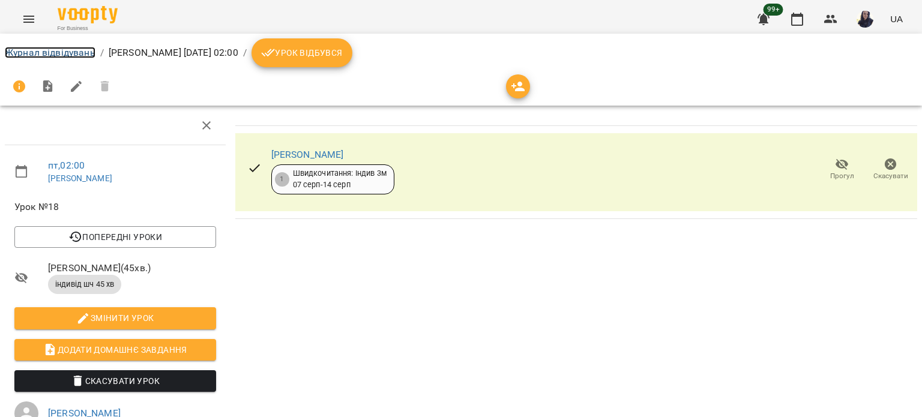
click at [59, 54] on link "Журнал відвідувань" at bounding box center [50, 52] width 91 height 11
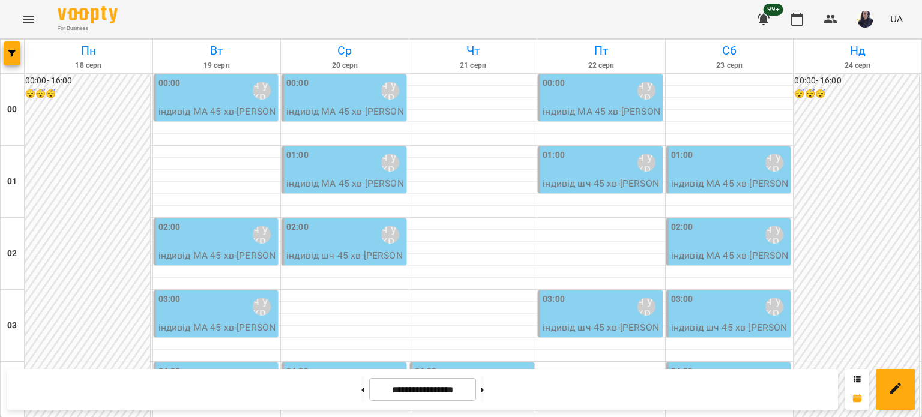
scroll to position [60, 0]
click at [590, 293] on div "03:00 [PERSON_NAME]\ ма укр\шч укр\ [URL][DOMAIN_NAME]" at bounding box center [602, 307] width 118 height 28
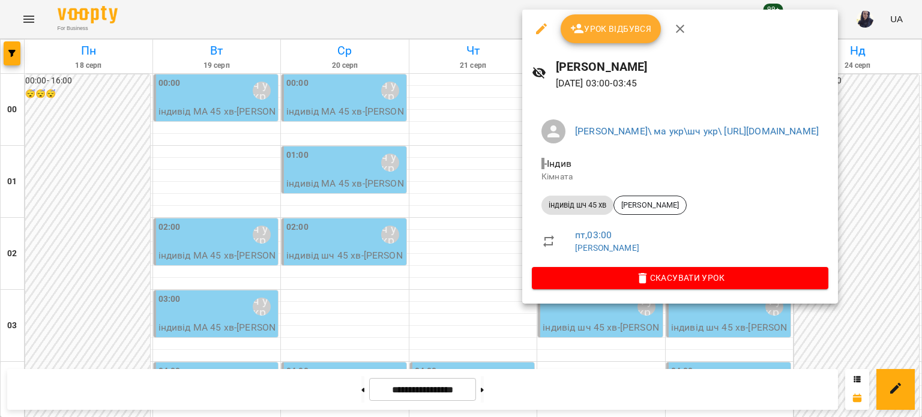
click at [543, 27] on icon "button" at bounding box center [541, 28] width 11 height 11
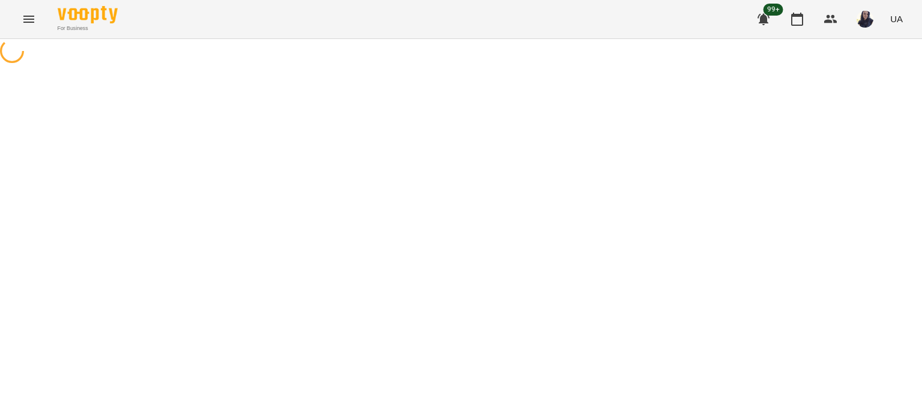
select select "**********"
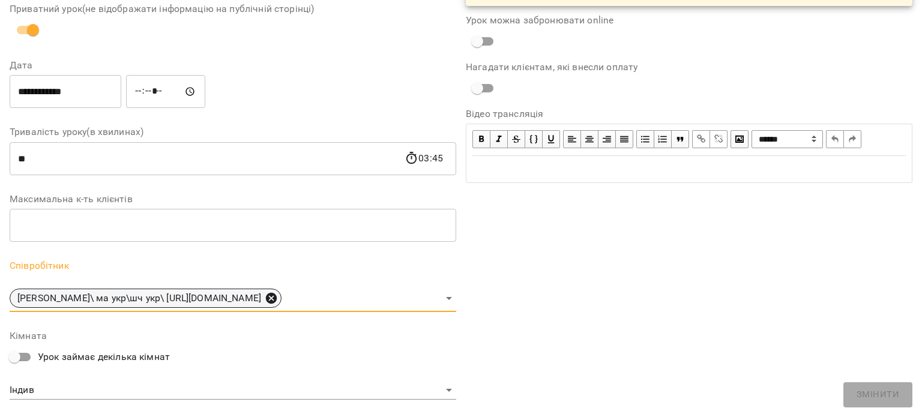
click at [277, 295] on icon at bounding box center [271, 298] width 11 height 11
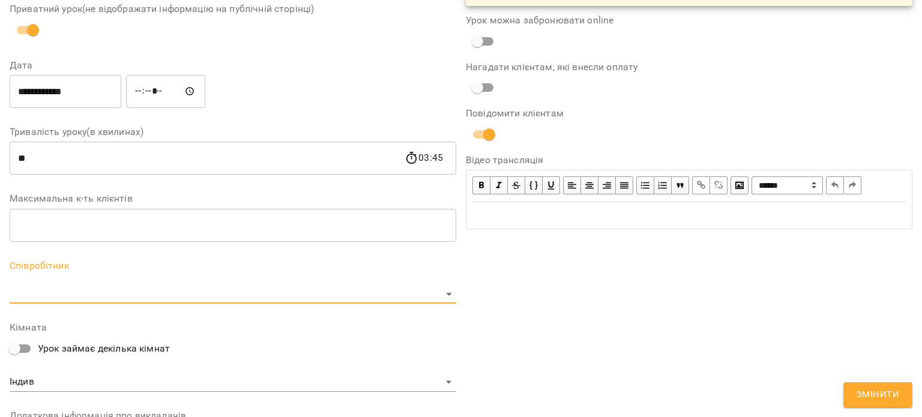
click at [286, 293] on body "For Business 99+ UA Журнал відвідувань / [PERSON_NAME] [DATE] 03:00 / Урок відб…" at bounding box center [461, 315] width 922 height 631
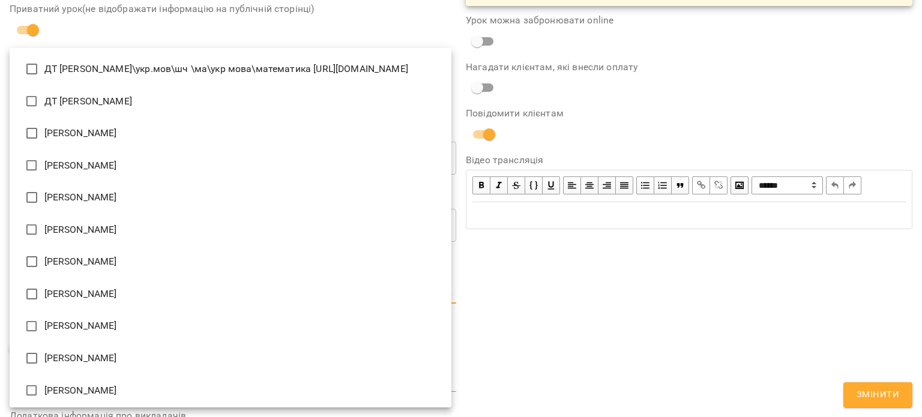
scroll to position [323, 0]
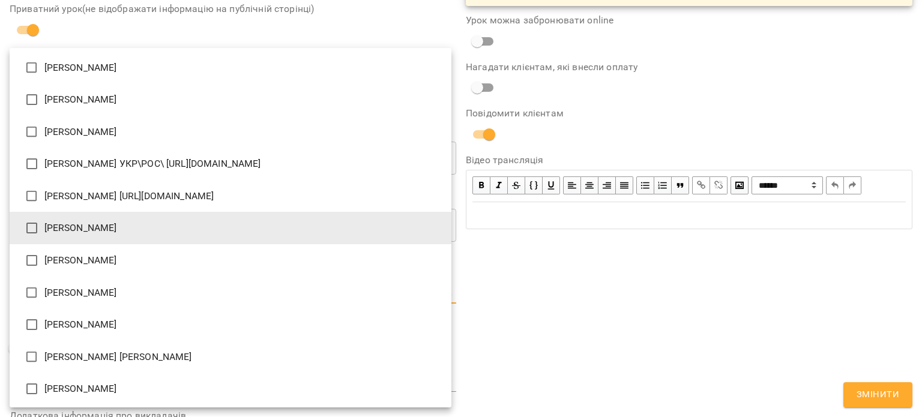
type input "**********"
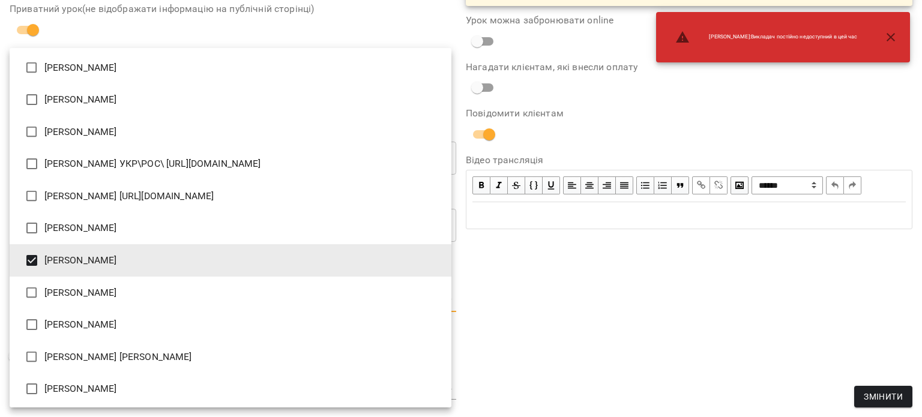
click at [566, 279] on div at bounding box center [461, 208] width 922 height 417
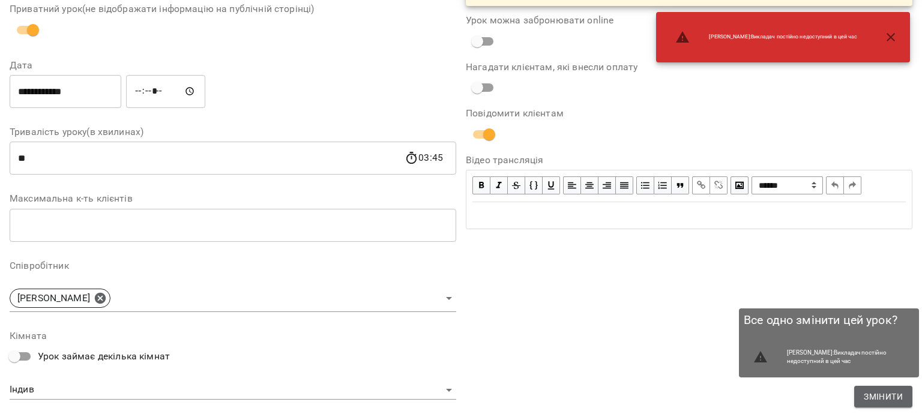
click at [891, 398] on span "Змінити" at bounding box center [883, 397] width 39 height 14
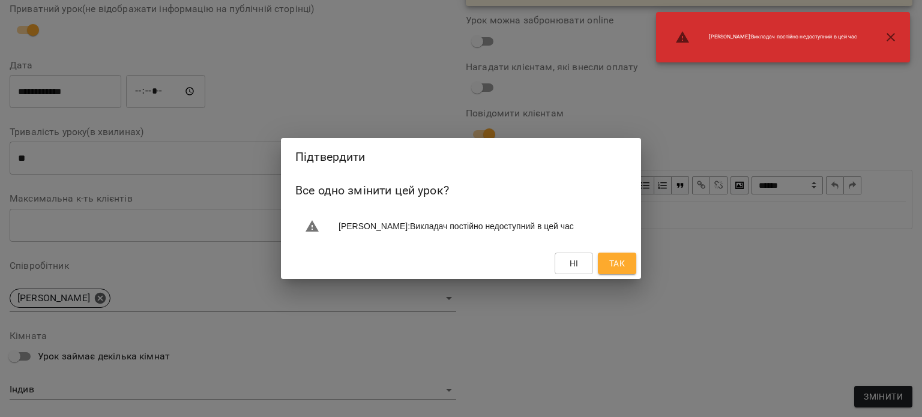
click at [605, 267] on button "Так" at bounding box center [617, 264] width 38 height 22
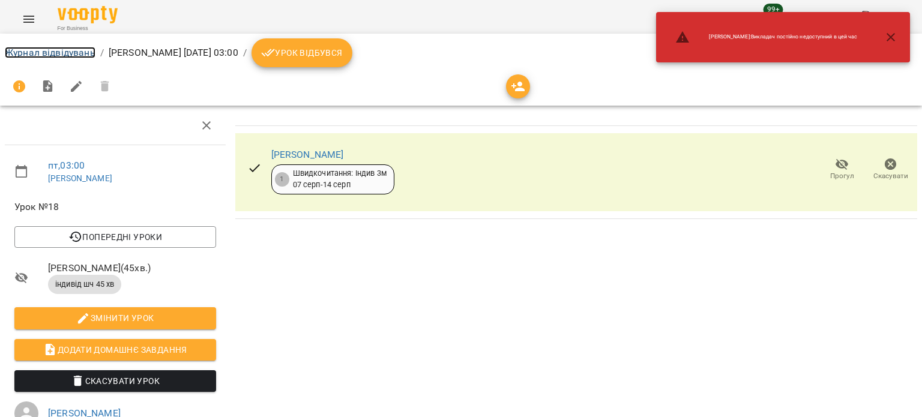
click at [58, 47] on link "Журнал відвідувань" at bounding box center [50, 52] width 91 height 11
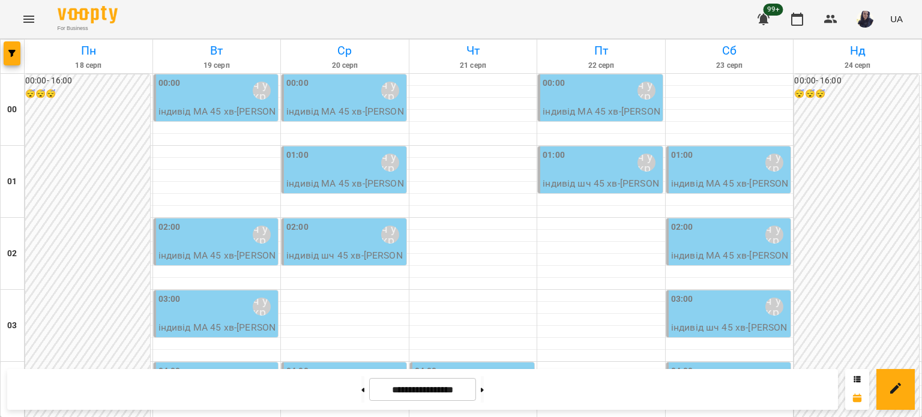
scroll to position [60, 0]
click at [715, 293] on div "03:00 [PERSON_NAME]\ ма укр\шч укр\ [URL][DOMAIN_NAME]" at bounding box center [730, 307] width 118 height 28
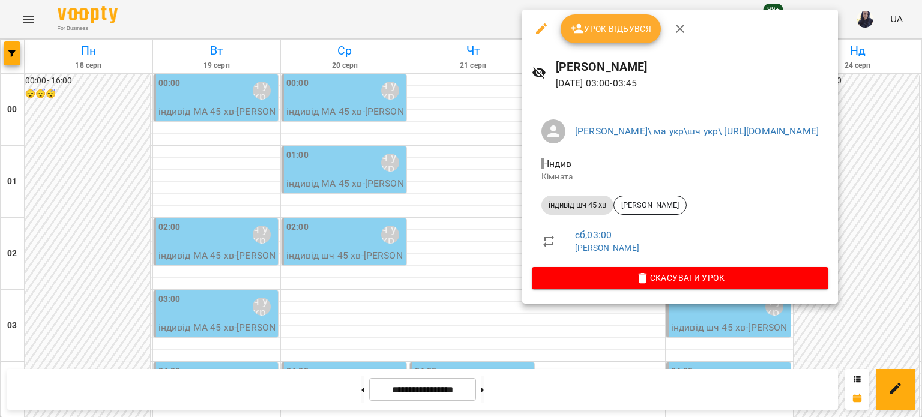
click at [540, 29] on icon "button" at bounding box center [541, 28] width 11 height 11
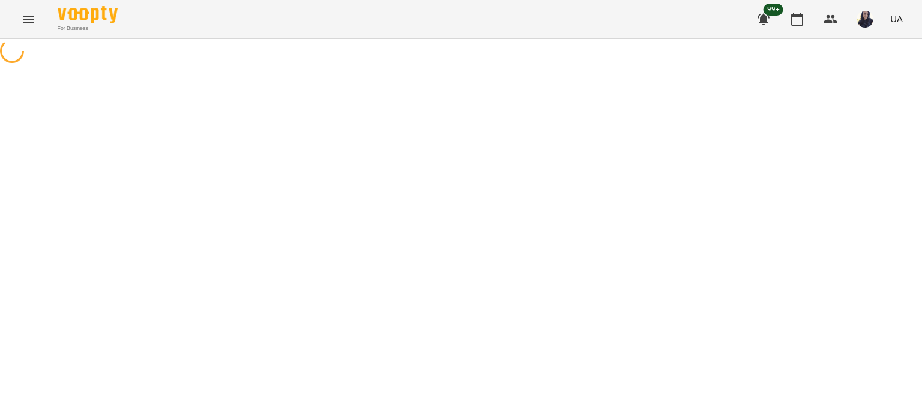
select select "**********"
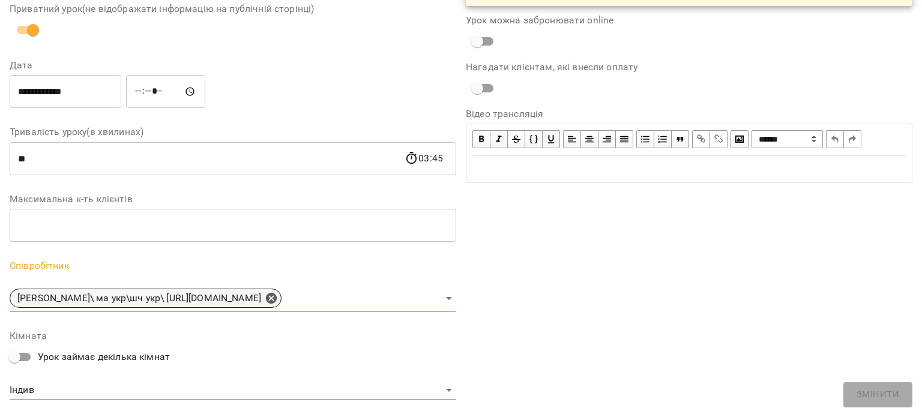
drag, startPoint x: 344, startPoint y: 297, endPoint x: 325, endPoint y: 295, distance: 18.7
click at [278, 297] on icon at bounding box center [271, 298] width 13 height 13
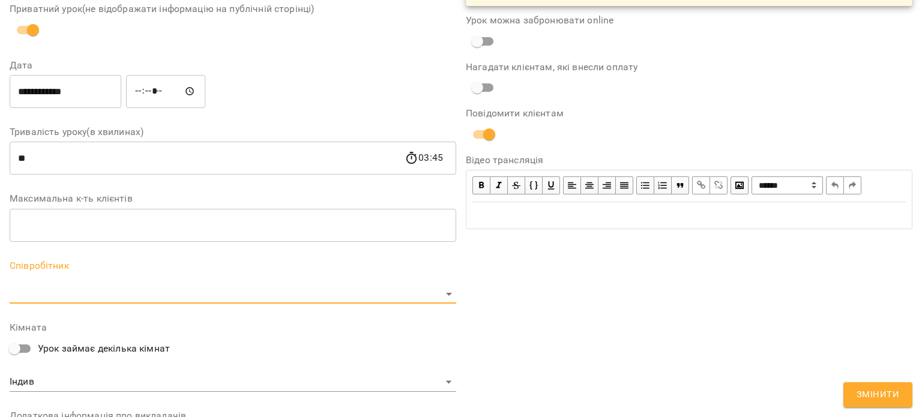
click at [257, 292] on body "For Business 99+ UA Журнал відвідувань / [PERSON_NAME] [DATE] 03:00 / Урок відб…" at bounding box center [461, 315] width 922 height 631
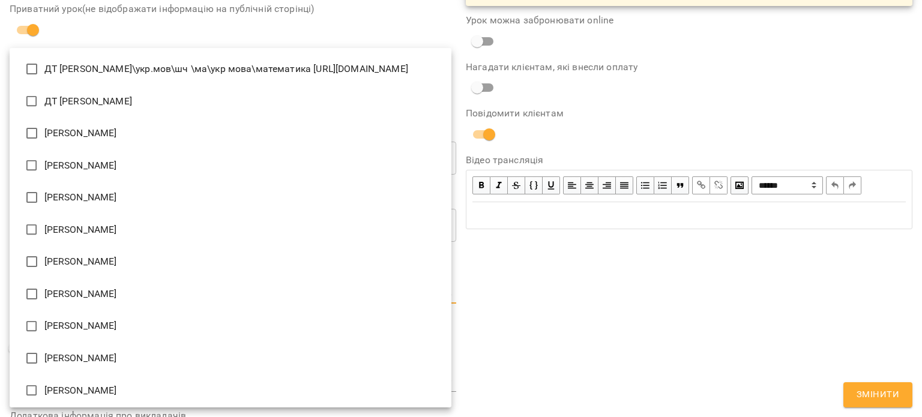
scroll to position [323, 0]
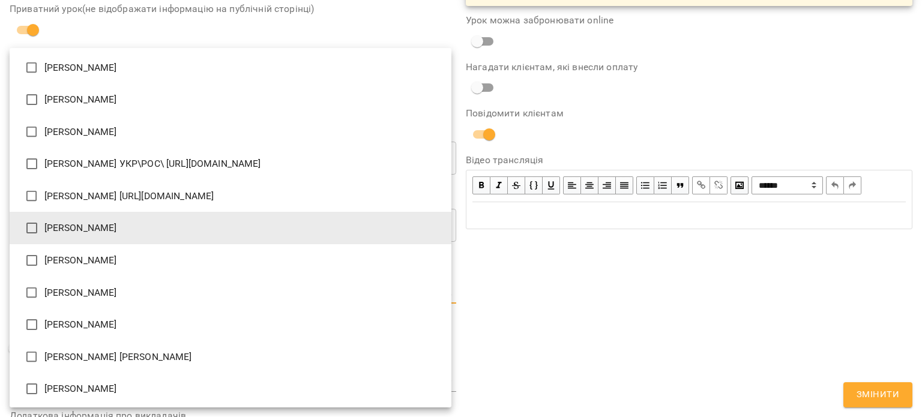
type input "**********"
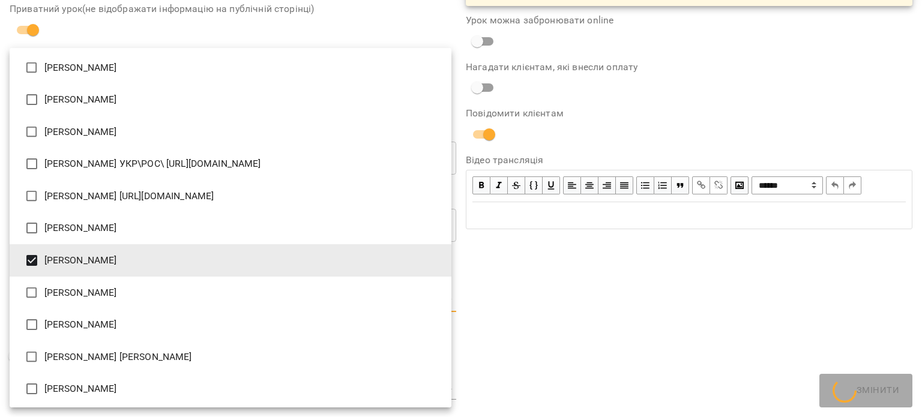
click at [596, 259] on div at bounding box center [461, 208] width 922 height 417
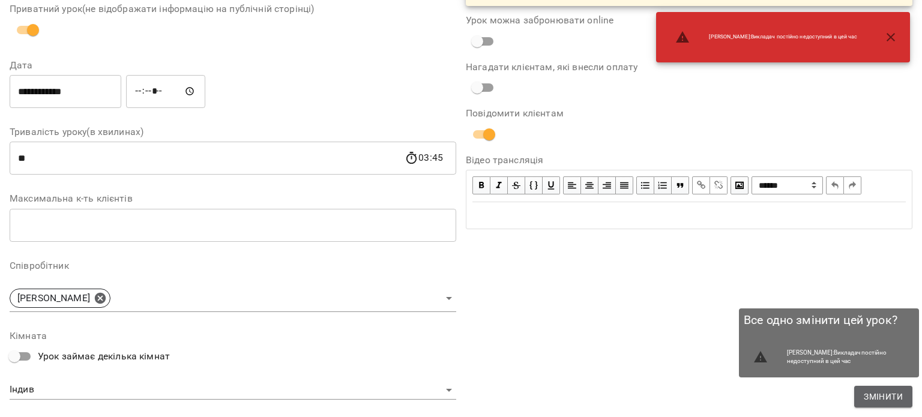
click at [897, 395] on span "Змінити" at bounding box center [883, 397] width 39 height 14
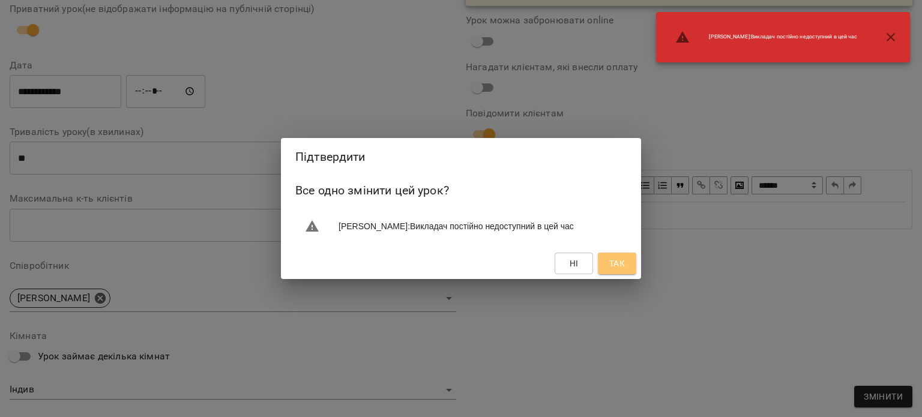
click at [613, 266] on span "Так" at bounding box center [618, 263] width 16 height 14
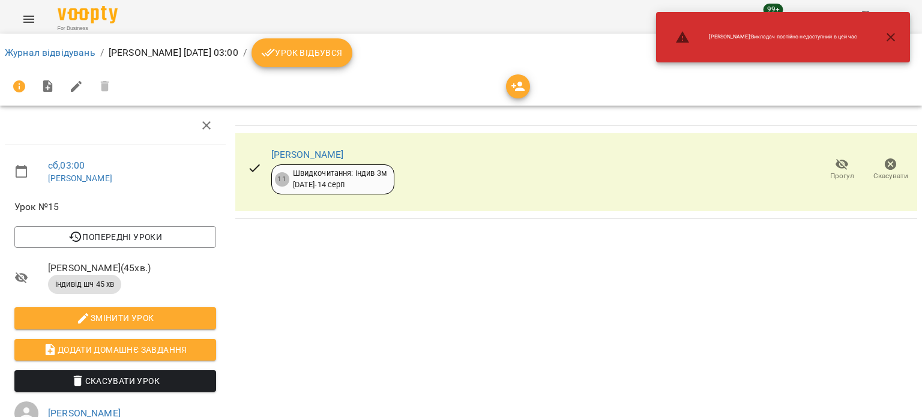
click at [53, 46] on li "Журнал відвідувань" at bounding box center [50, 53] width 91 height 14
click at [53, 50] on link "Журнал відвідувань" at bounding box center [50, 52] width 91 height 11
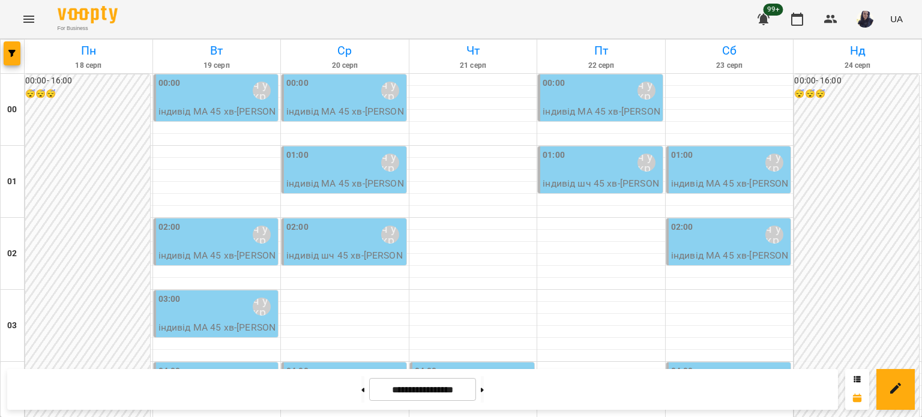
scroll to position [1081, 0]
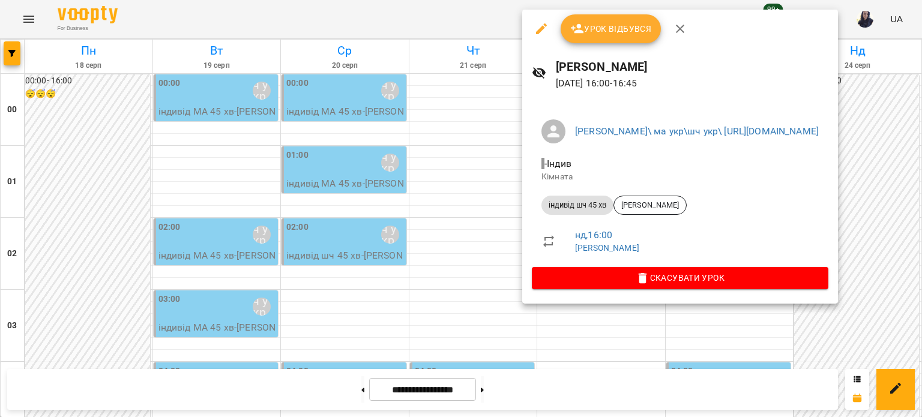
click at [540, 24] on icon "button" at bounding box center [541, 29] width 14 height 14
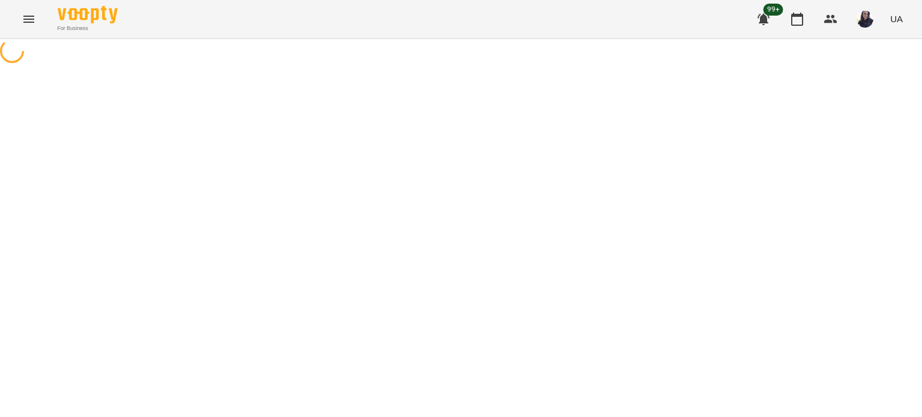
select select "**********"
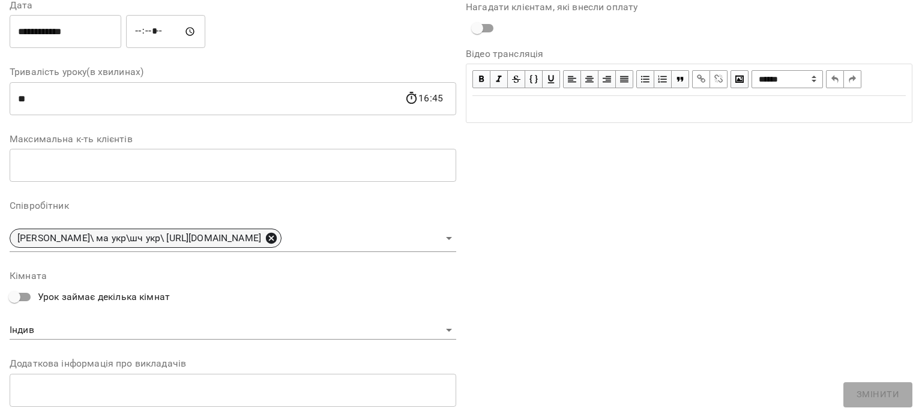
click at [277, 240] on icon at bounding box center [271, 238] width 11 height 11
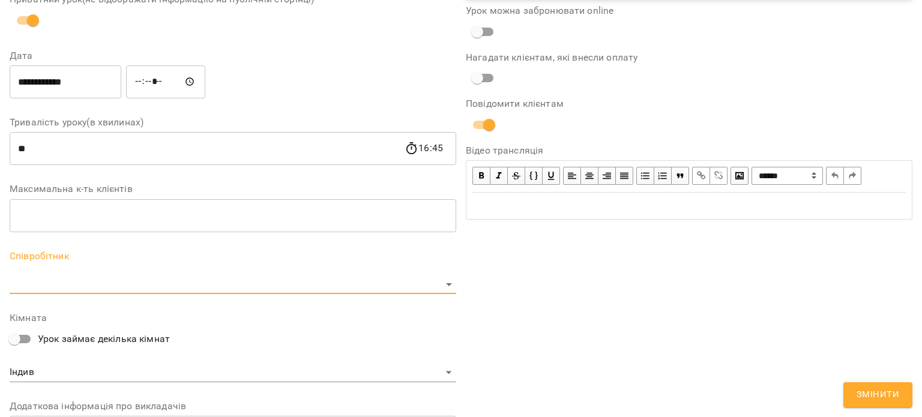
scroll to position [231, 0]
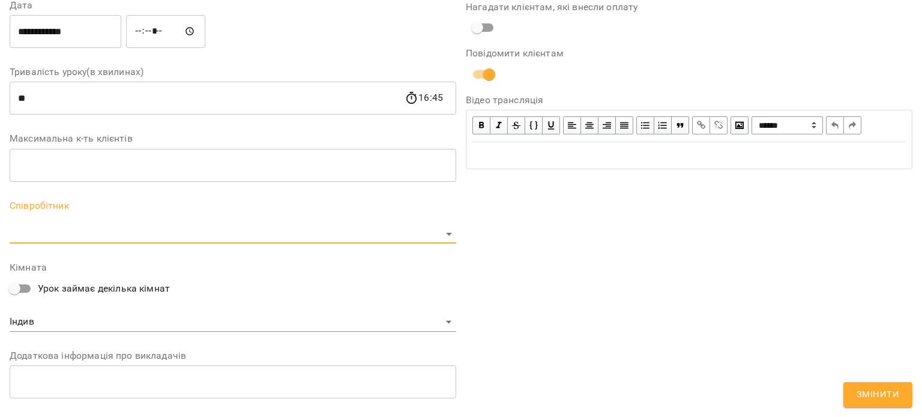
click at [303, 231] on body "For Business 99+ UA Журнал відвідувань / [PERSON_NAME], [DATE] 16:00 / Урок від…" at bounding box center [461, 315] width 922 height 631
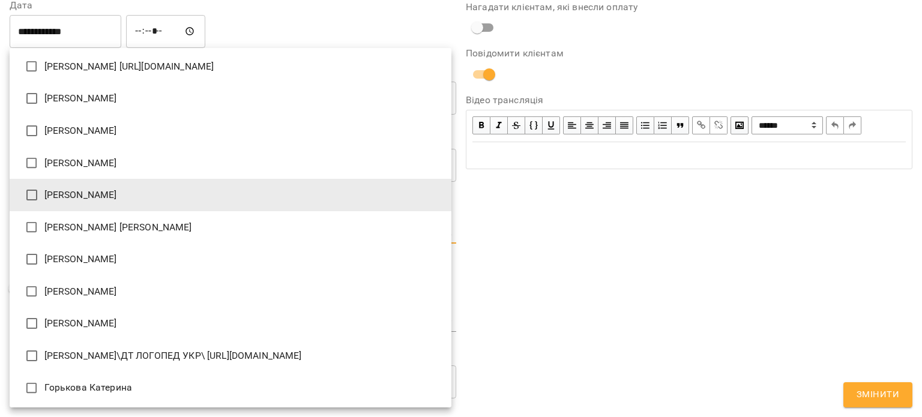
scroll to position [480, 0]
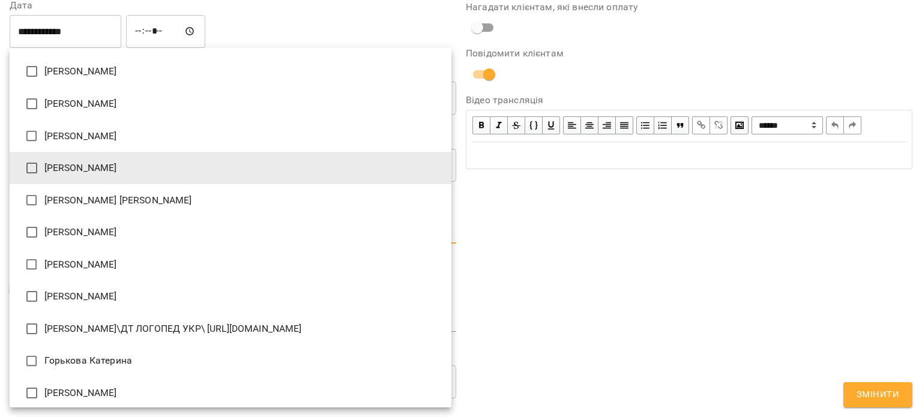
type input "**********"
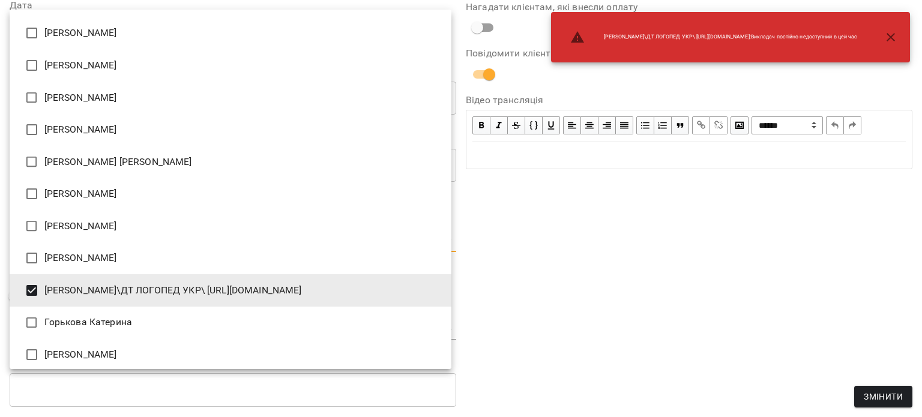
click at [661, 289] on div at bounding box center [461, 208] width 922 height 417
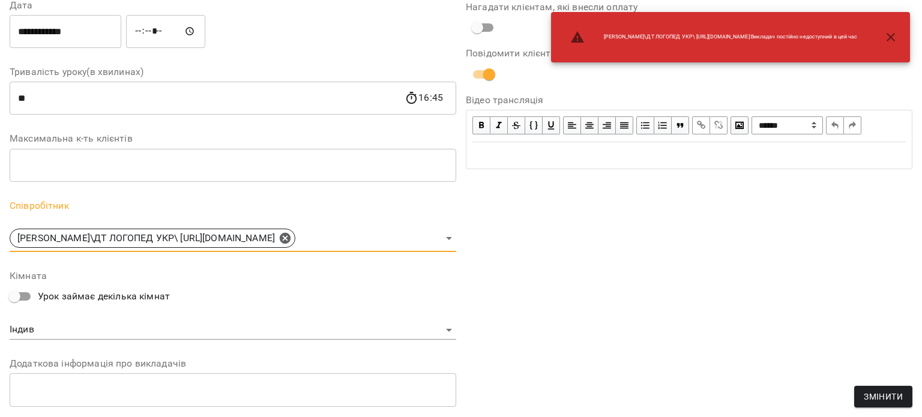
click at [882, 393] on span "Змінити" at bounding box center [883, 397] width 39 height 14
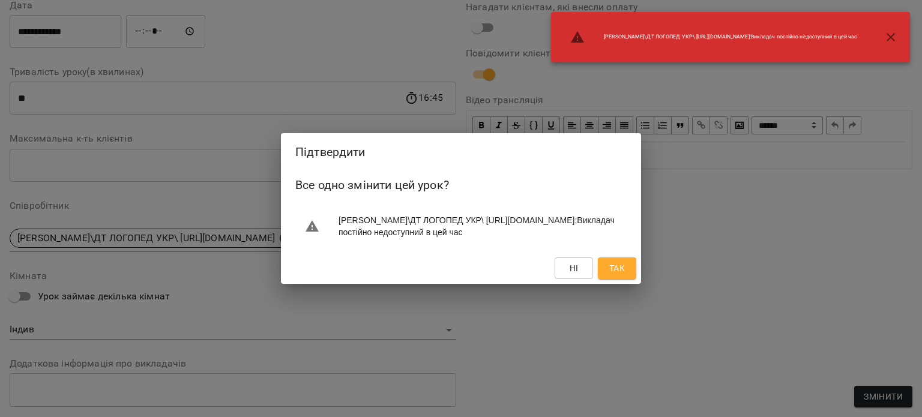
click at [608, 273] on span "Так" at bounding box center [617, 268] width 19 height 14
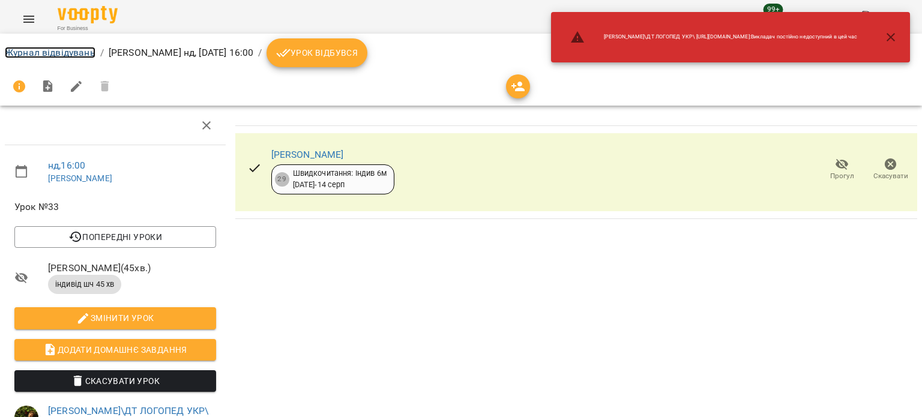
drag, startPoint x: 47, startPoint y: 47, endPoint x: 158, endPoint y: 7, distance: 118.2
click at [47, 47] on link "Журнал відвідувань" at bounding box center [50, 52] width 91 height 11
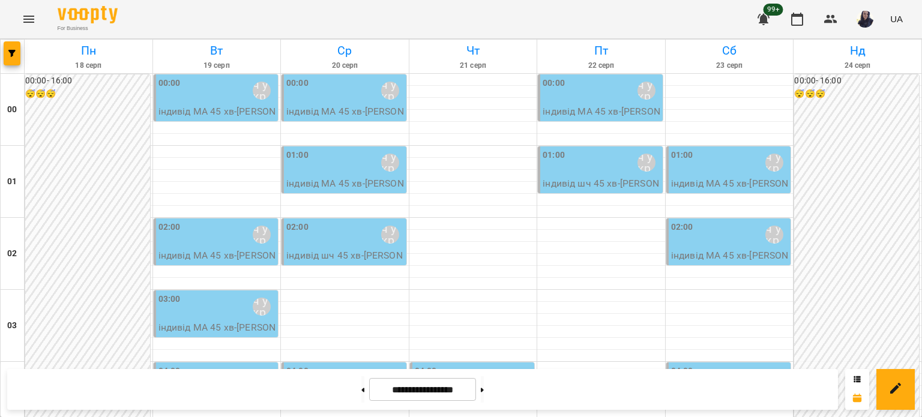
scroll to position [240, 0]
click at [456, 365] on div "04:00 [PERSON_NAME]\ ма укр\шч укр\ [URL][DOMAIN_NAME]" at bounding box center [474, 379] width 118 height 28
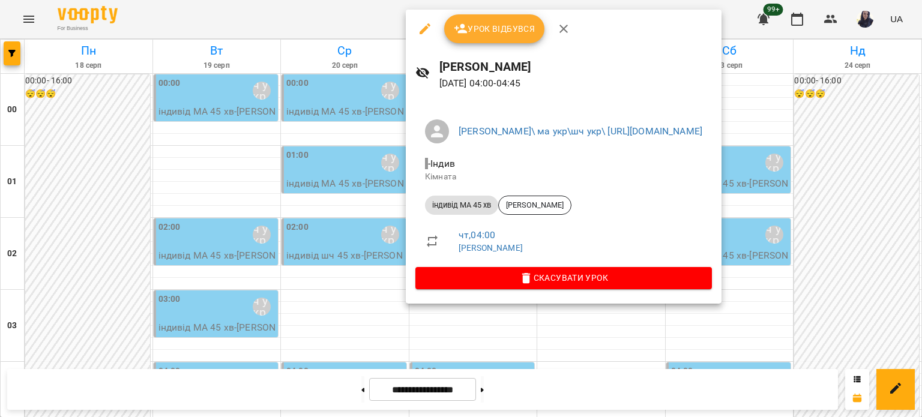
click at [428, 34] on icon "button" at bounding box center [425, 29] width 14 height 14
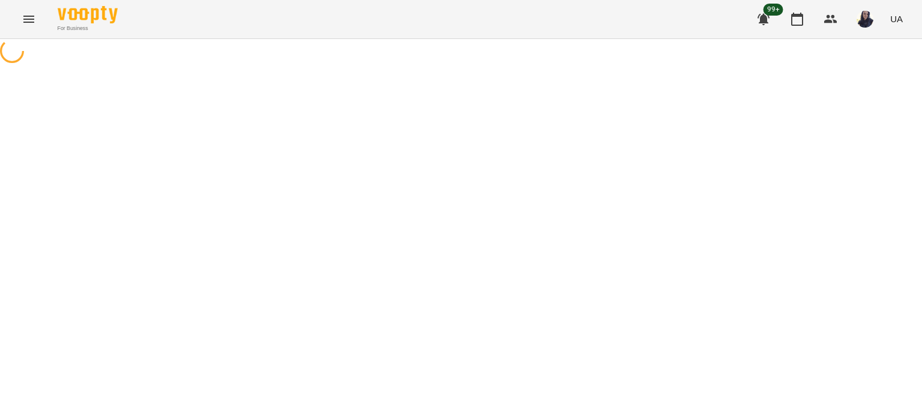
select select "**********"
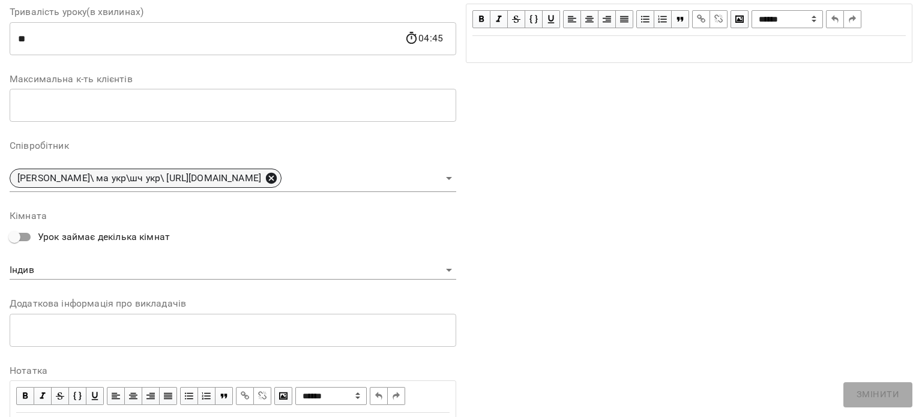
click at [277, 177] on icon at bounding box center [271, 178] width 11 height 11
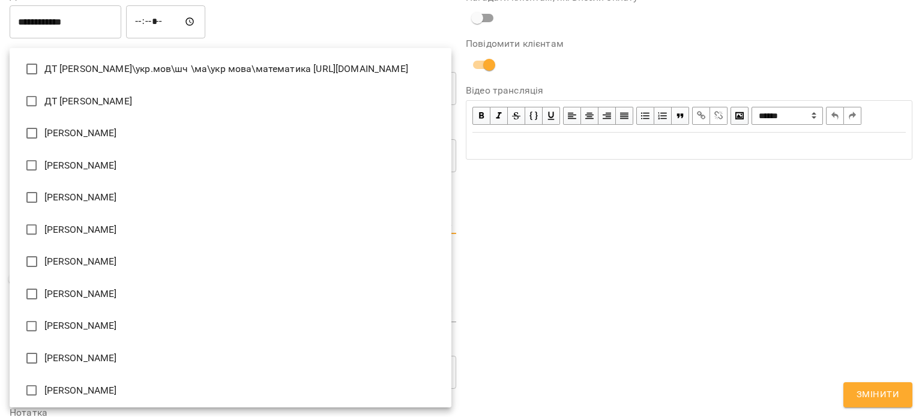
scroll to position [290, 0]
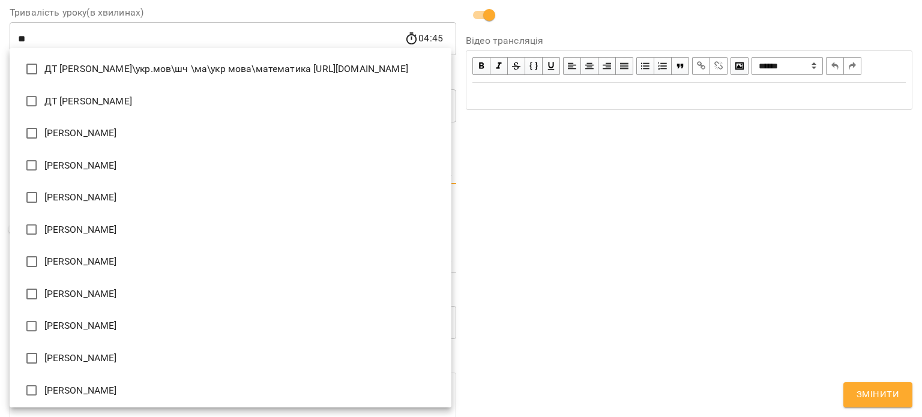
click at [312, 180] on body "**********" at bounding box center [461, 315] width 922 height 631
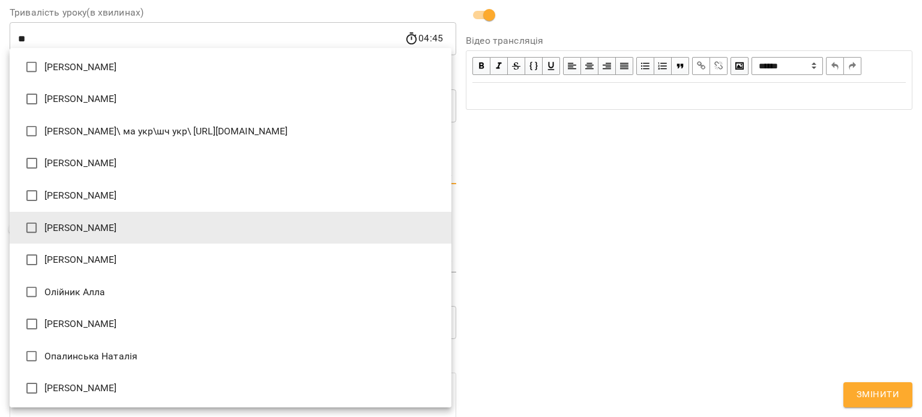
type input "**********"
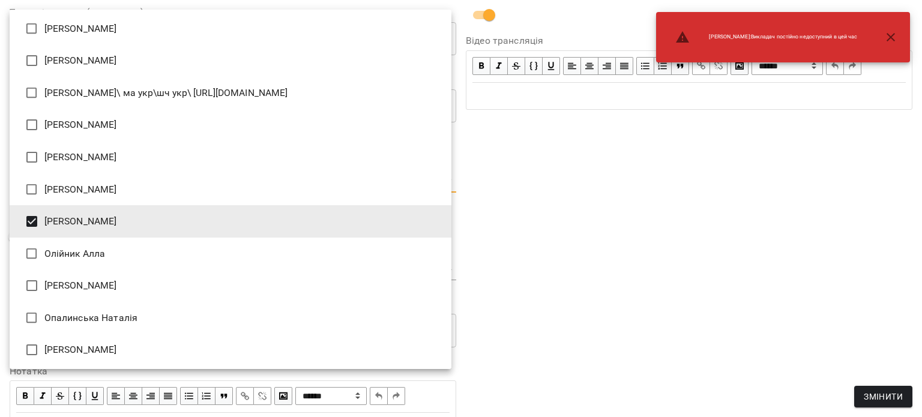
click at [648, 264] on div at bounding box center [461, 208] width 922 height 417
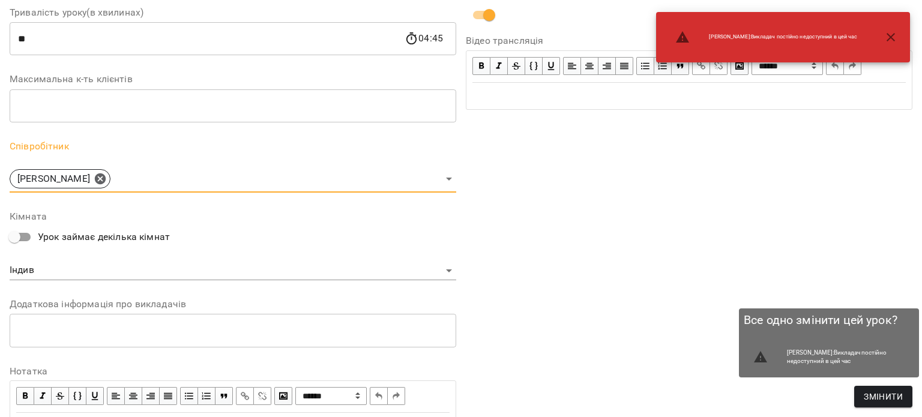
click at [890, 399] on span "Змінити" at bounding box center [883, 397] width 39 height 14
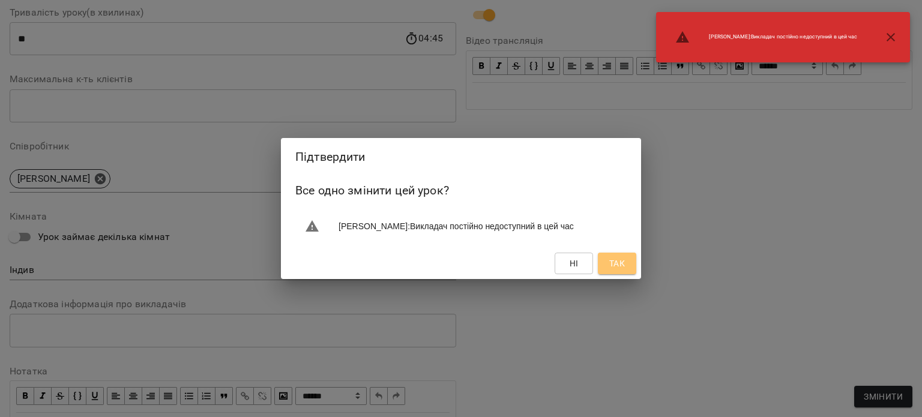
click at [618, 261] on span "Так" at bounding box center [618, 263] width 16 height 14
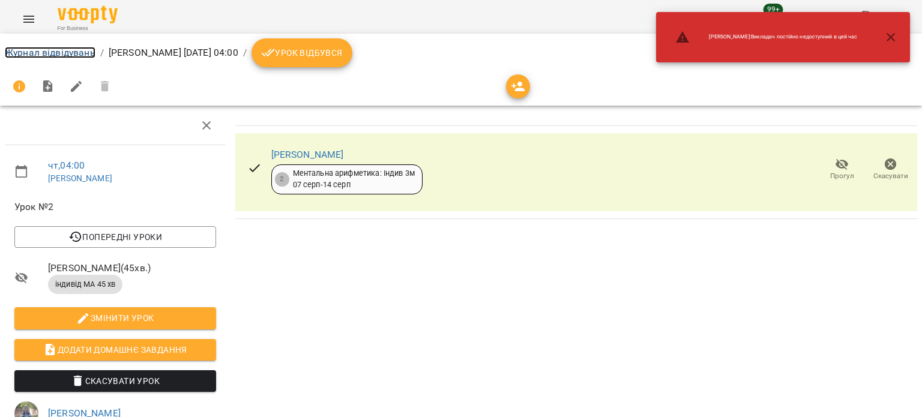
click at [46, 52] on link "Журнал відвідувань" at bounding box center [50, 52] width 91 height 11
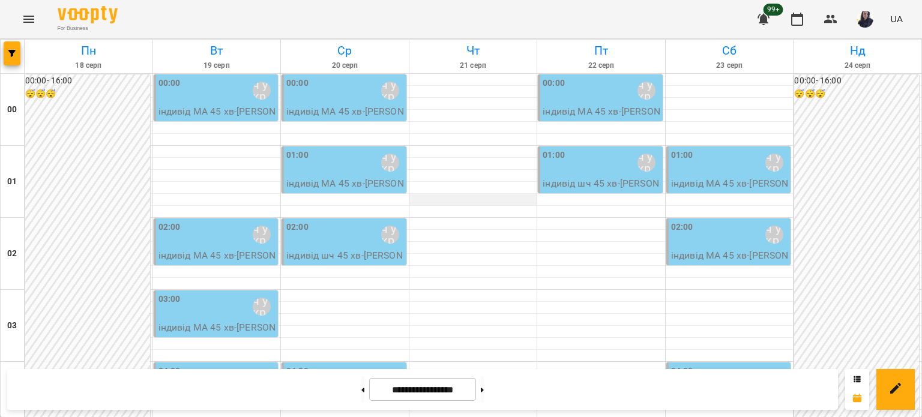
scroll to position [240, 0]
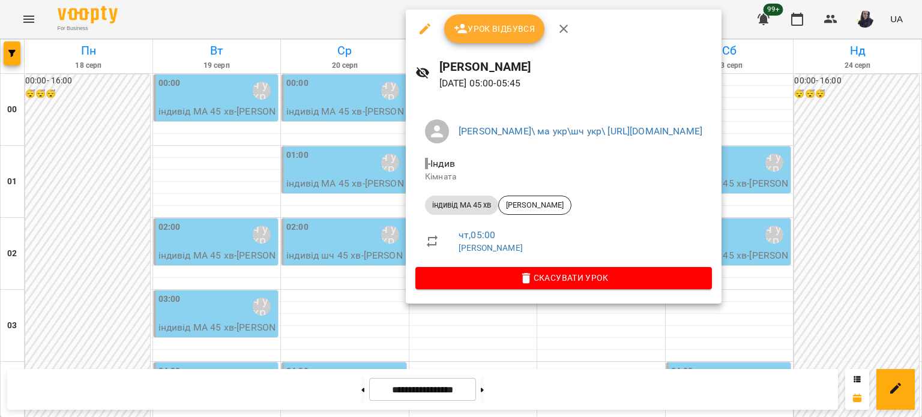
click at [419, 26] on icon "button" at bounding box center [425, 29] width 14 height 14
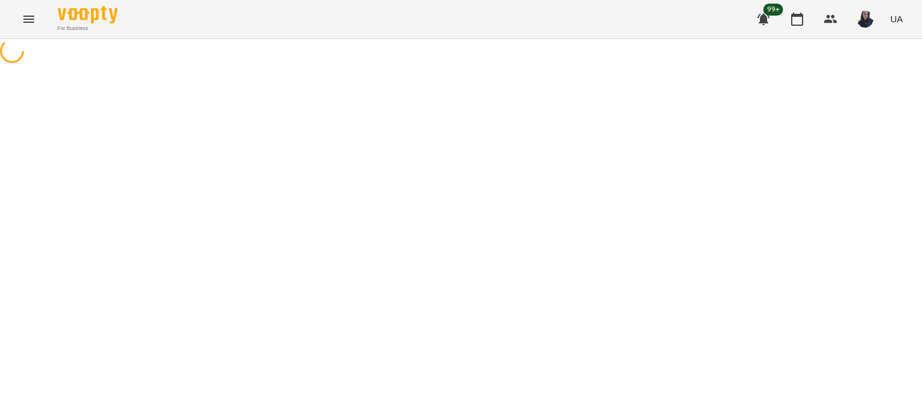
select select "**********"
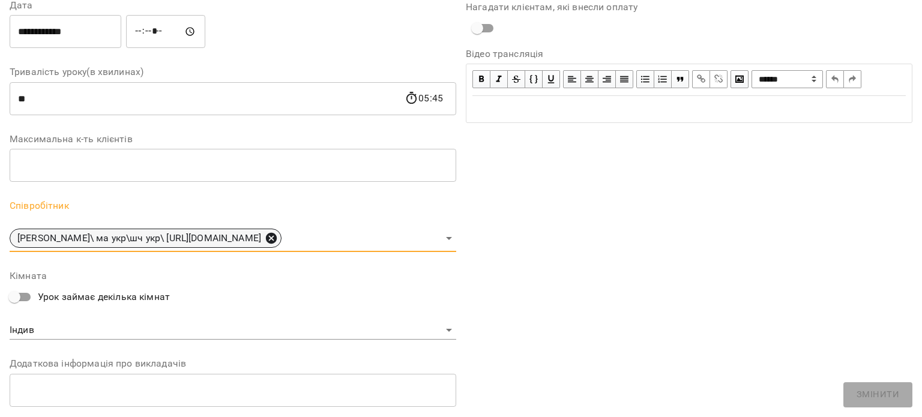
click at [278, 237] on icon at bounding box center [271, 238] width 13 height 13
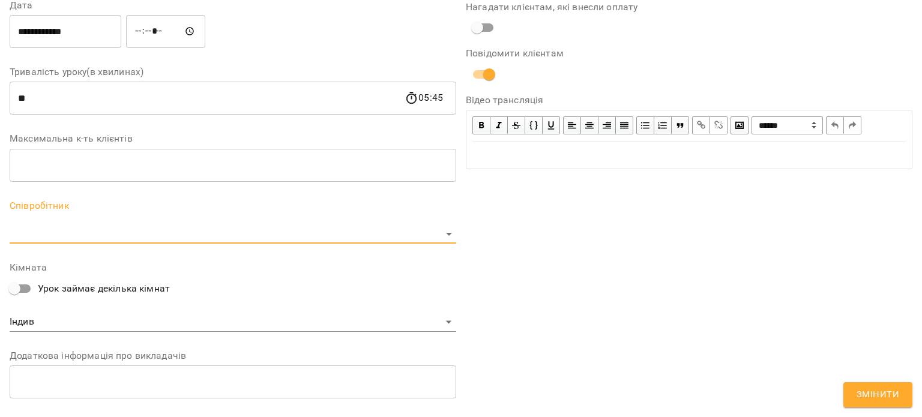
click at [279, 235] on body "For Business 99+ UA Журнал відвідувань / [PERSON_NAME][DATE] 05:00 / Урок відбу…" at bounding box center [461, 315] width 922 height 631
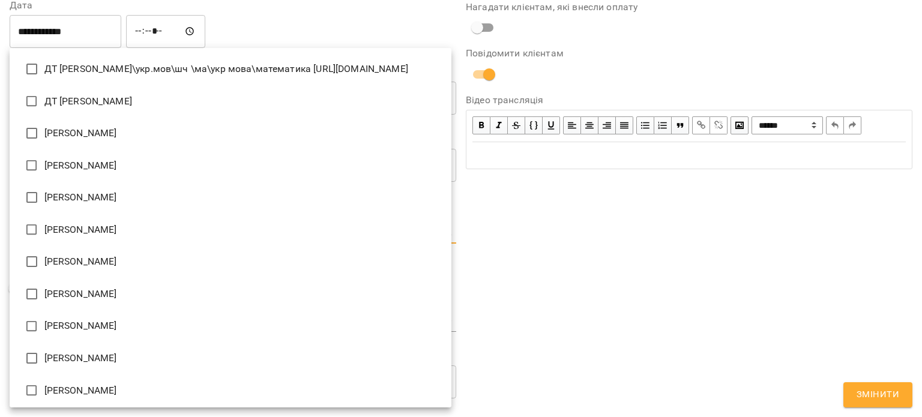
scroll to position [1417, 0]
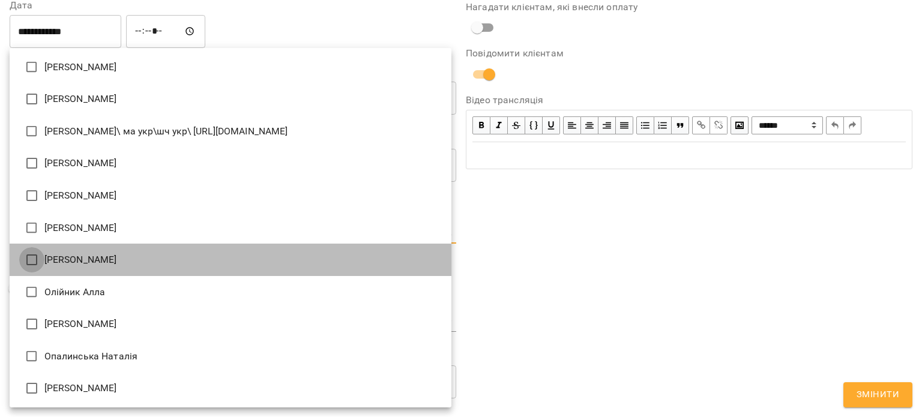
type input "**********"
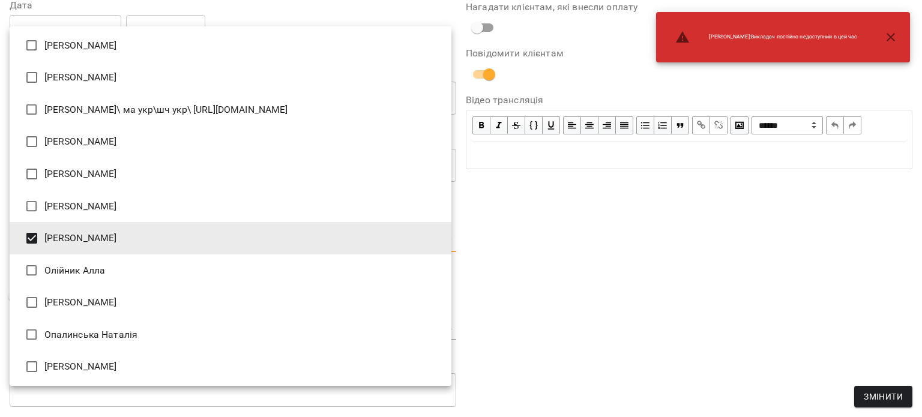
click at [632, 254] on div at bounding box center [461, 208] width 922 height 417
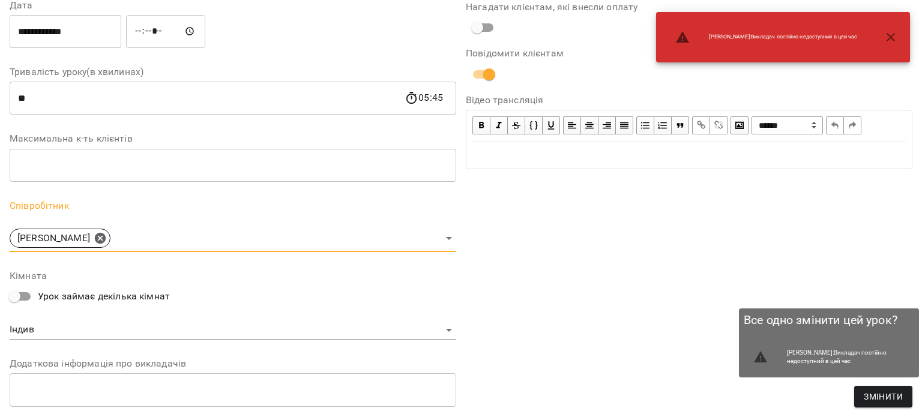
click at [890, 398] on span "Змінити" at bounding box center [883, 397] width 39 height 14
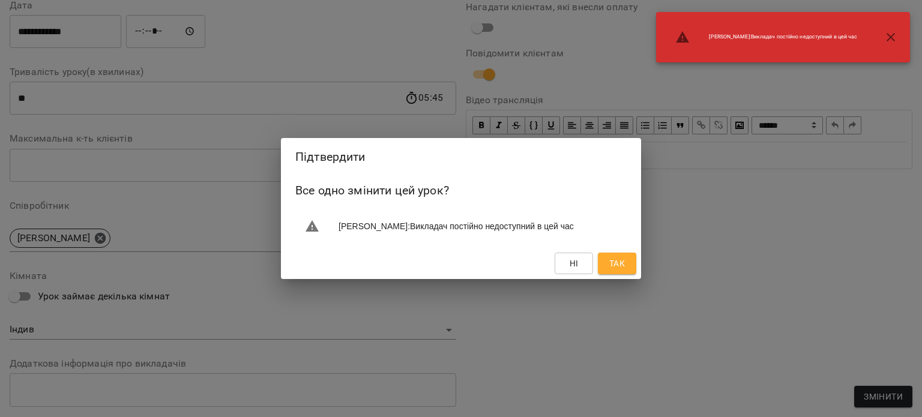
click at [622, 268] on span "Так" at bounding box center [618, 263] width 16 height 14
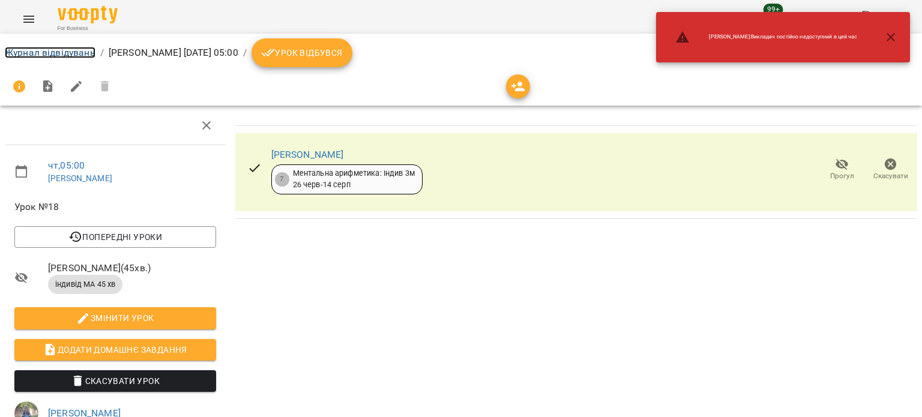
click at [73, 52] on link "Журнал відвідувань" at bounding box center [50, 52] width 91 height 11
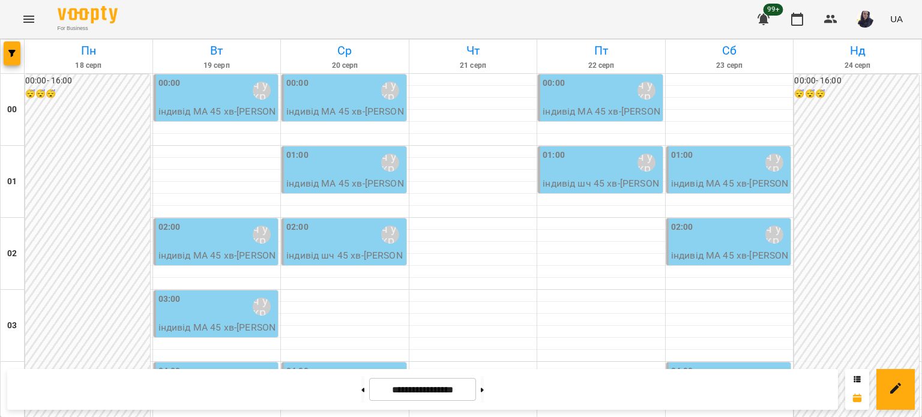
scroll to position [1319, 0]
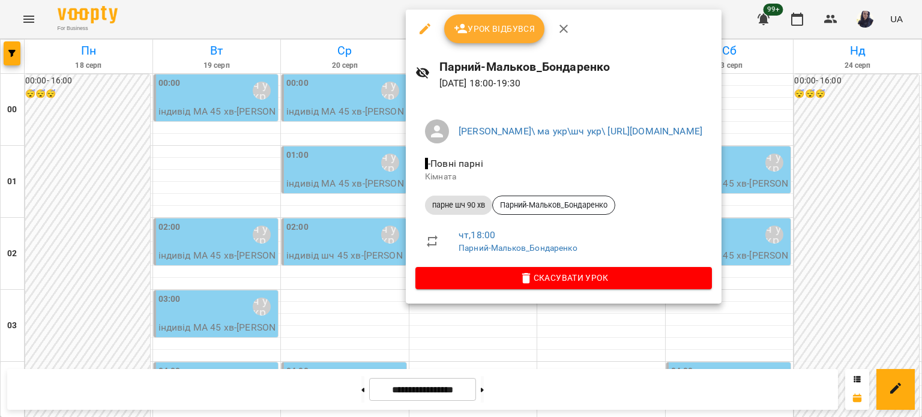
click at [426, 31] on icon "button" at bounding box center [425, 29] width 14 height 14
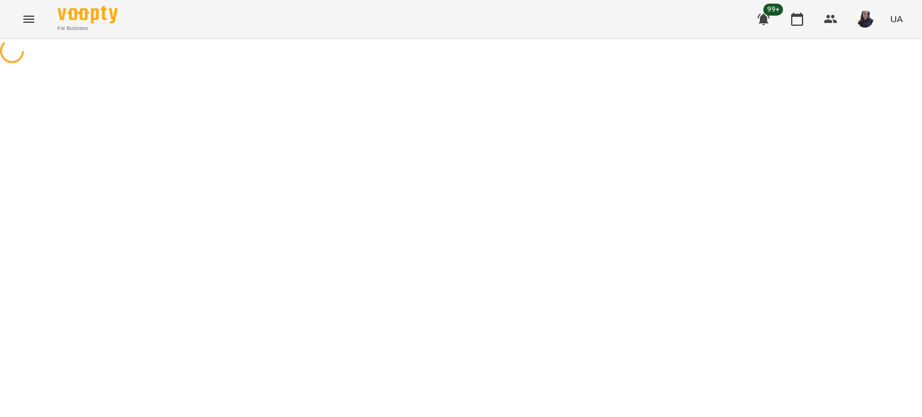
select select "**********"
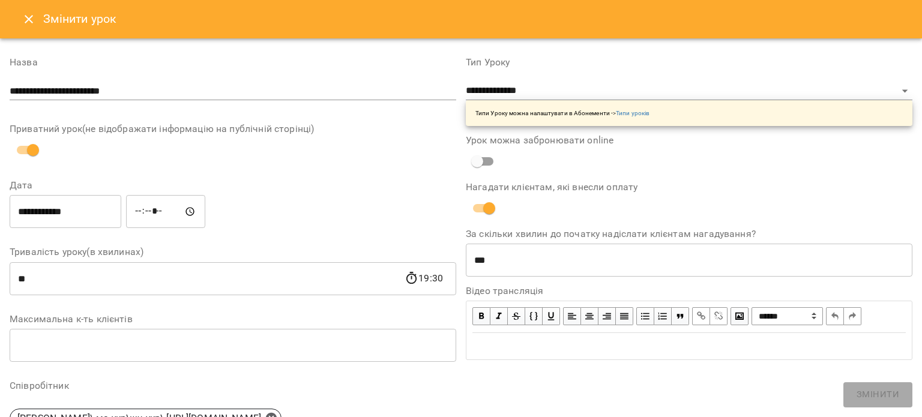
scroll to position [120, 0]
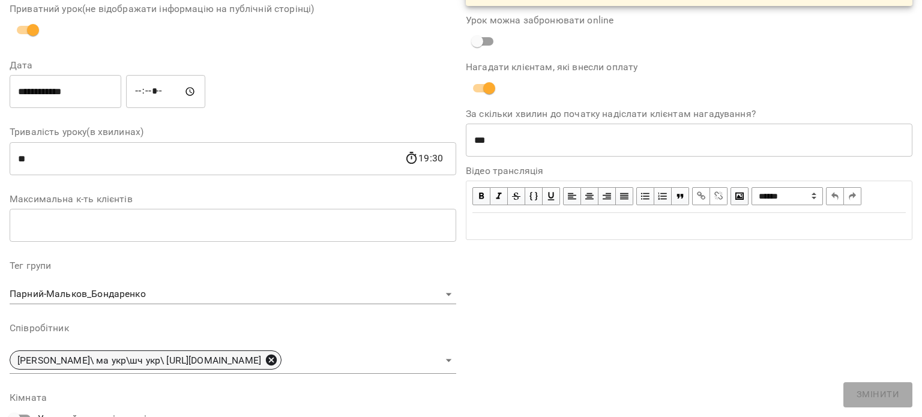
click at [277, 360] on icon at bounding box center [271, 360] width 11 height 11
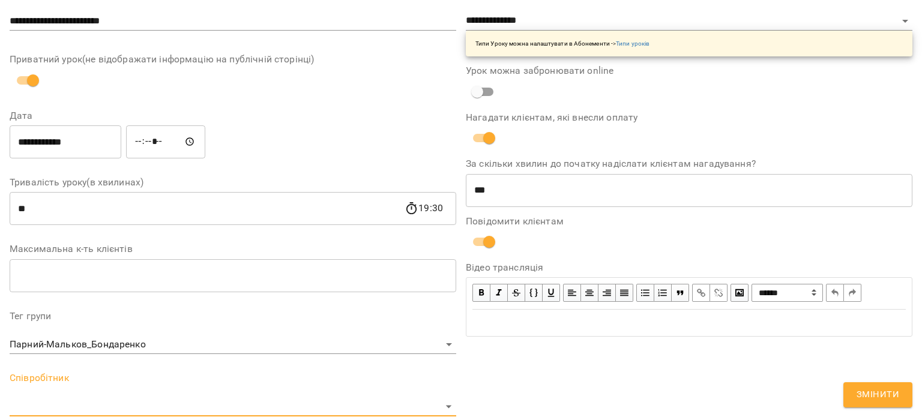
scroll to position [171, 0]
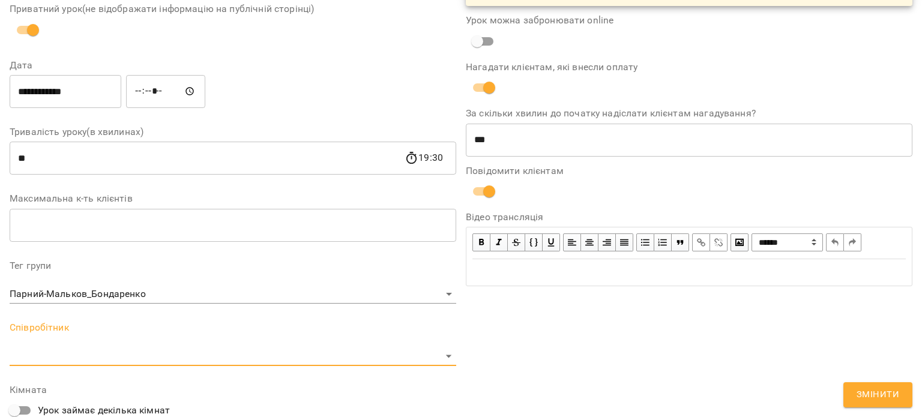
click at [279, 355] on body "For Business 99+ UA Журнал відвідувань / Парний-Мальков_Бондаренко [DATE] 18:00…" at bounding box center [461, 342] width 922 height 685
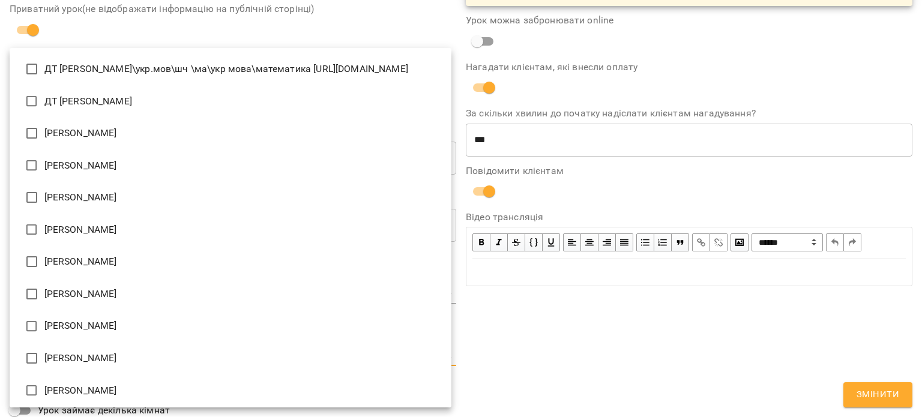
scroll to position [1417, 0]
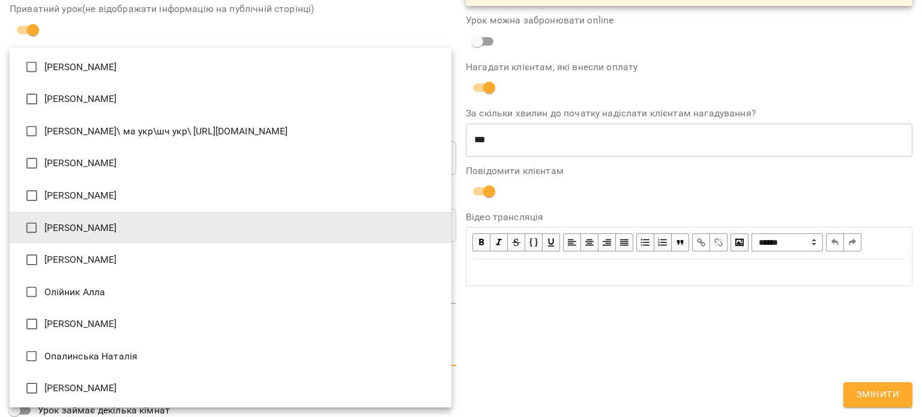
type input "**********"
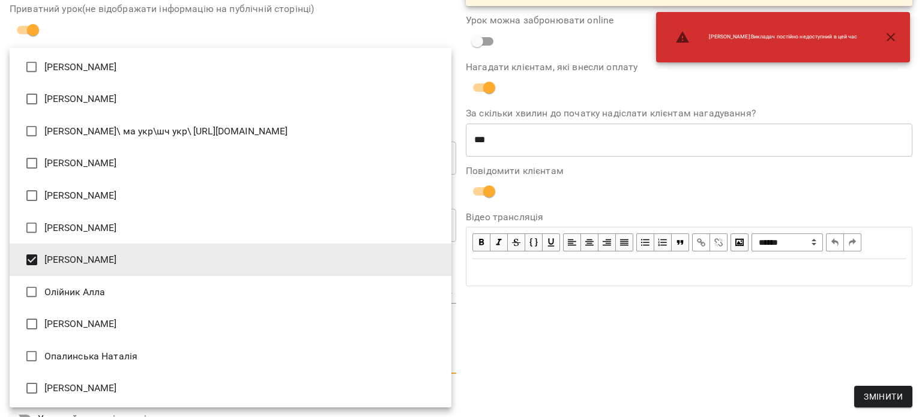
click at [719, 344] on div at bounding box center [461, 208] width 922 height 417
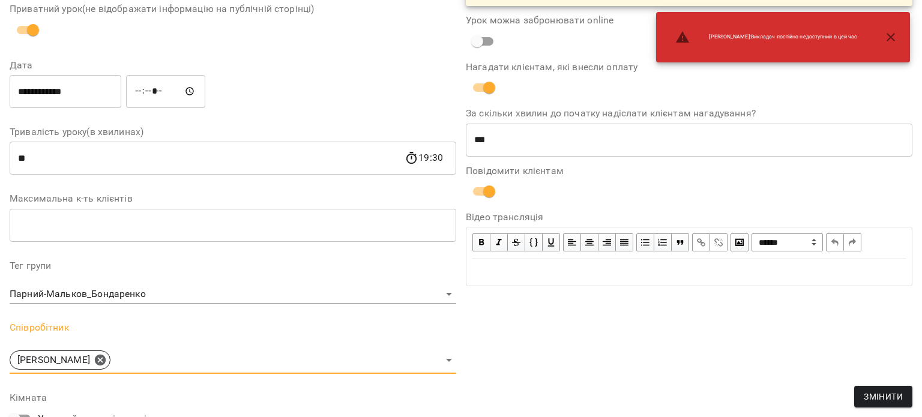
click at [883, 393] on span "Змінити" at bounding box center [883, 397] width 39 height 14
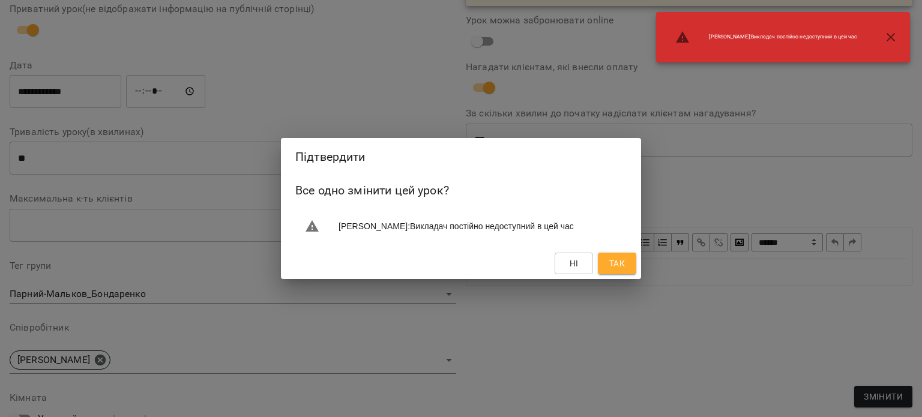
click at [614, 265] on span "Так" at bounding box center [618, 263] width 16 height 14
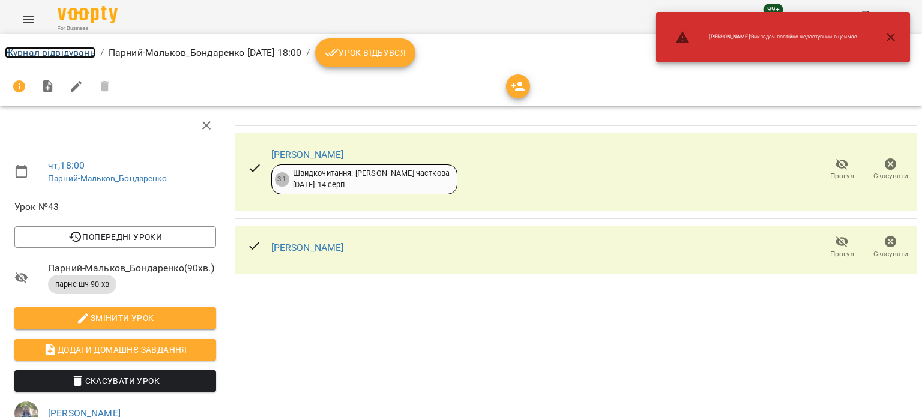
click at [47, 56] on link "Журнал відвідувань" at bounding box center [50, 52] width 91 height 11
